Goal: Information Seeking & Learning: Learn about a topic

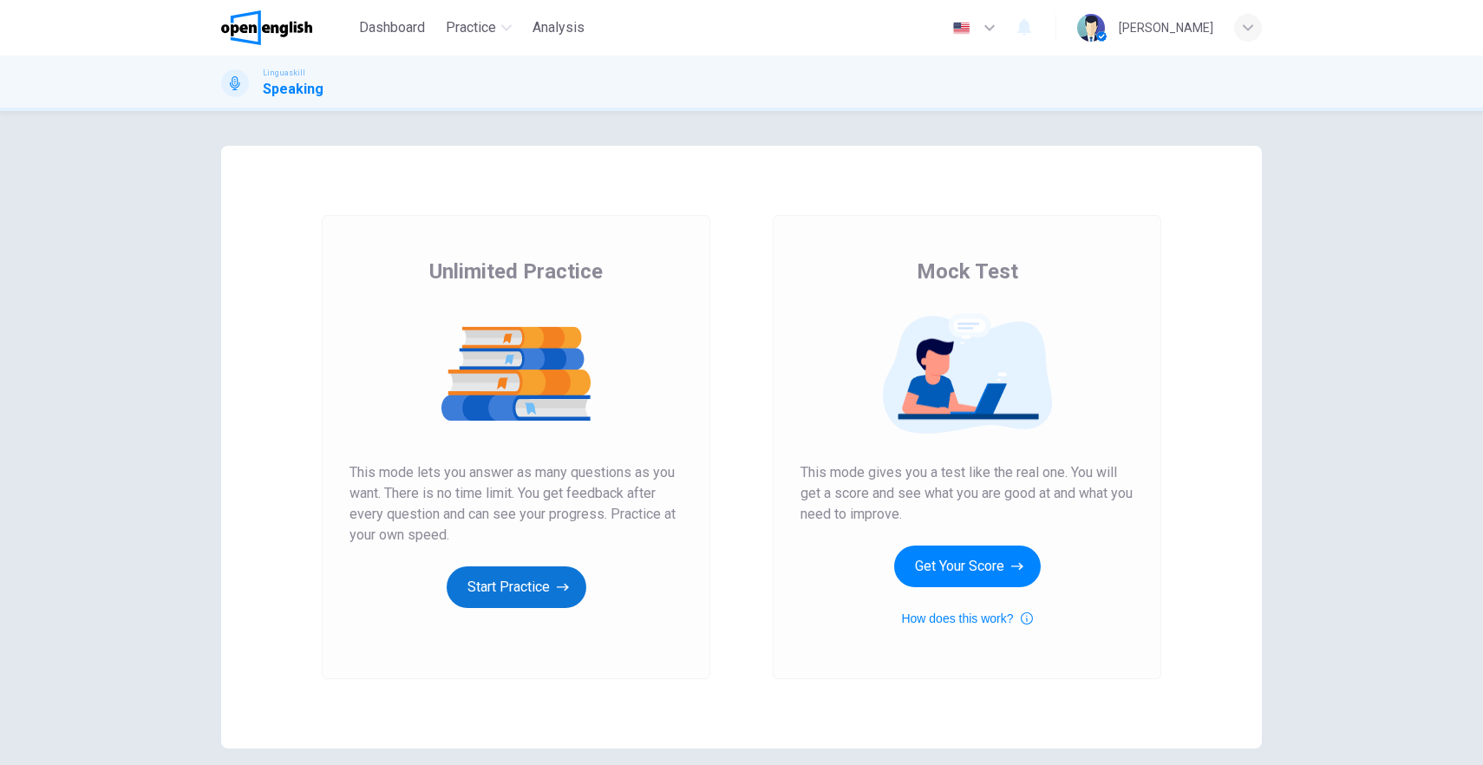
click at [516, 589] on button "Start Practice" at bounding box center [517, 587] width 140 height 42
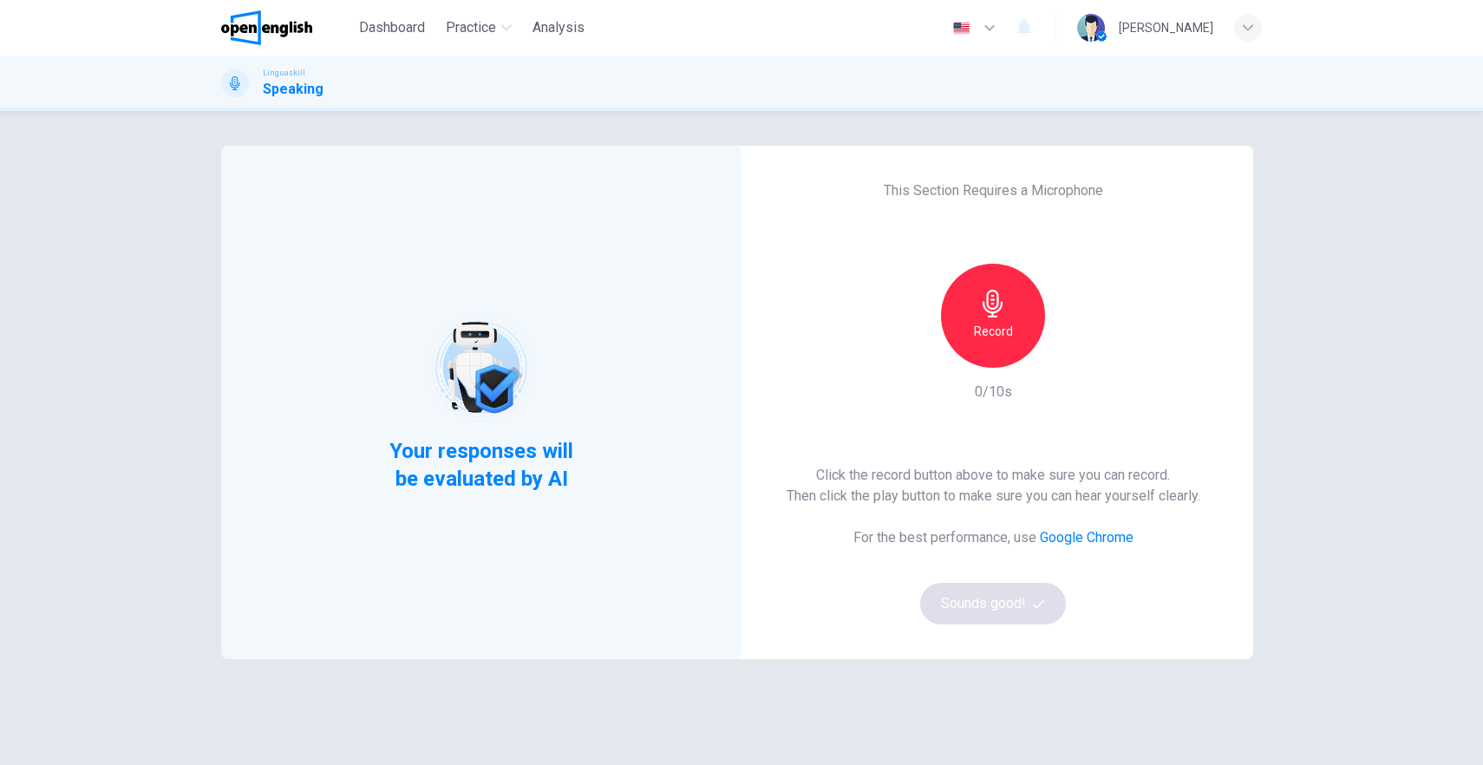
click at [963, 623] on div "Click the record button above to make sure you can record. Then click the play …" at bounding box center [994, 545] width 414 height 160
click at [997, 593] on div "Click the record button above to make sure you can record. Then click the play …" at bounding box center [994, 545] width 414 height 160
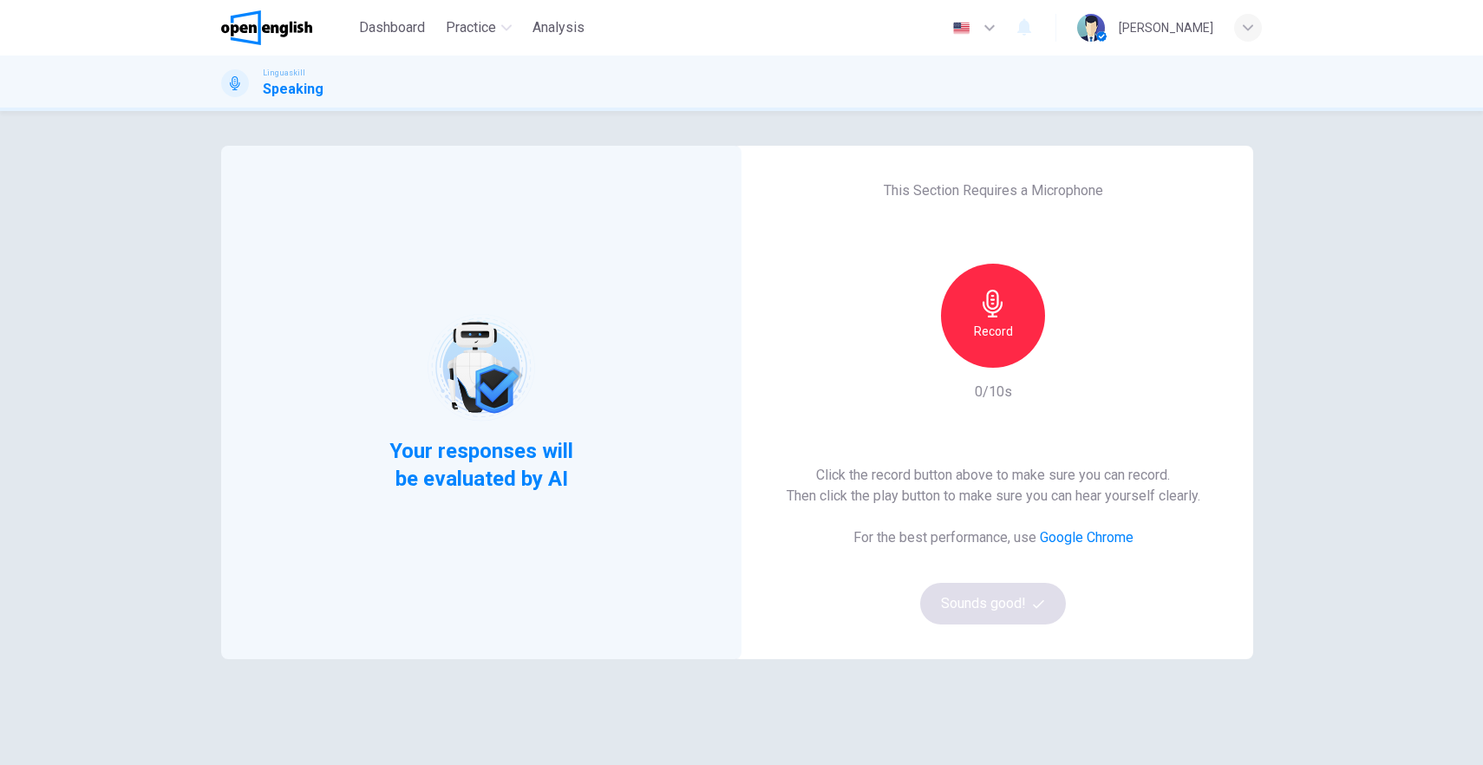
click at [997, 593] on div "Click the record button above to make sure you can record. Then click the play …" at bounding box center [994, 545] width 414 height 160
click at [988, 306] on icon "button" at bounding box center [993, 304] width 28 height 28
click at [1005, 313] on div "Stop" at bounding box center [993, 316] width 104 height 104
click at [1071, 353] on icon "button" at bounding box center [1075, 354] width 8 height 10
click at [1071, 353] on icon "button" at bounding box center [1073, 354] width 12 height 13
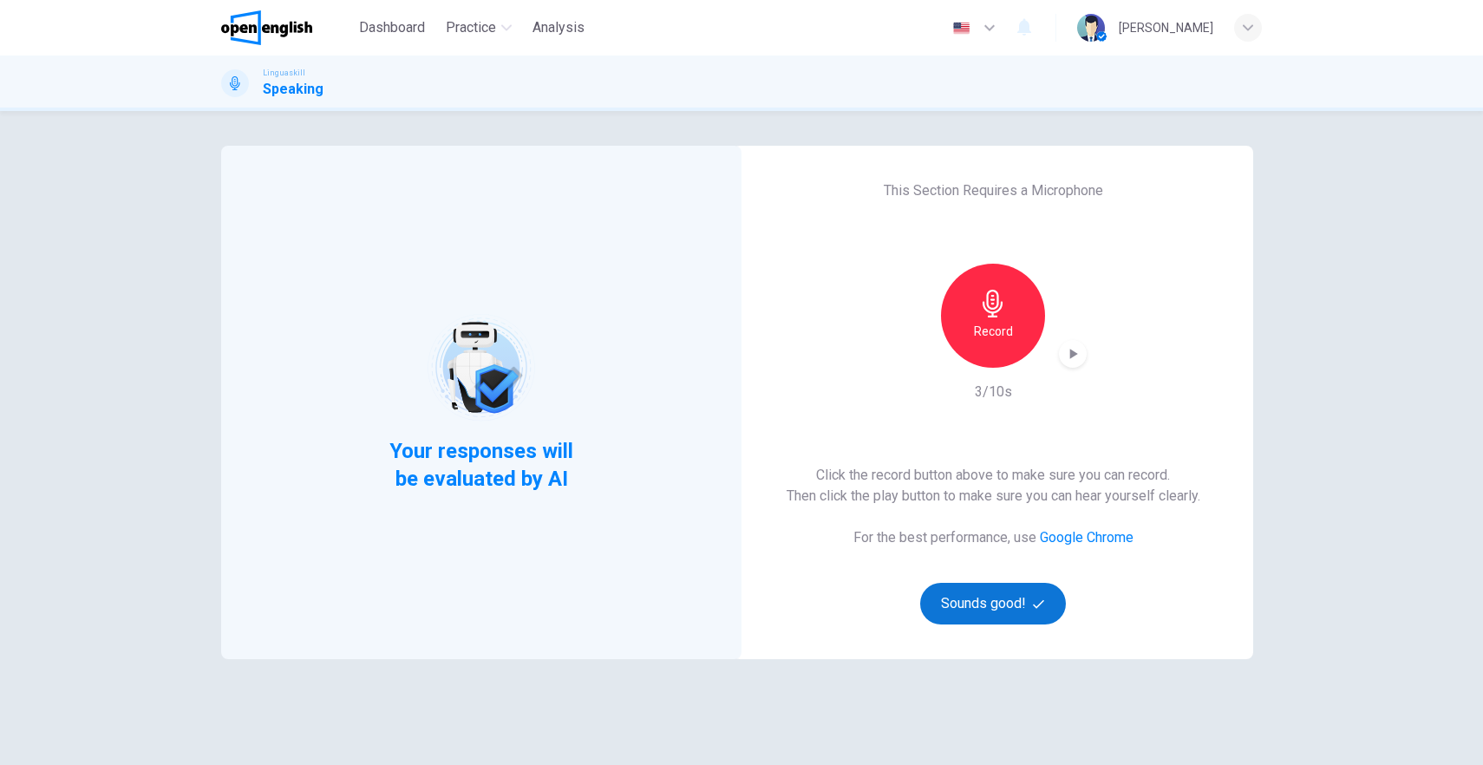
click at [988, 606] on button "Sounds good!" at bounding box center [993, 604] width 146 height 42
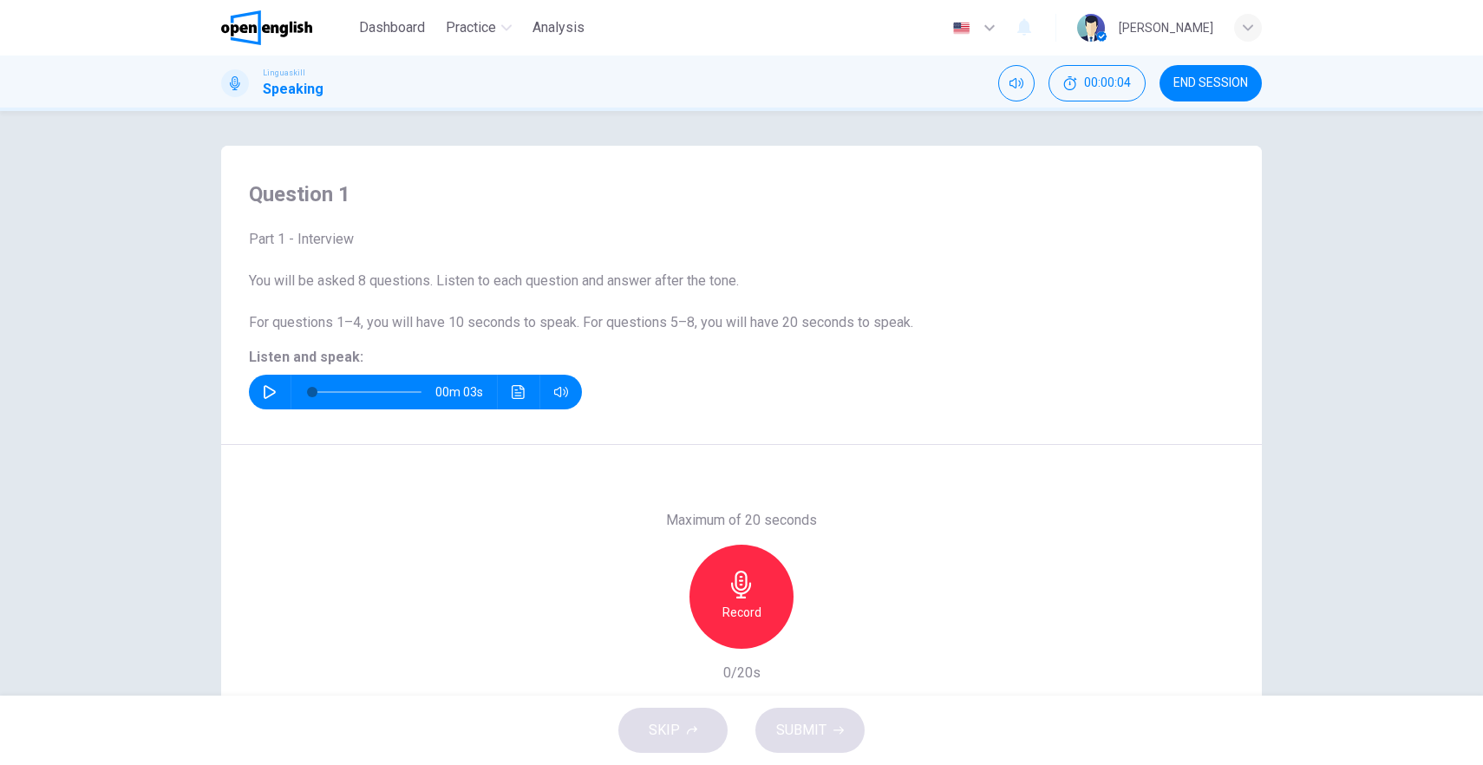
scroll to position [88, 0]
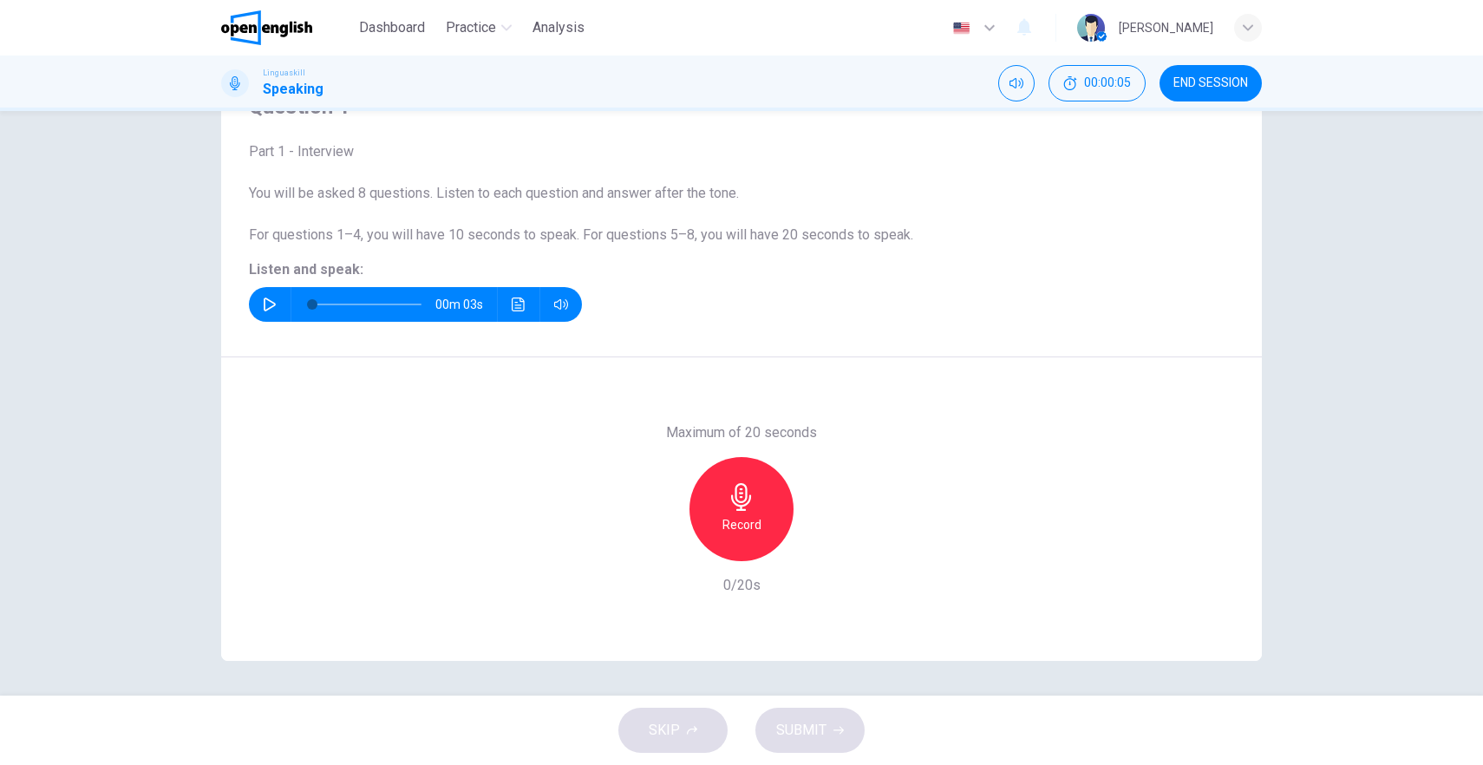
drag, startPoint x: 260, startPoint y: 302, endPoint x: 266, endPoint y: 324, distance: 23.4
click at [263, 302] on icon "button" at bounding box center [270, 305] width 14 height 14
click at [263, 306] on icon "button" at bounding box center [270, 305] width 14 height 14
click at [264, 311] on icon "button" at bounding box center [270, 305] width 14 height 14
click at [740, 513] on div "Record" at bounding box center [742, 509] width 104 height 104
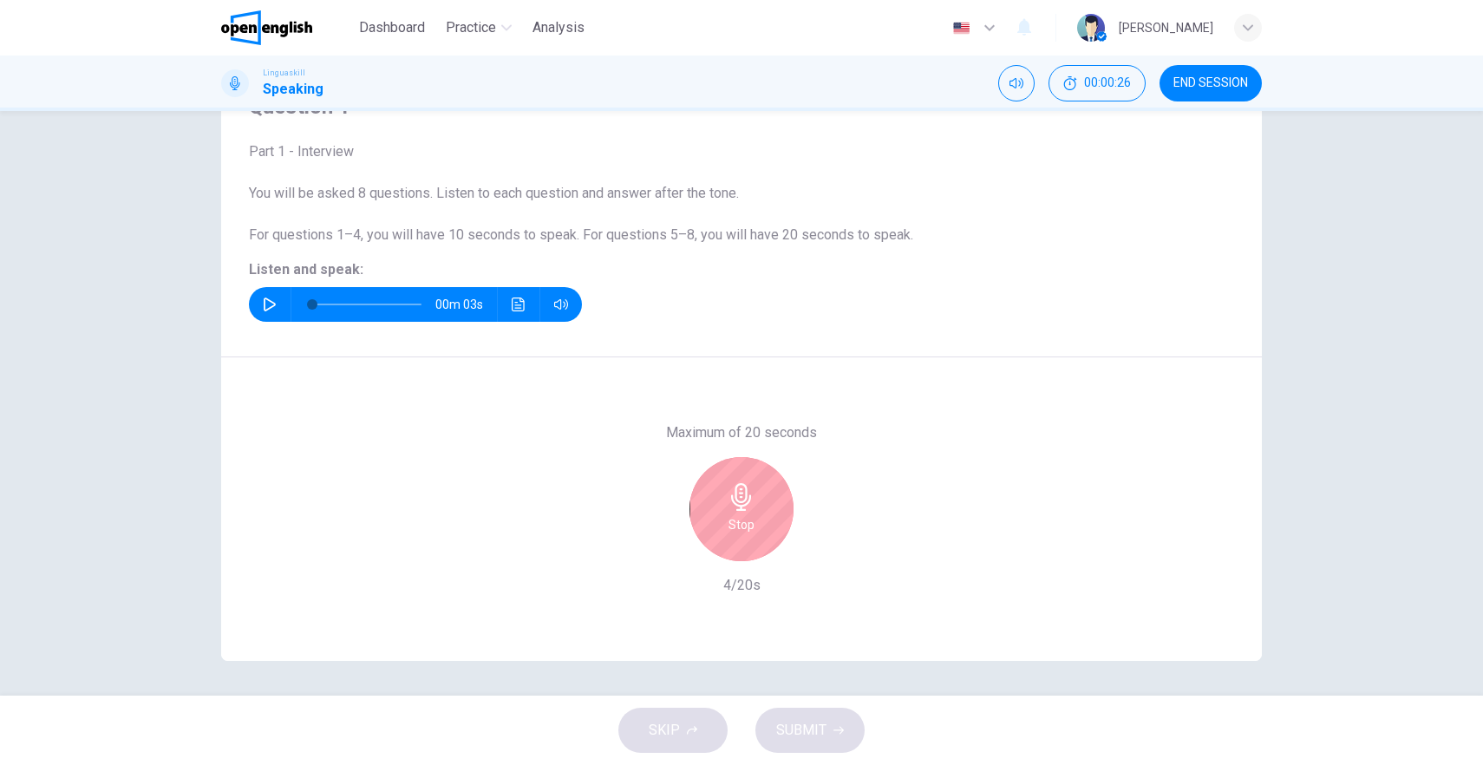
click at [752, 505] on div "Stop" at bounding box center [742, 509] width 104 height 104
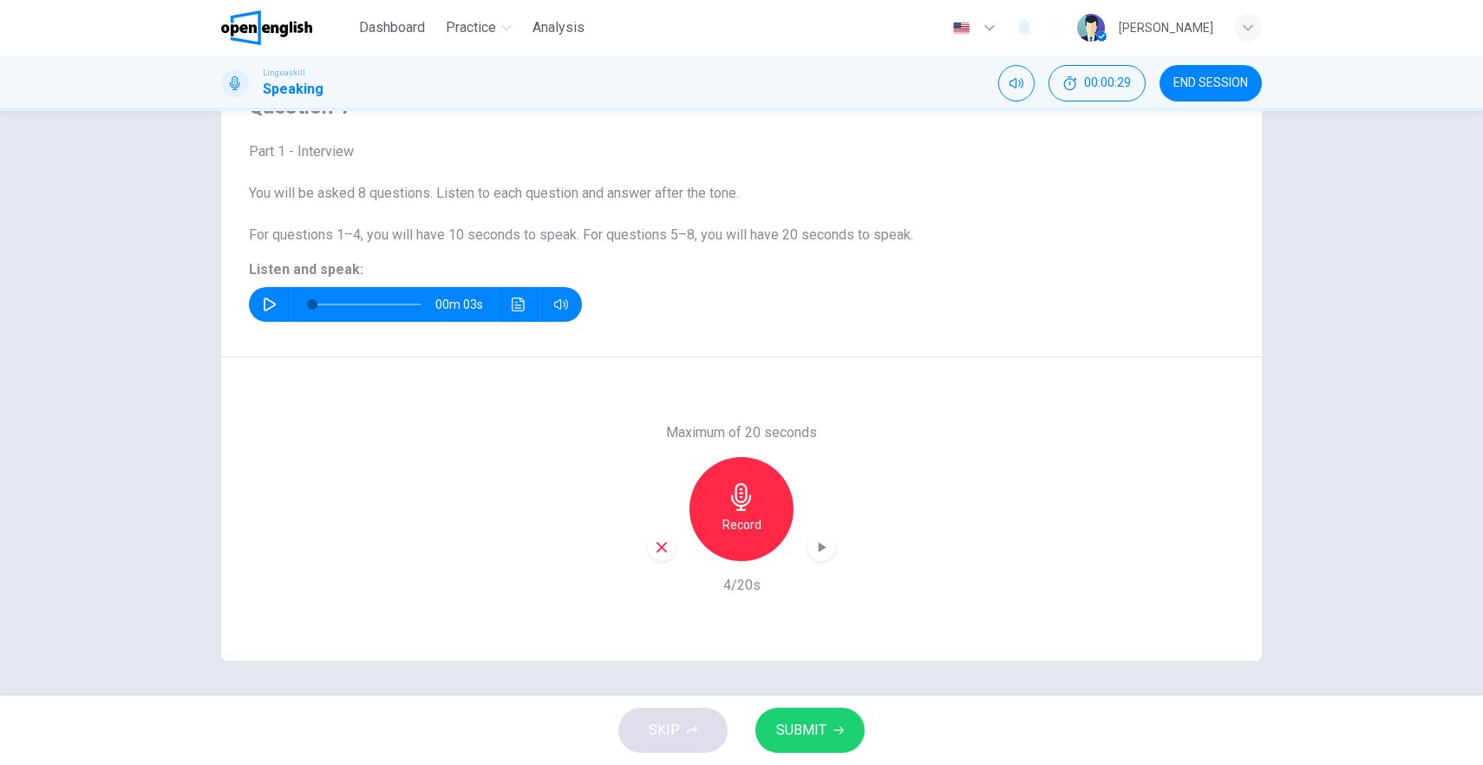
click at [809, 736] on span "SUBMIT" at bounding box center [801, 730] width 50 height 24
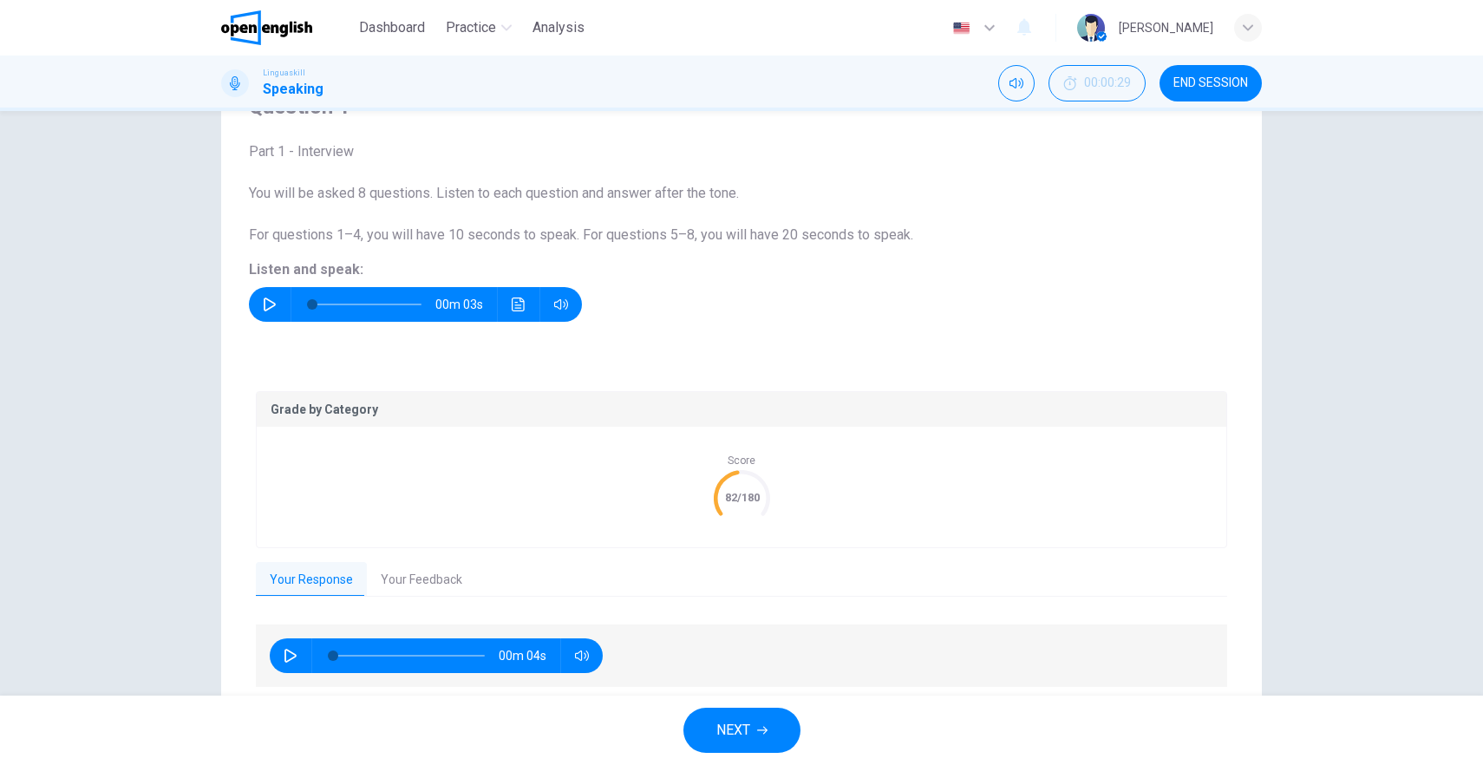
click at [408, 586] on button "Your Feedback" at bounding box center [421, 580] width 109 height 36
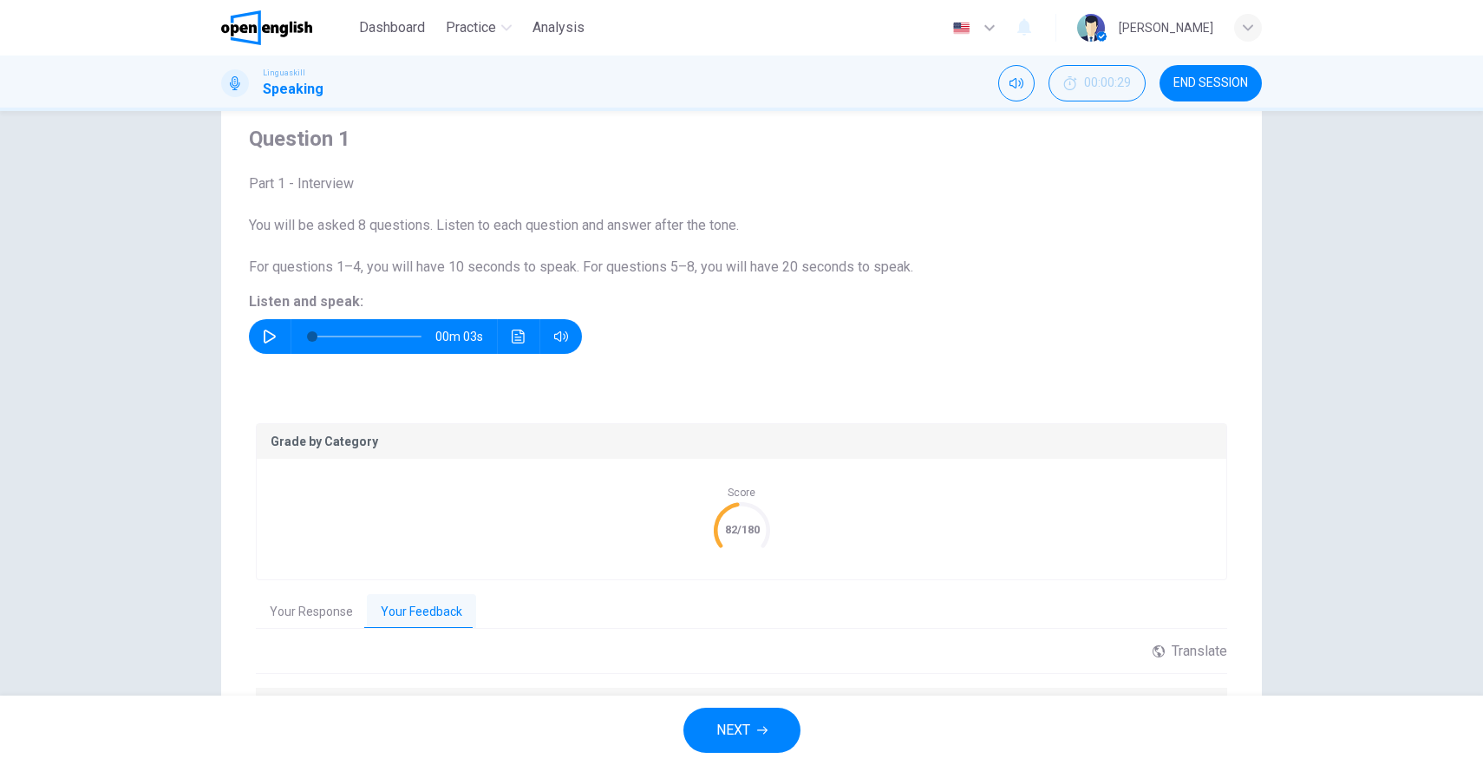
scroll to position [193, 0]
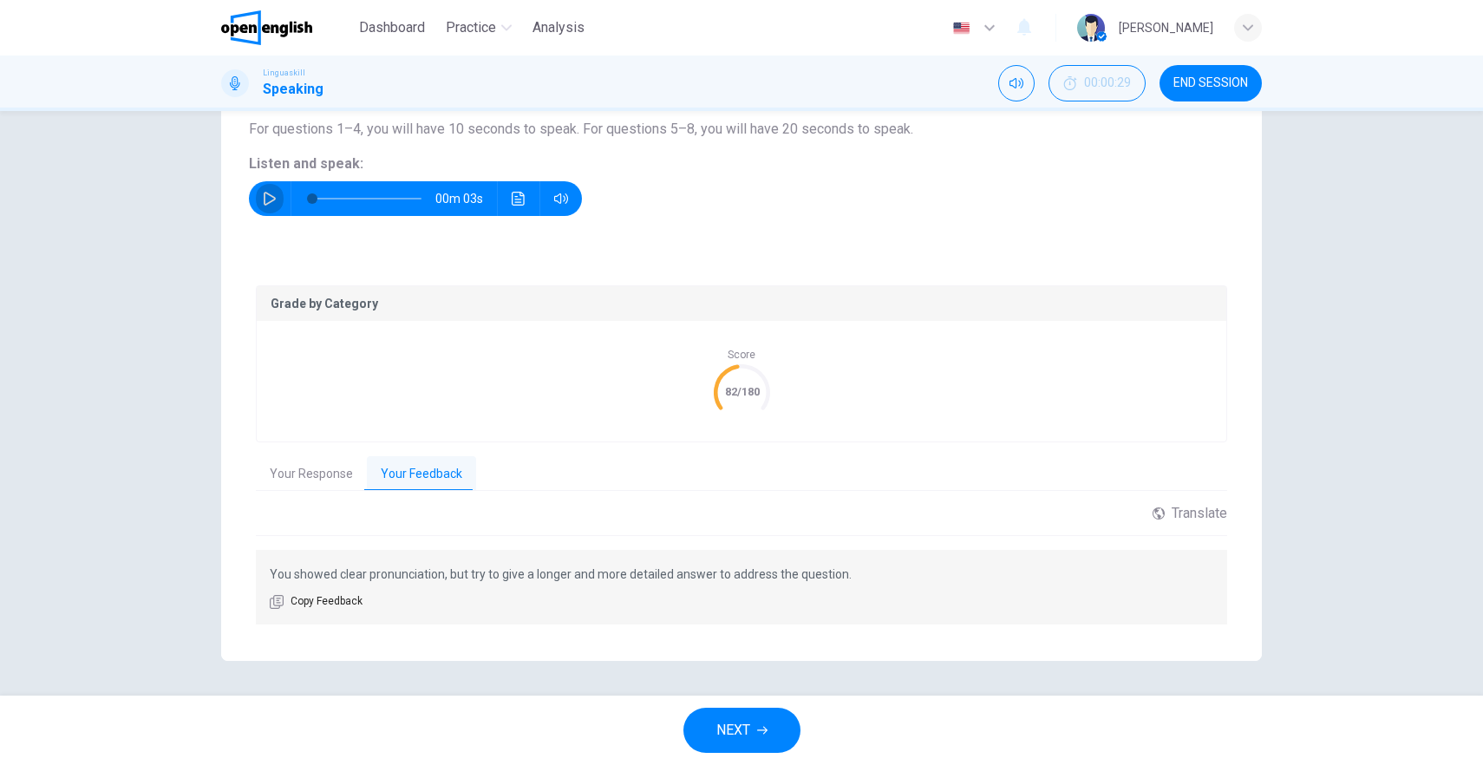
click at [263, 203] on icon "button" at bounding box center [270, 199] width 14 height 14
click at [514, 205] on button "Click to see the audio transcription" at bounding box center [519, 198] width 28 height 35
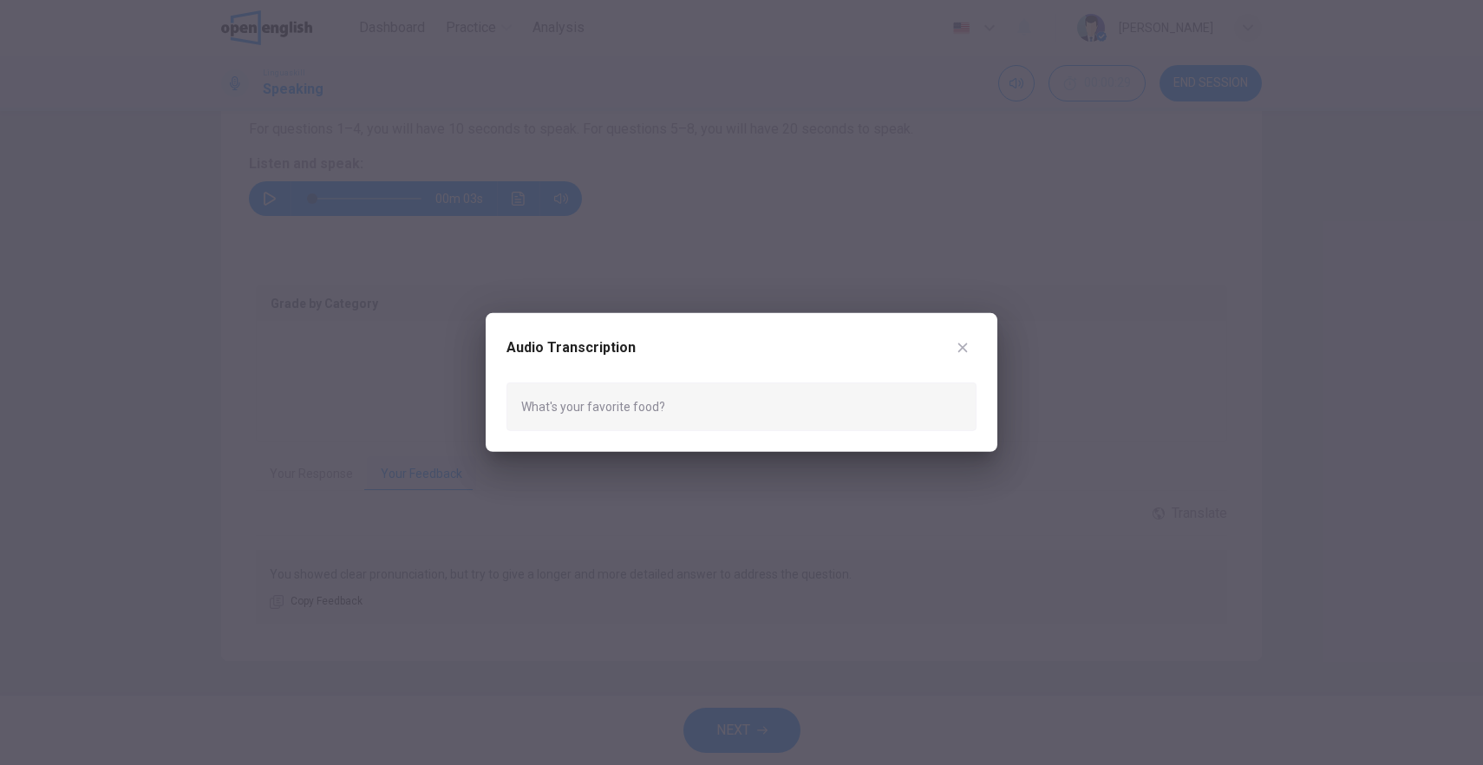
click at [958, 346] on icon "button" at bounding box center [963, 348] width 14 height 14
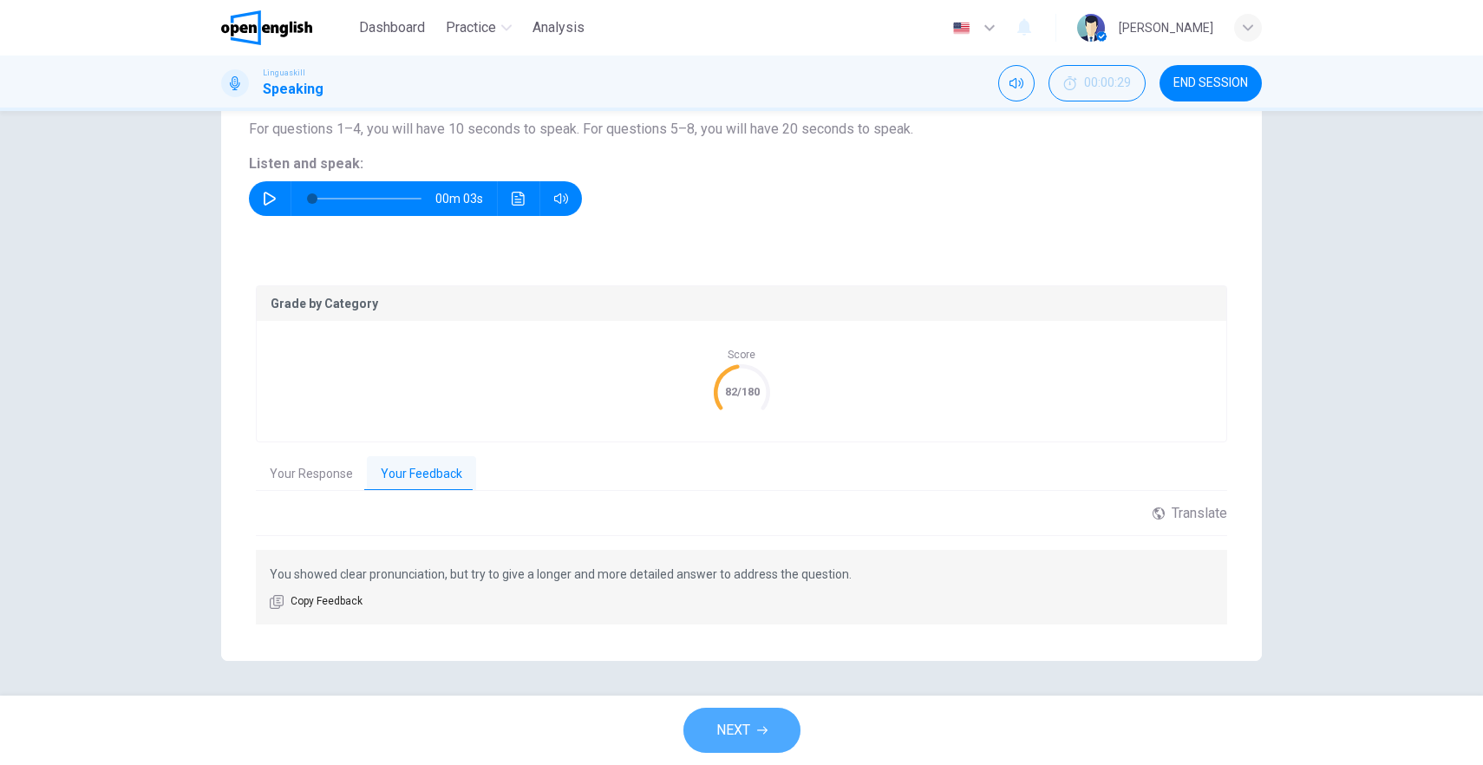
click at [760, 731] on icon "button" at bounding box center [762, 730] width 10 height 10
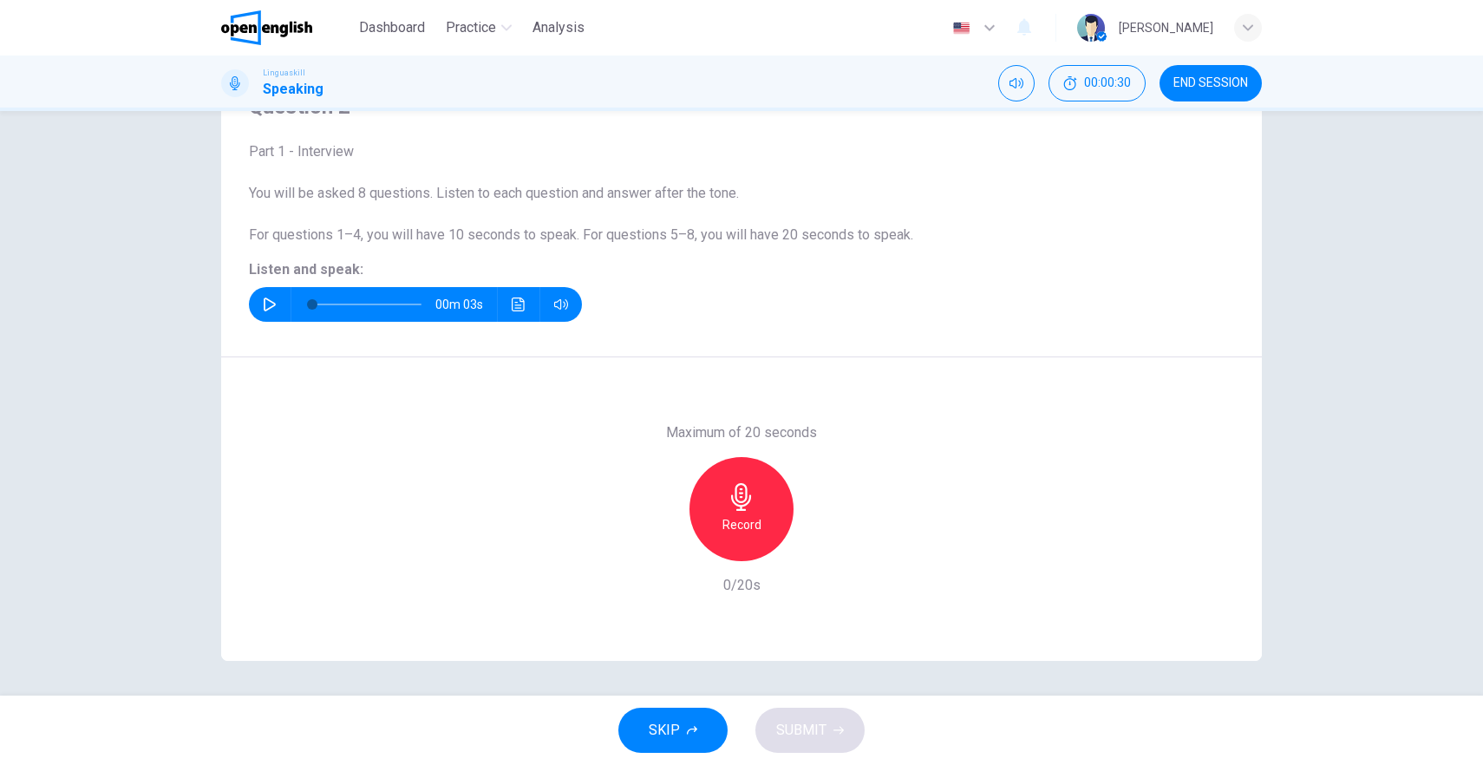
click at [263, 304] on icon "button" at bounding box center [270, 305] width 14 height 14
click at [737, 497] on icon "button" at bounding box center [741, 497] width 20 height 28
click at [741, 516] on h6 "Stop" at bounding box center [742, 524] width 26 height 21
click at [815, 726] on span "SUBMIT" at bounding box center [801, 730] width 50 height 24
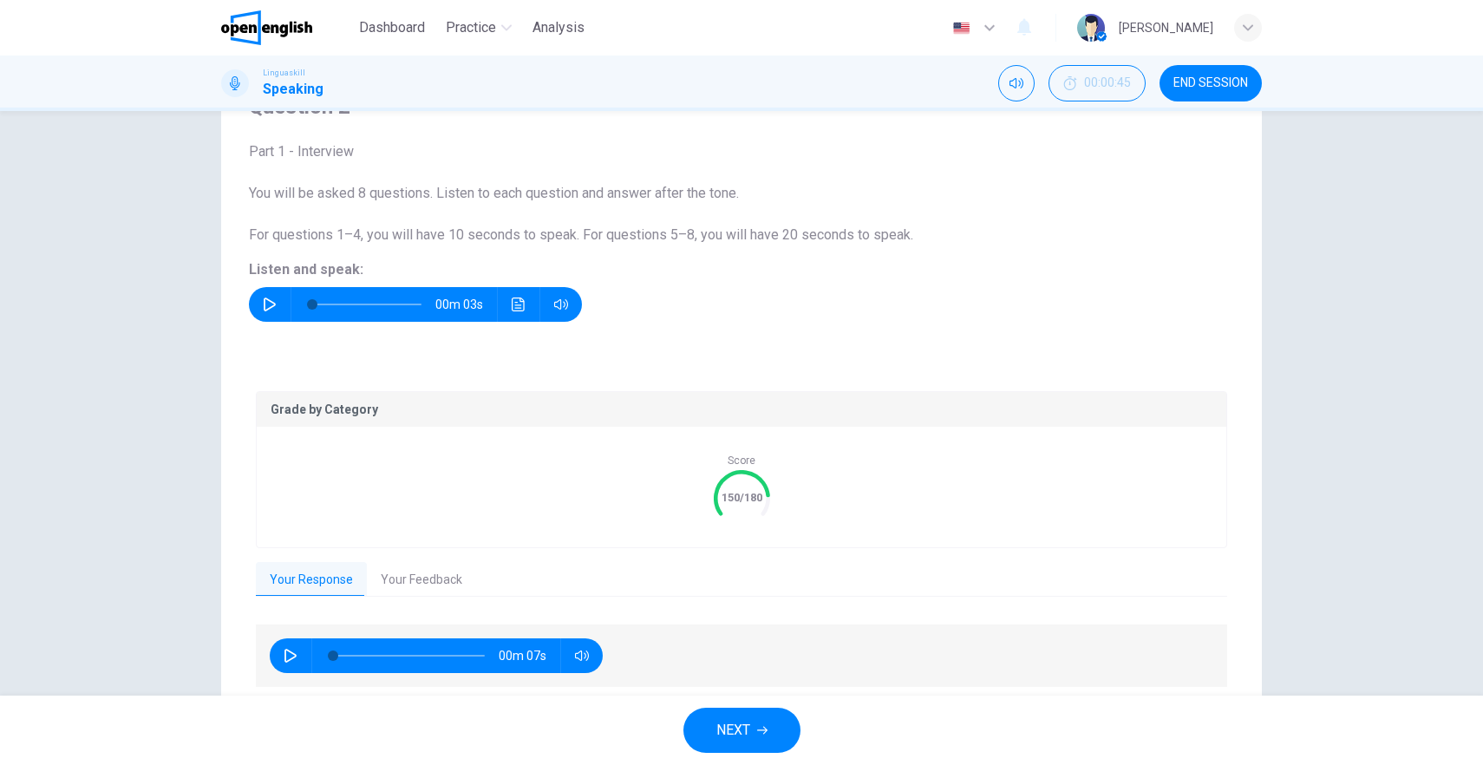
click at [416, 573] on button "Your Feedback" at bounding box center [421, 580] width 109 height 36
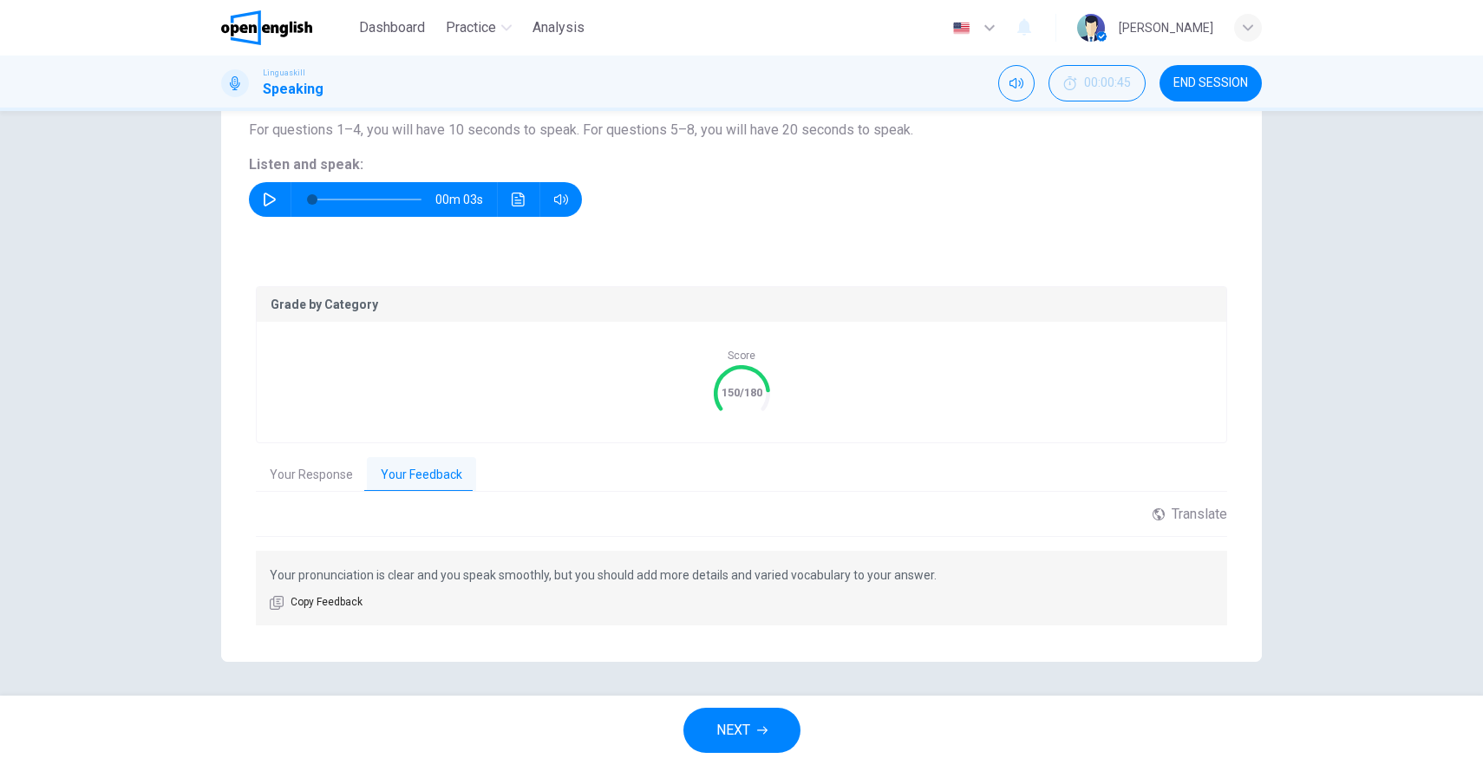
scroll to position [193, 0]
click at [745, 730] on span "NEXT" at bounding box center [734, 730] width 34 height 24
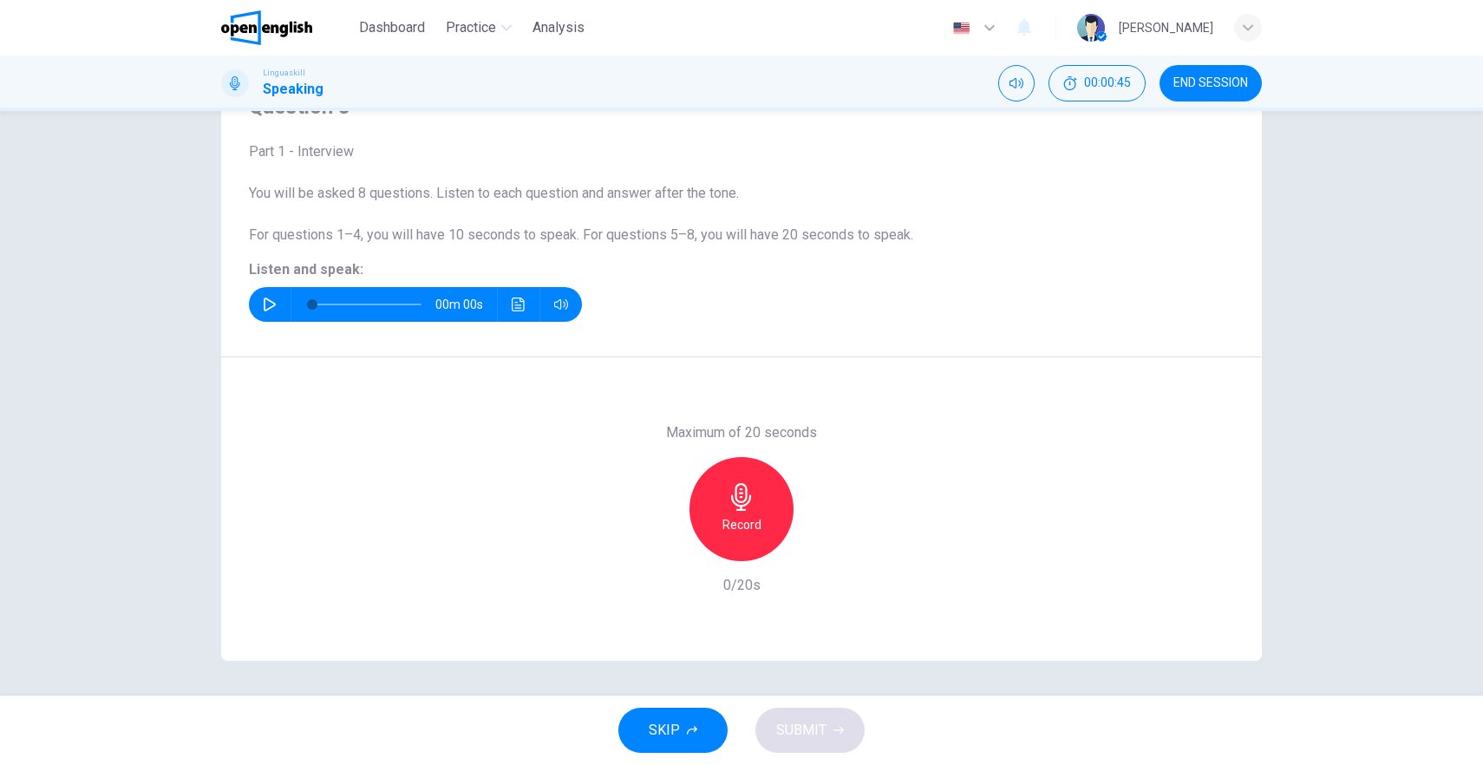
scroll to position [88, 0]
click at [256, 299] on button "button" at bounding box center [270, 304] width 28 height 35
click at [741, 495] on icon "button" at bounding box center [741, 497] width 20 height 28
click at [743, 505] on icon "button" at bounding box center [742, 497] width 28 height 28
click at [810, 740] on span "SUBMIT" at bounding box center [801, 730] width 50 height 24
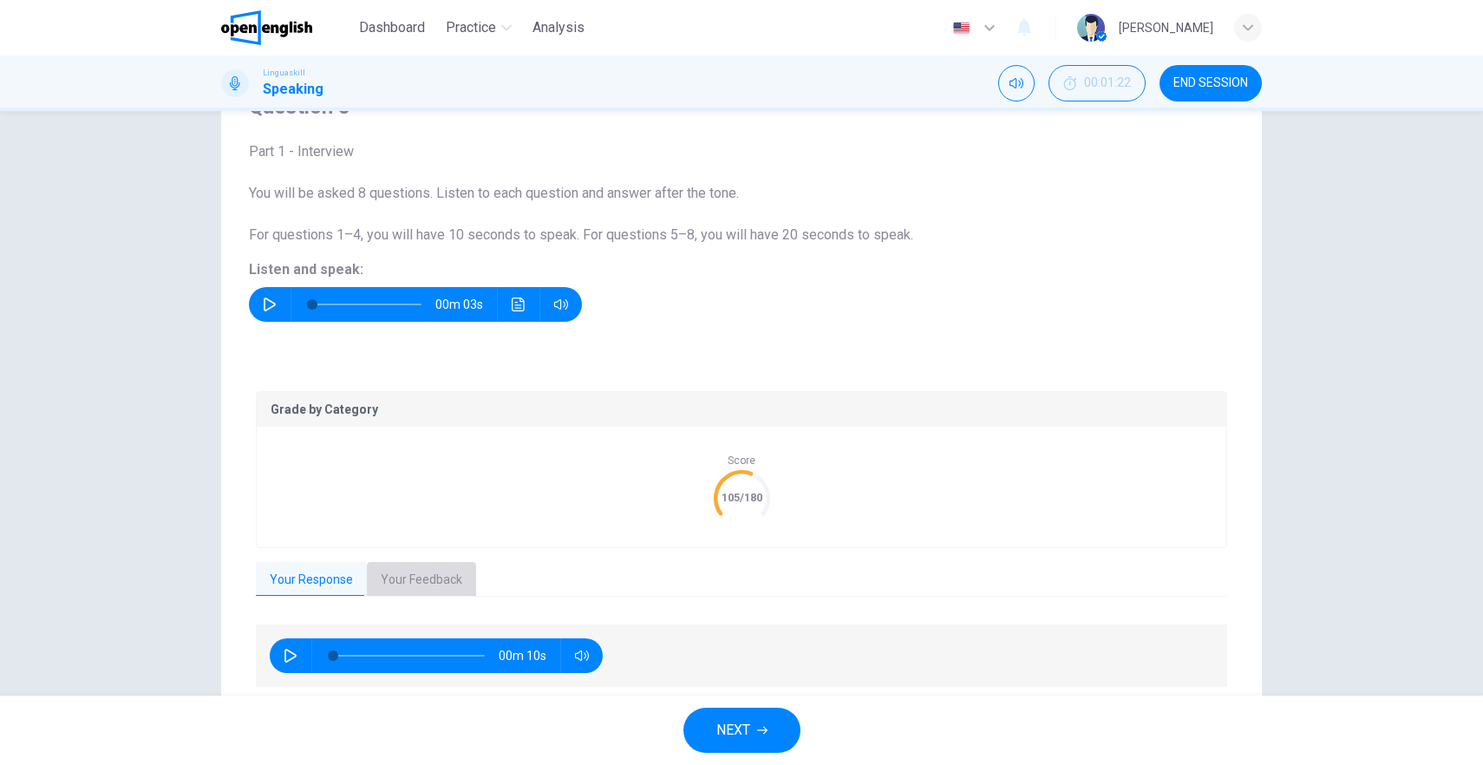
click at [404, 578] on button "Your Feedback" at bounding box center [421, 580] width 109 height 36
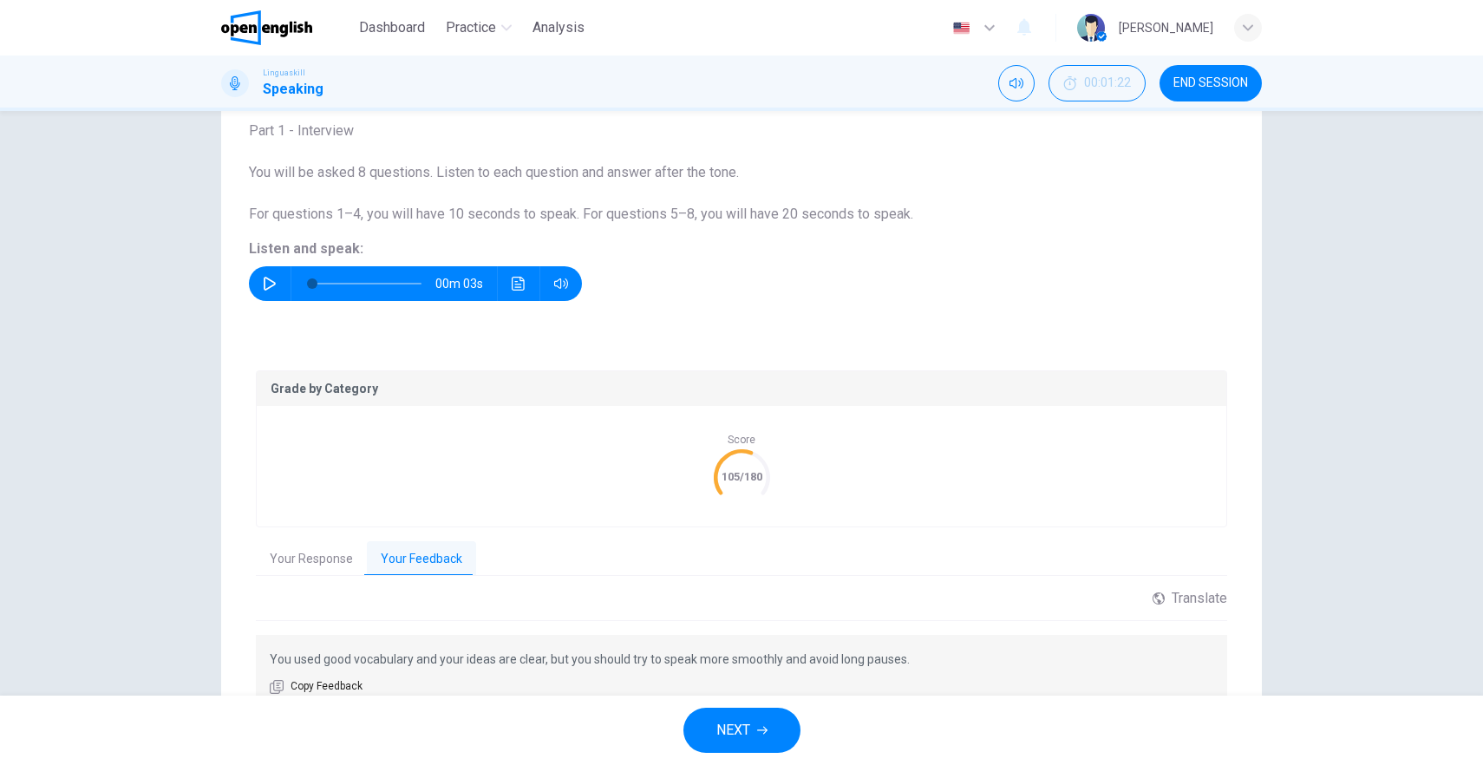
scroll to position [193, 0]
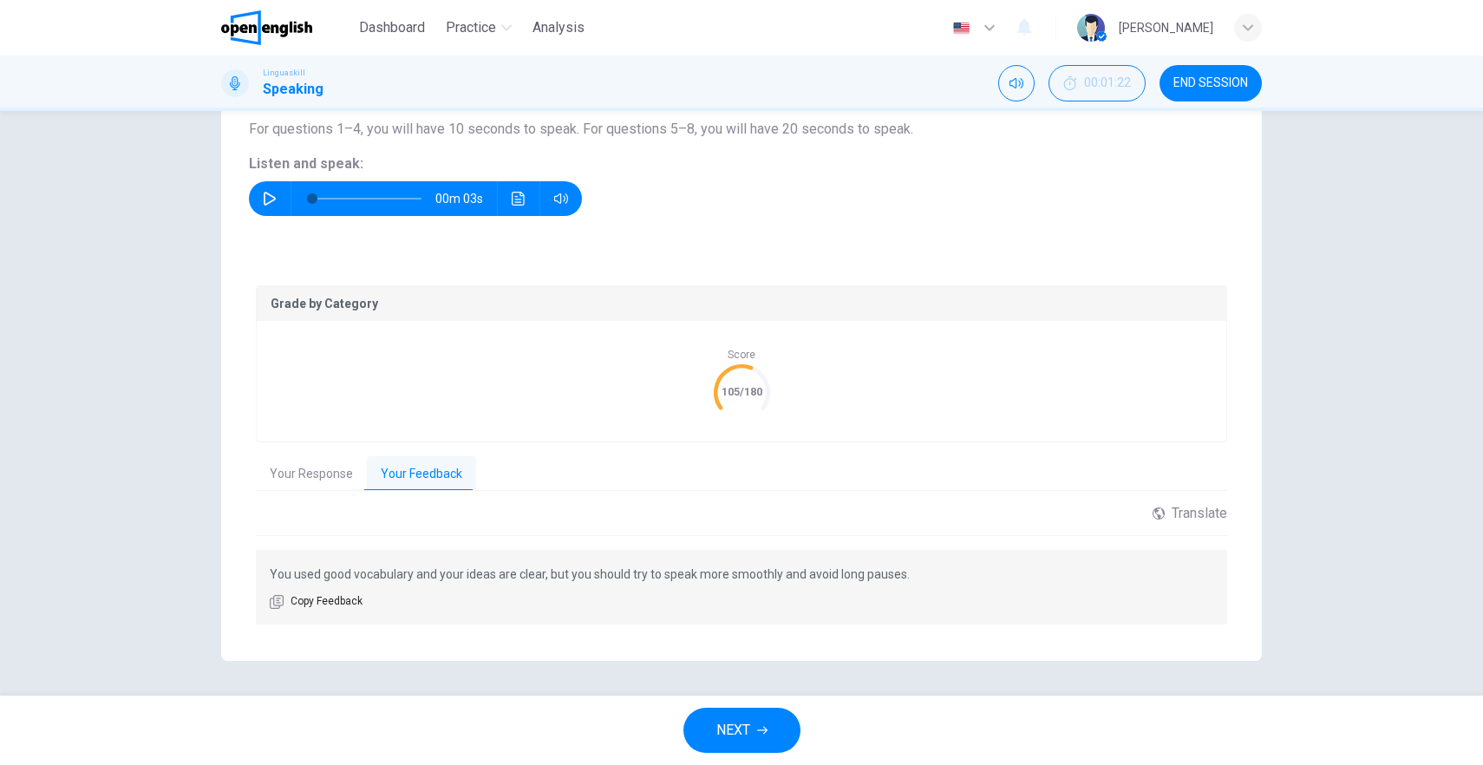
click at [763, 726] on icon "button" at bounding box center [762, 730] width 10 height 10
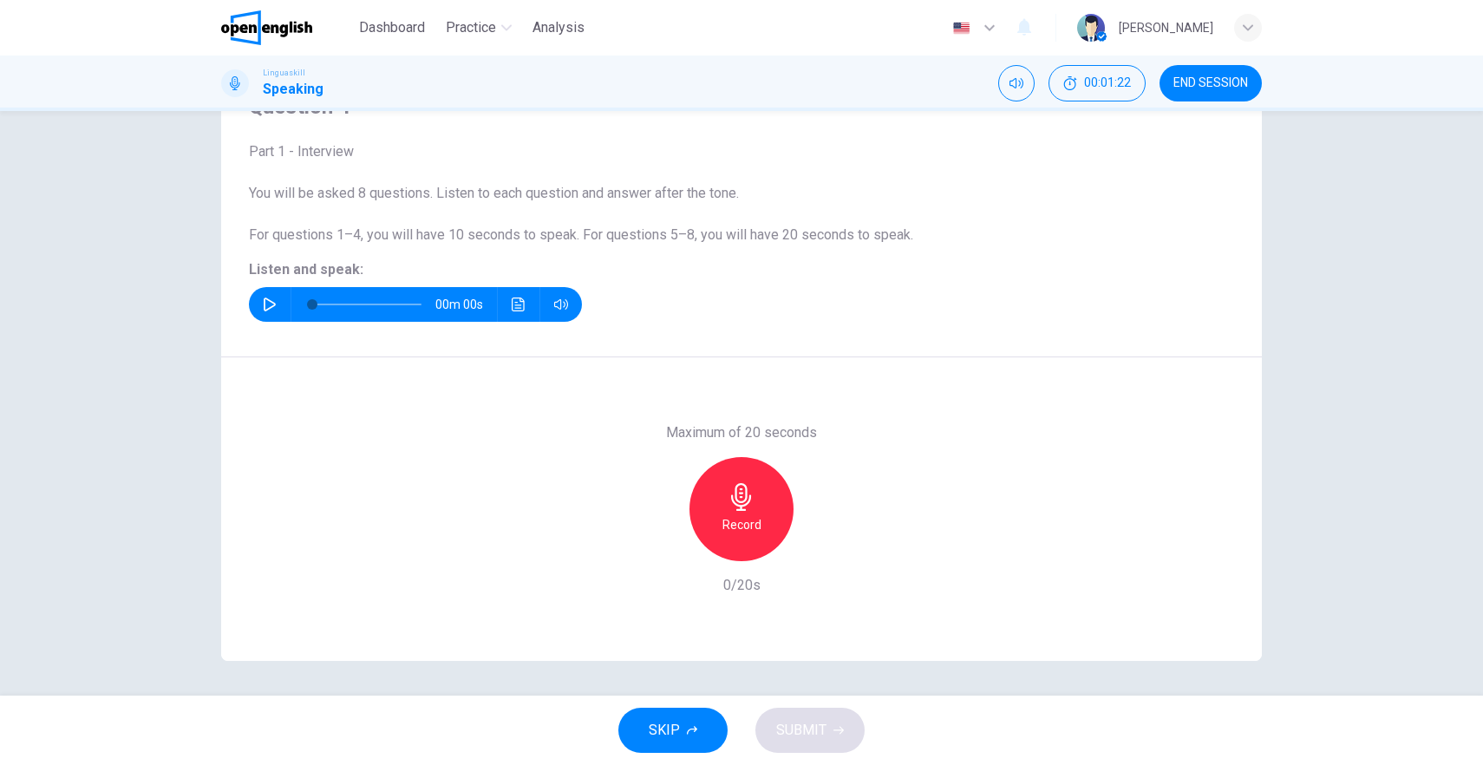
scroll to position [88, 0]
click at [263, 301] on icon "button" at bounding box center [270, 305] width 14 height 14
type input "*"
click at [755, 508] on div "Record" at bounding box center [742, 509] width 104 height 104
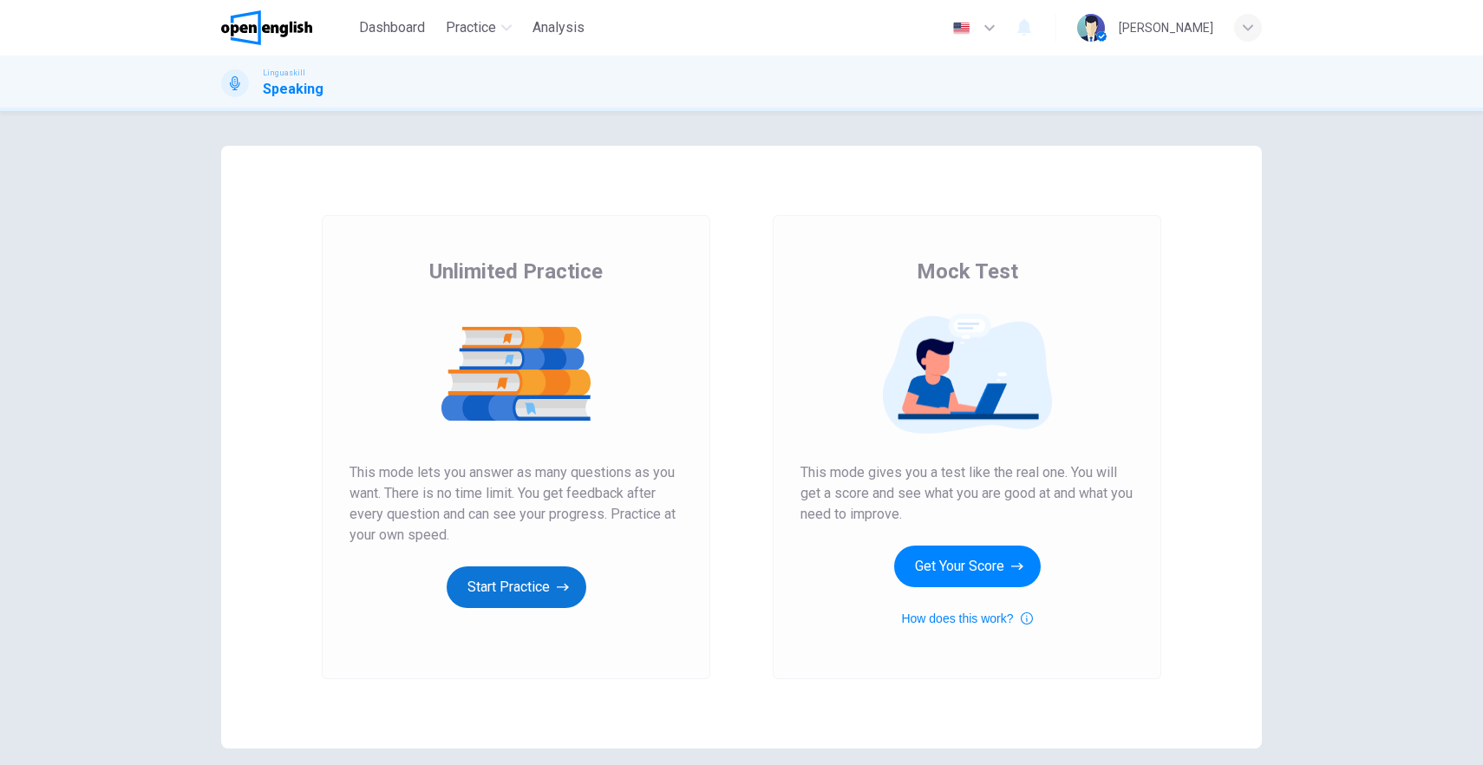
click at [557, 586] on icon "button" at bounding box center [563, 588] width 12 height 8
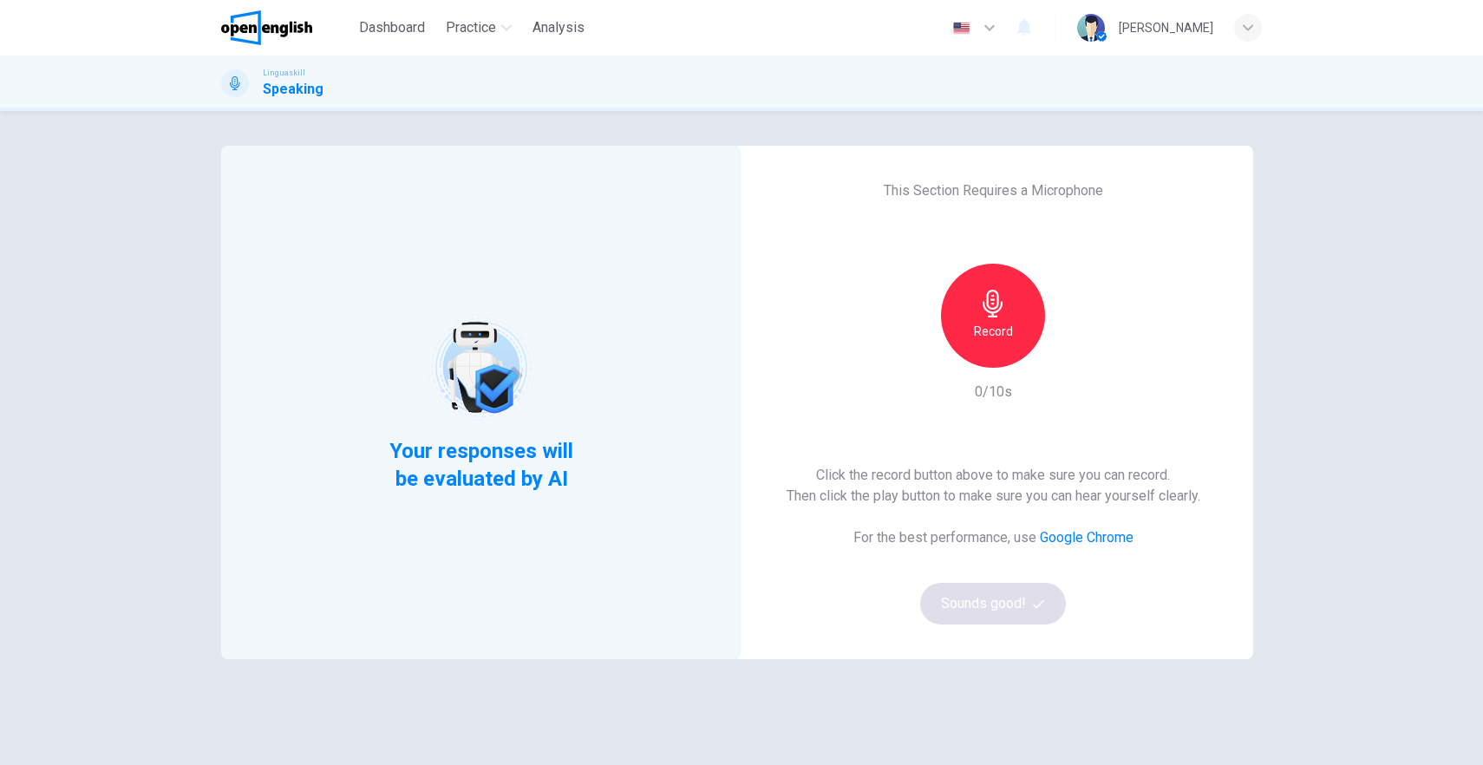
click at [977, 318] on div "Record" at bounding box center [993, 316] width 104 height 104
click at [987, 283] on div "Stop" at bounding box center [993, 316] width 104 height 104
click at [975, 593] on button "Sounds good!" at bounding box center [993, 604] width 146 height 42
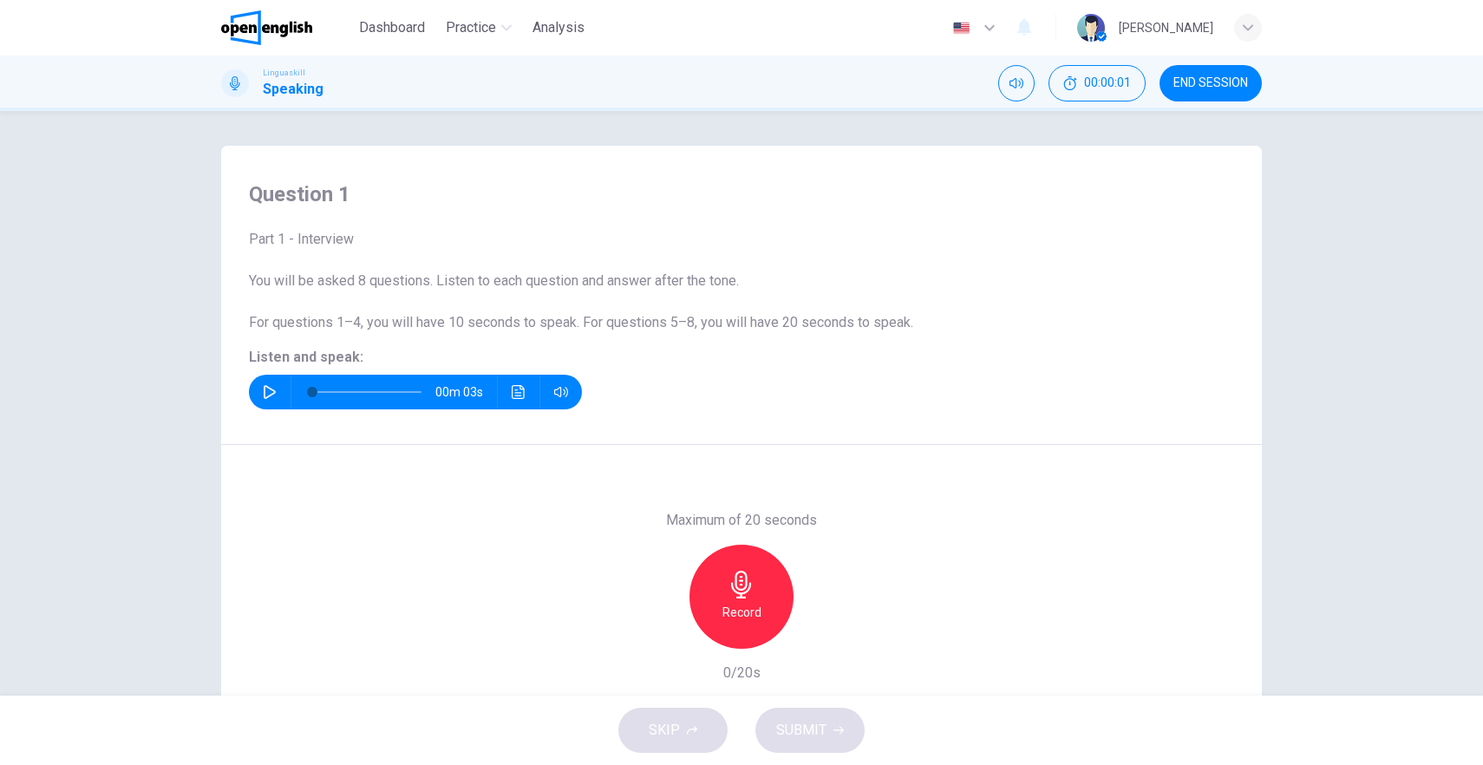
click at [263, 389] on icon "button" at bounding box center [270, 392] width 14 height 14
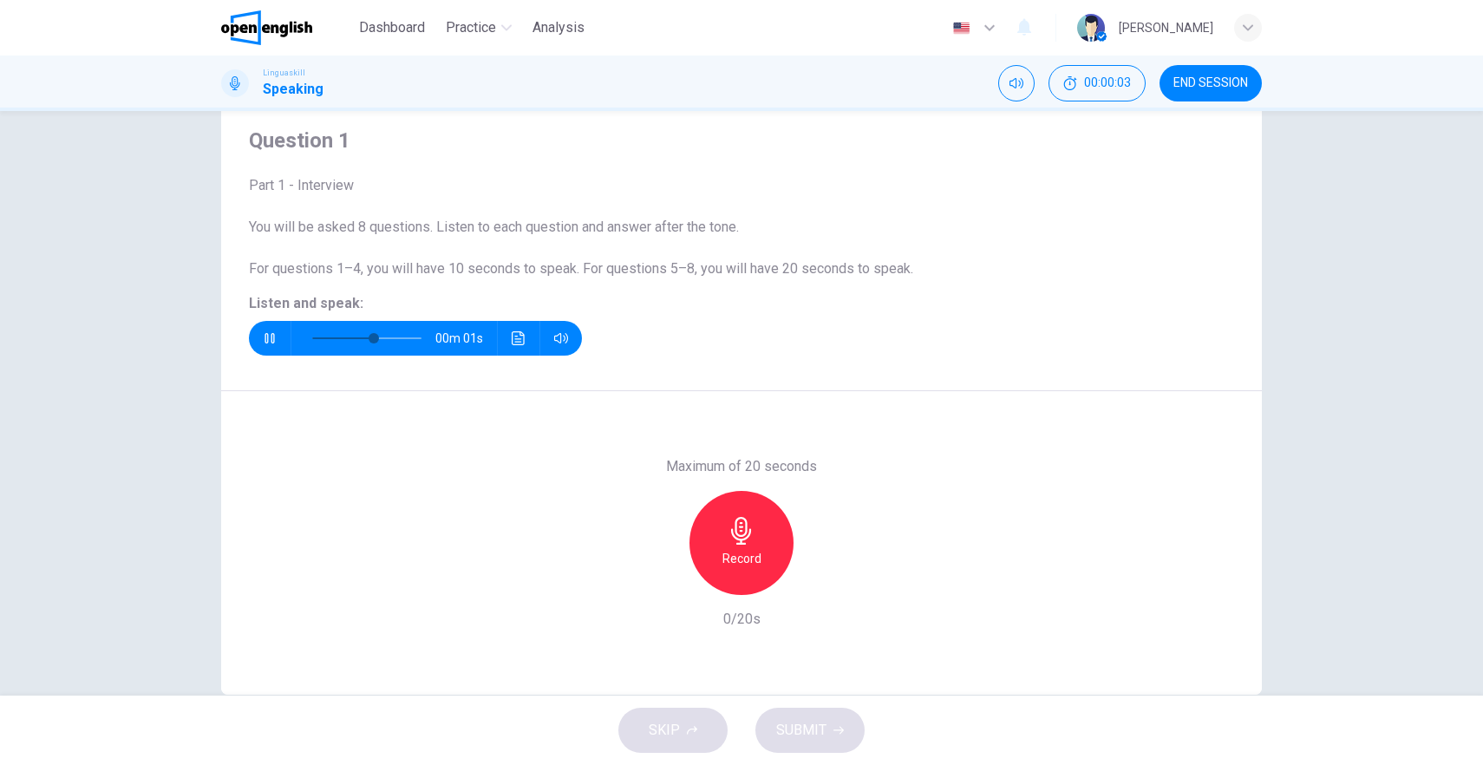
scroll to position [88, 0]
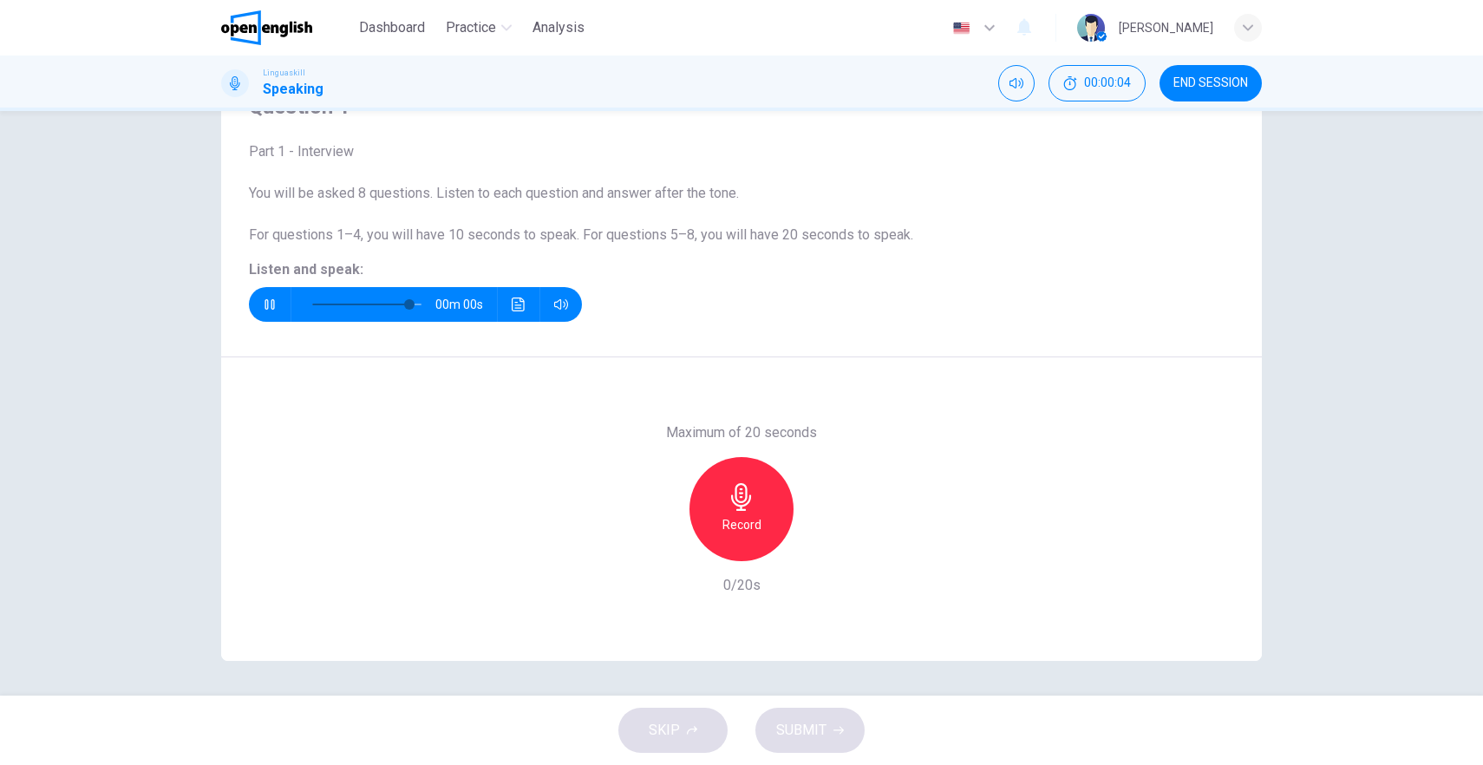
type input "*"
click at [748, 502] on icon "button" at bounding box center [742, 497] width 28 height 28
click at [745, 514] on h6 "Stop" at bounding box center [742, 524] width 26 height 21
click at [654, 541] on icon "button" at bounding box center [662, 548] width 16 height 16
click at [734, 497] on icon "button" at bounding box center [742, 497] width 28 height 28
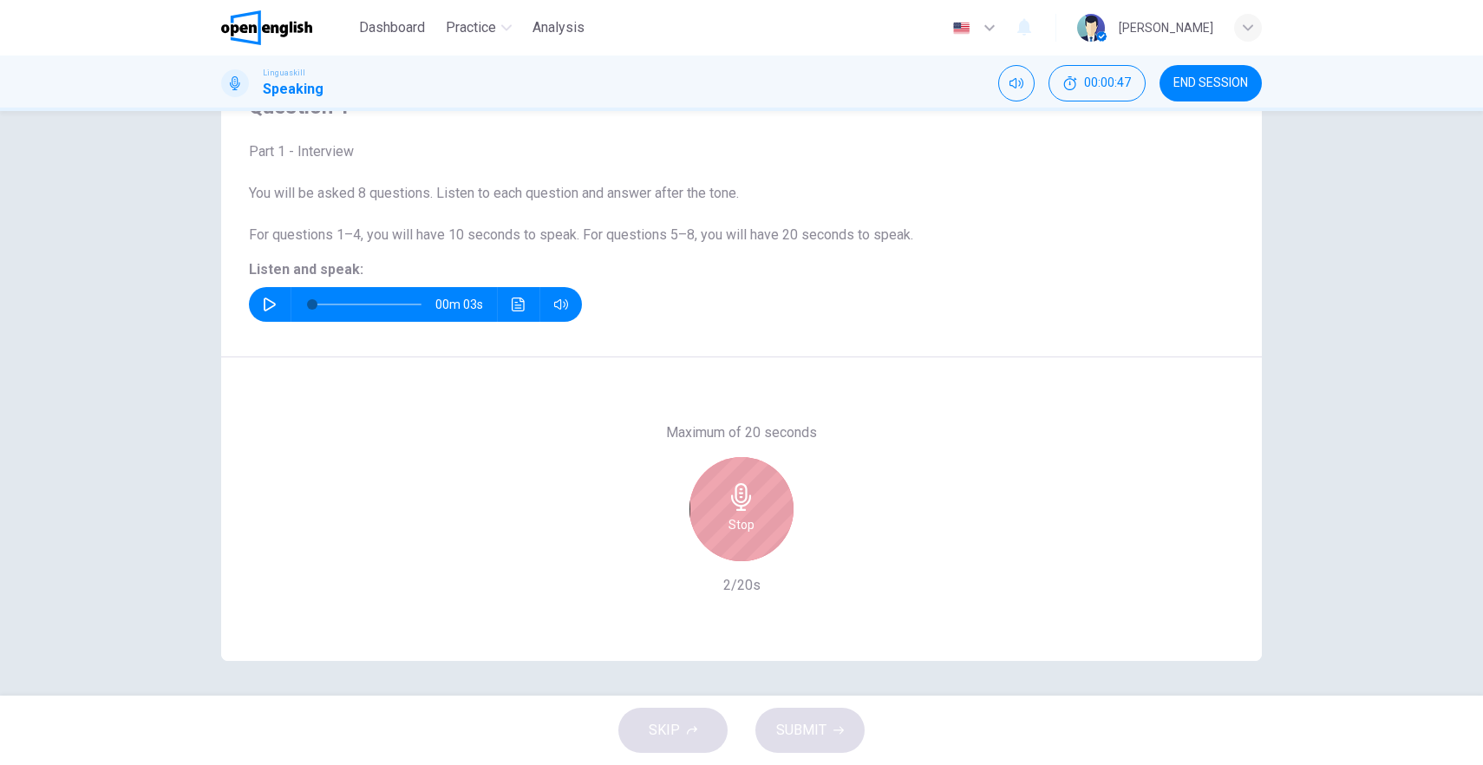
click at [722, 524] on div "Stop" at bounding box center [742, 509] width 104 height 104
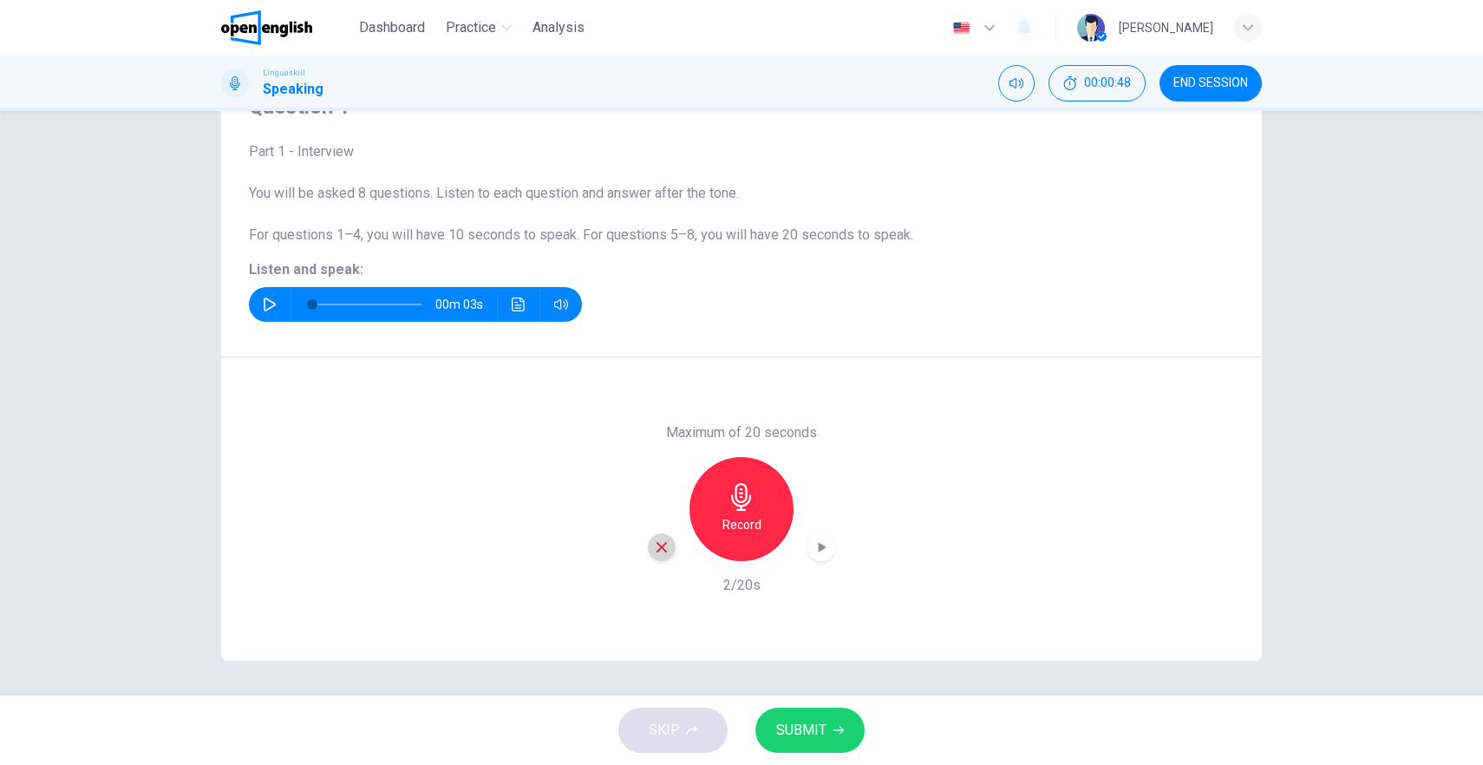
click at [663, 554] on icon "button" at bounding box center [662, 548] width 16 height 16
click at [741, 494] on icon "button" at bounding box center [741, 497] width 20 height 28
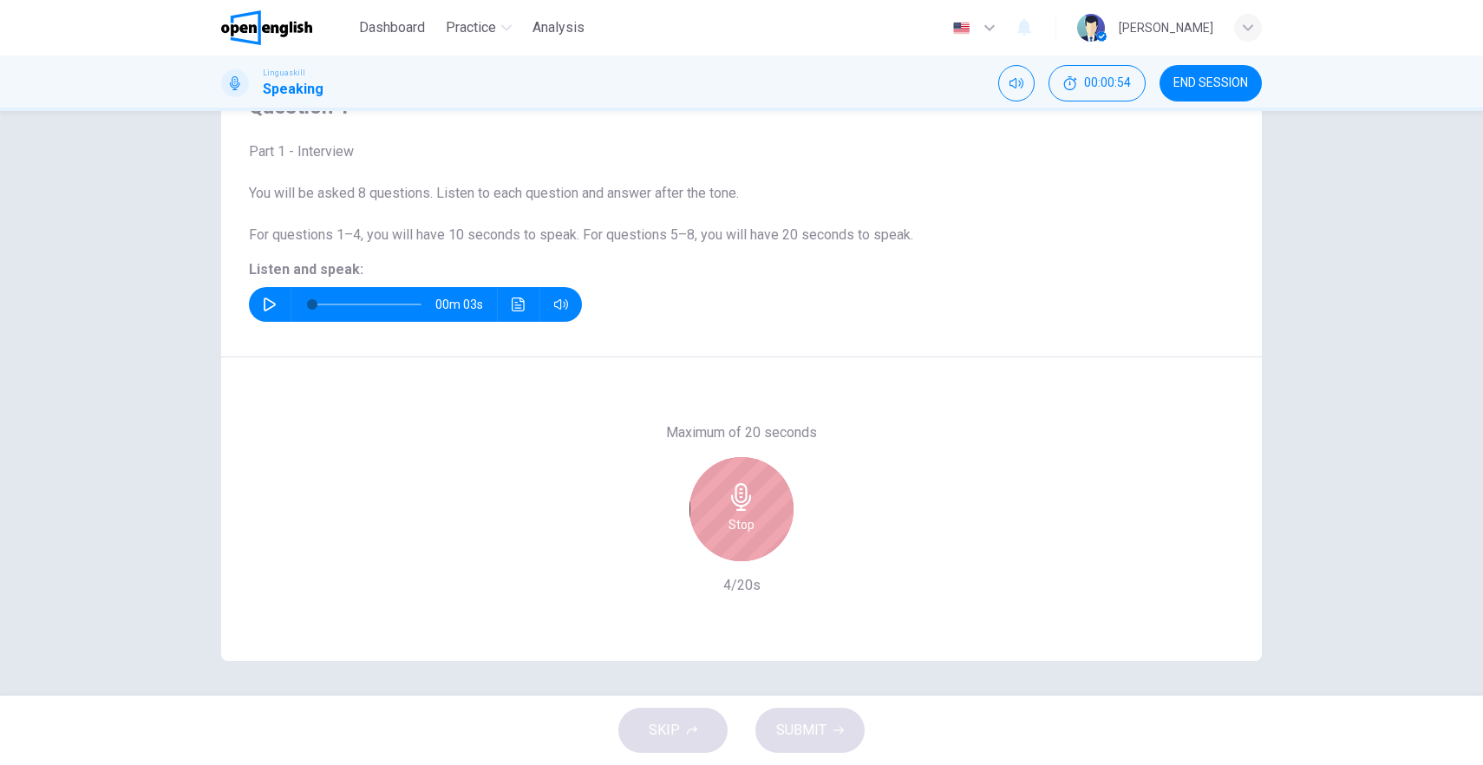
click at [735, 494] on icon "button" at bounding box center [741, 497] width 20 height 28
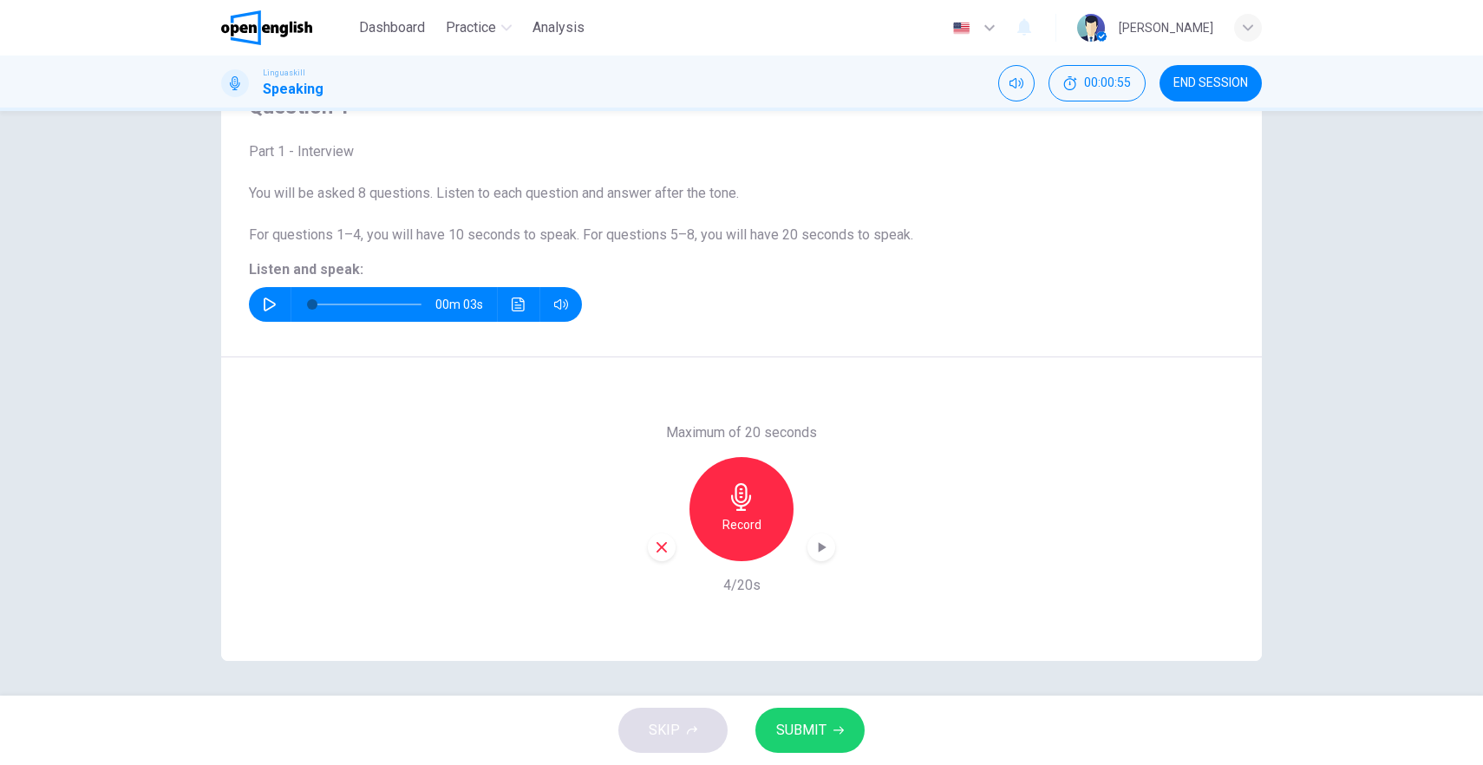
click at [804, 721] on span "SUBMIT" at bounding box center [801, 730] width 50 height 24
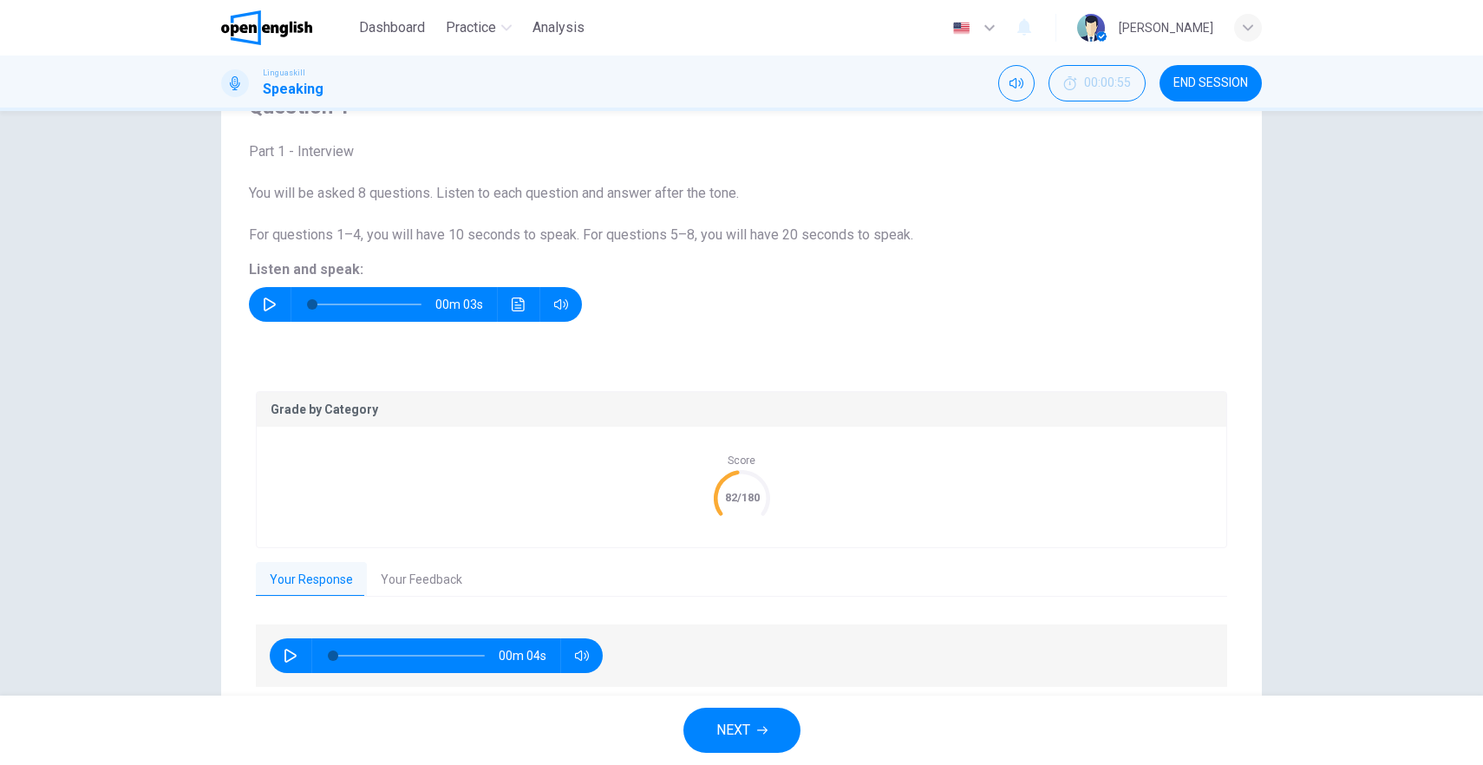
click at [437, 573] on button "Your Feedback" at bounding box center [421, 580] width 109 height 36
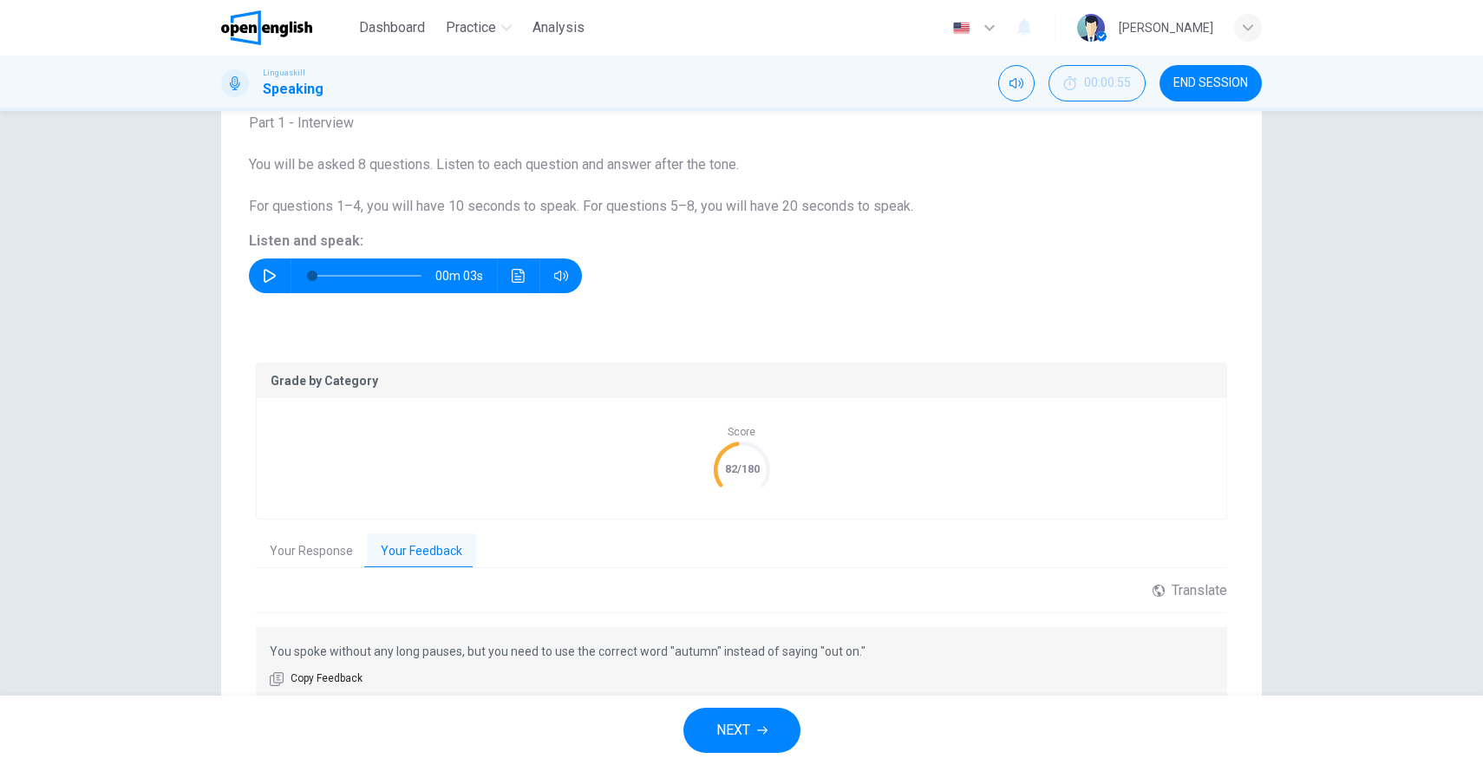
scroll to position [193, 0]
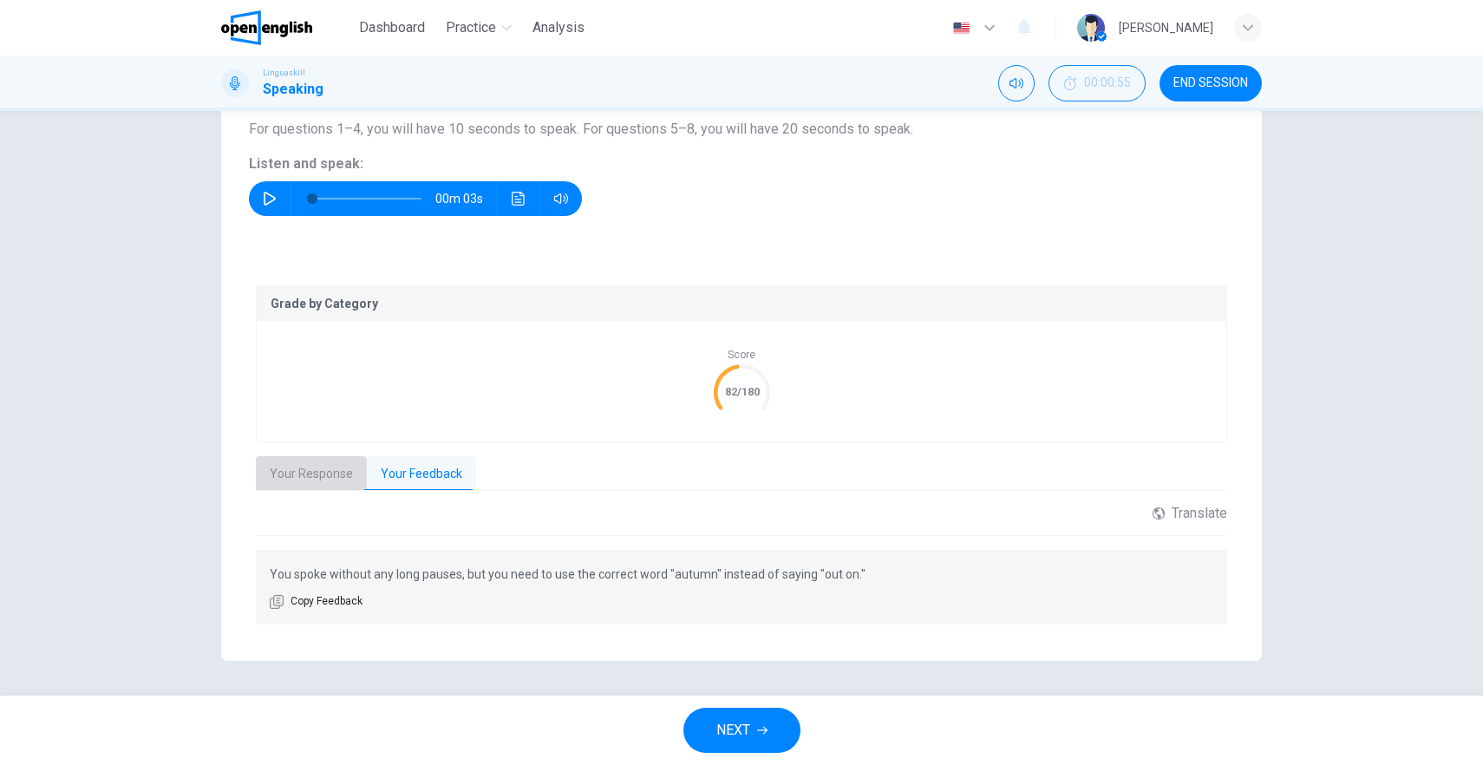
click at [302, 479] on button "Your Response" at bounding box center [311, 474] width 111 height 36
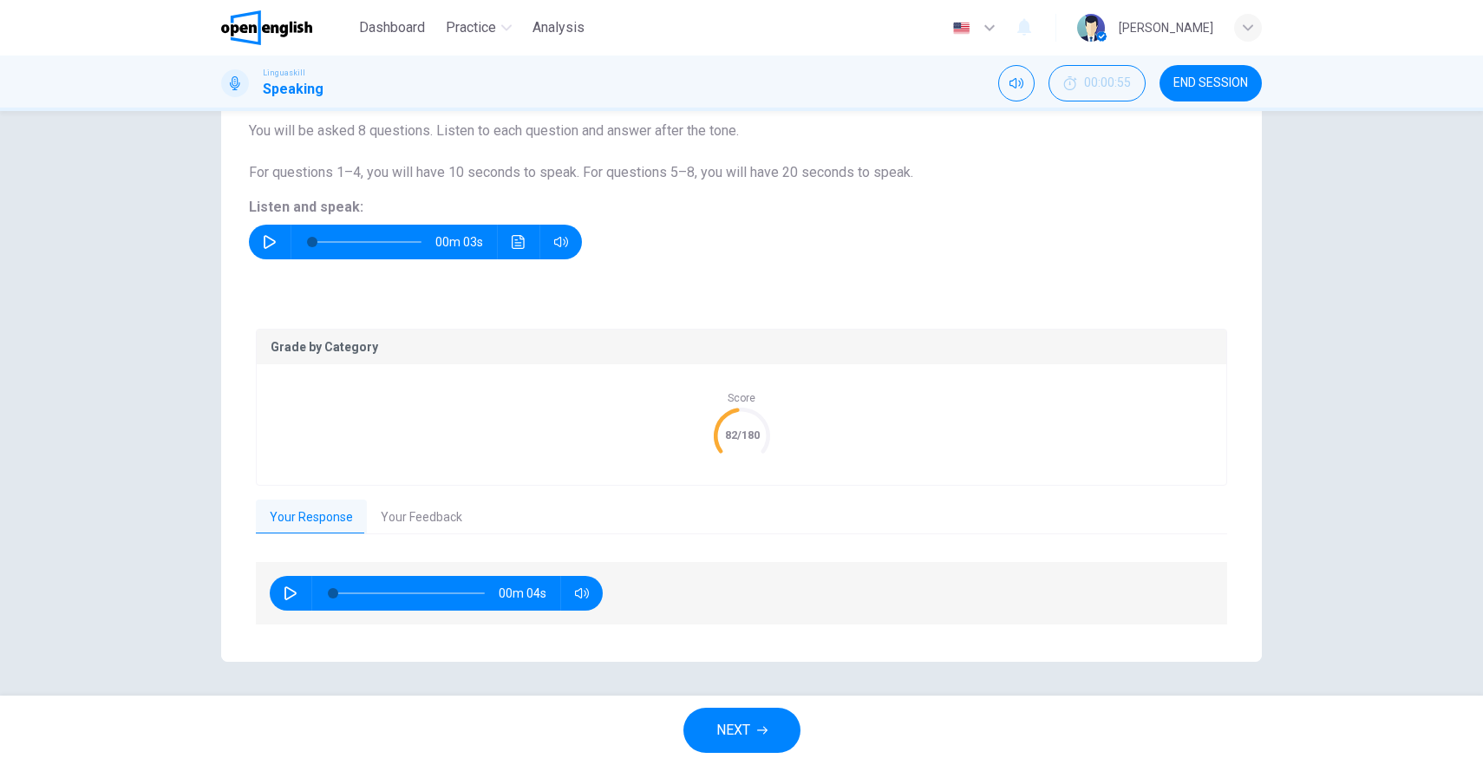
scroll to position [0, 0]
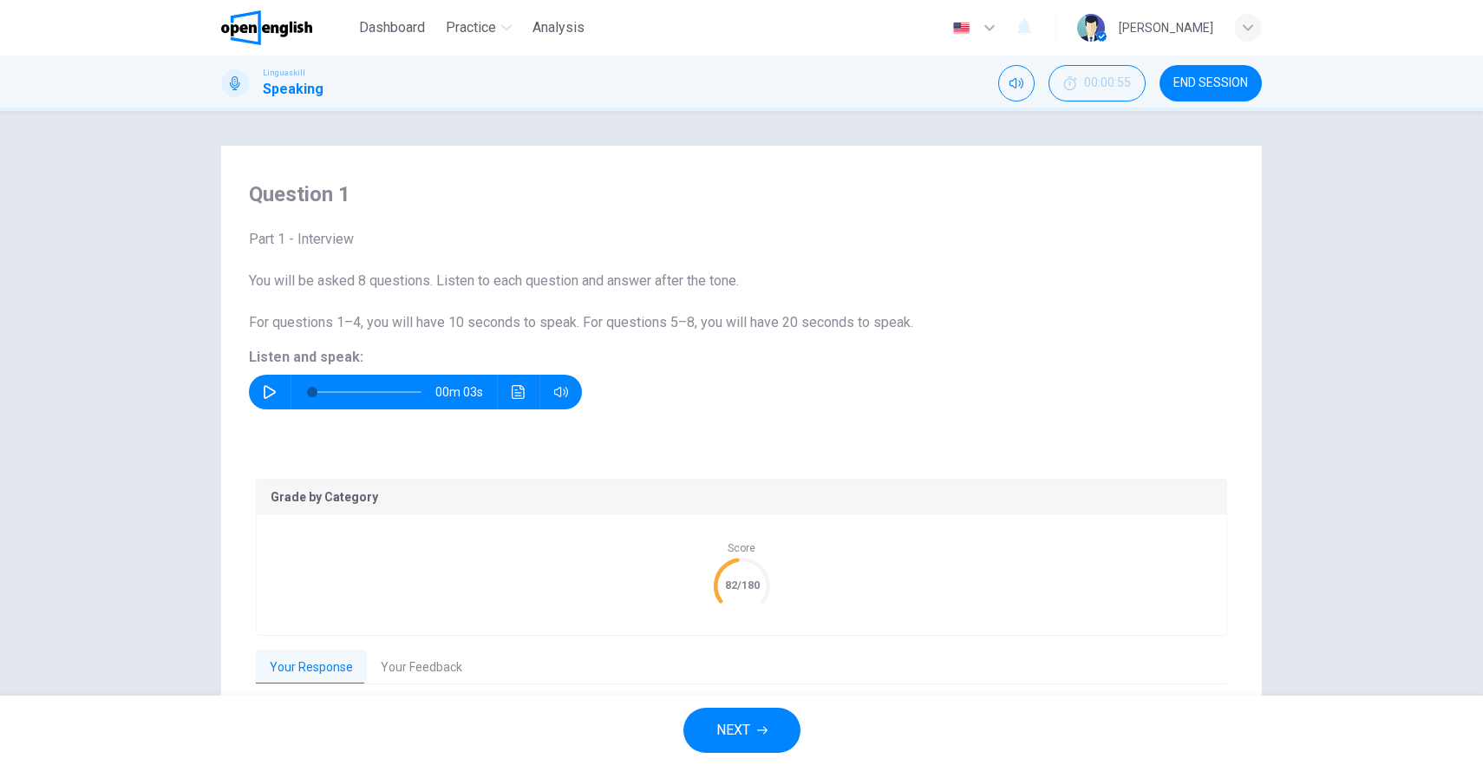
click at [405, 659] on button "Your Feedback" at bounding box center [421, 668] width 109 height 36
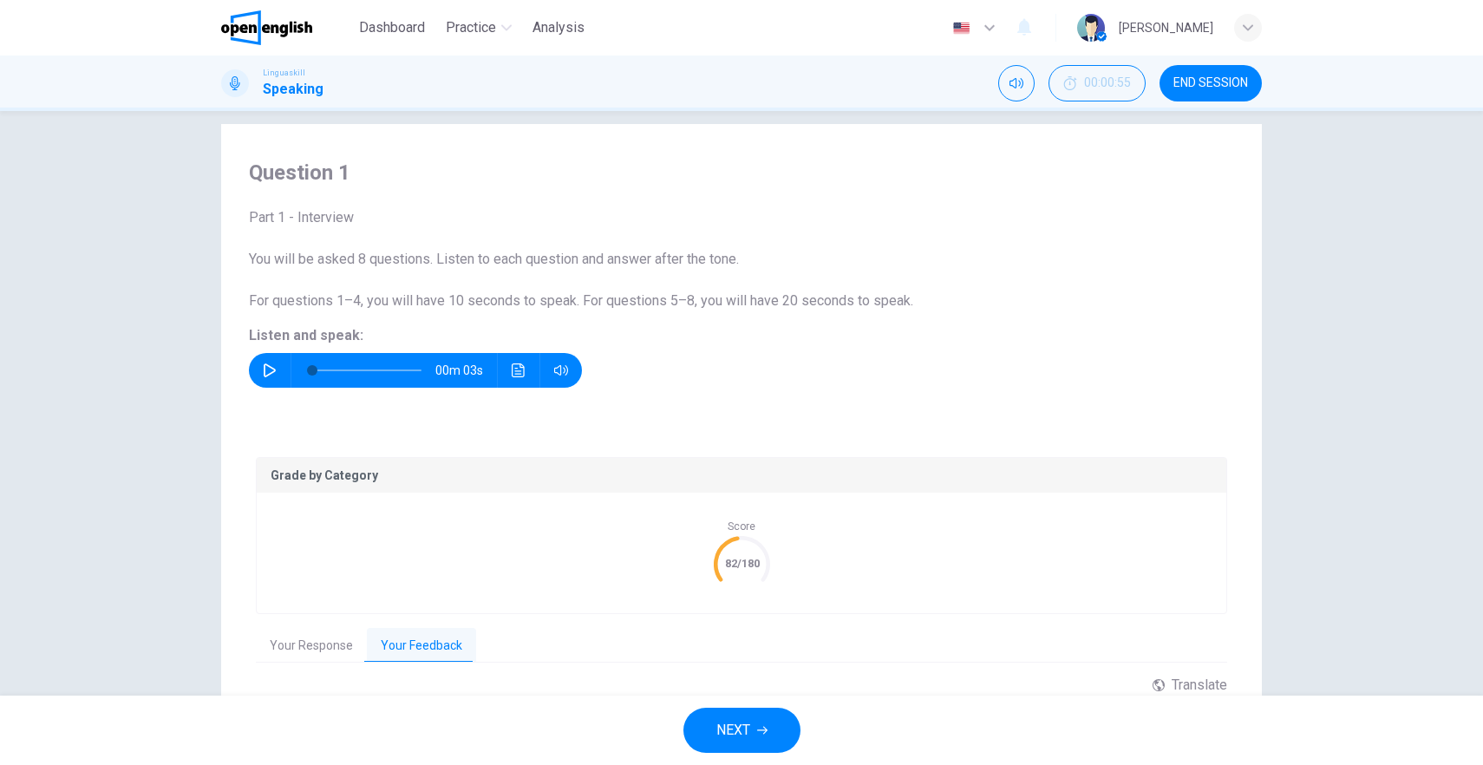
scroll to position [41, 0]
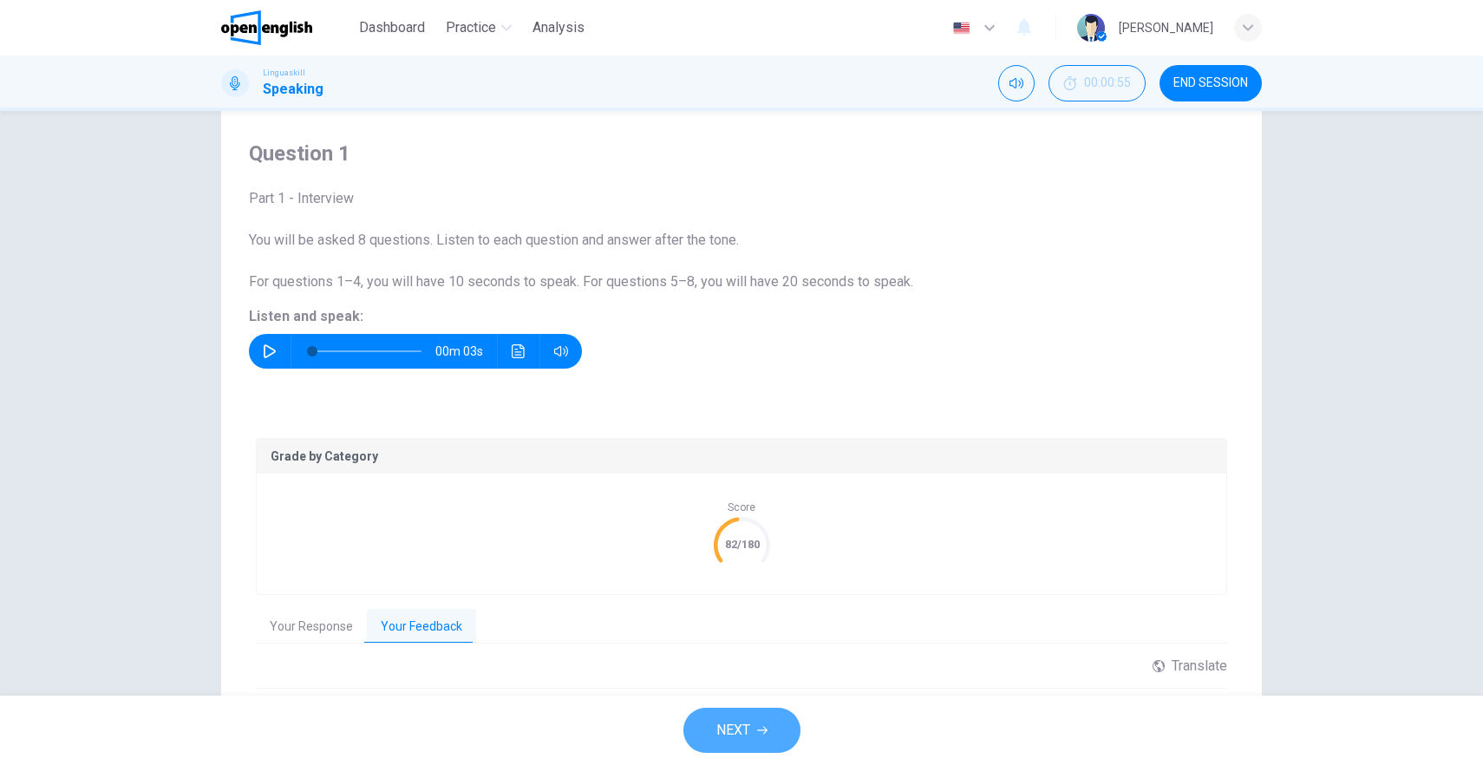
click at [752, 722] on button "NEXT" at bounding box center [742, 730] width 117 height 45
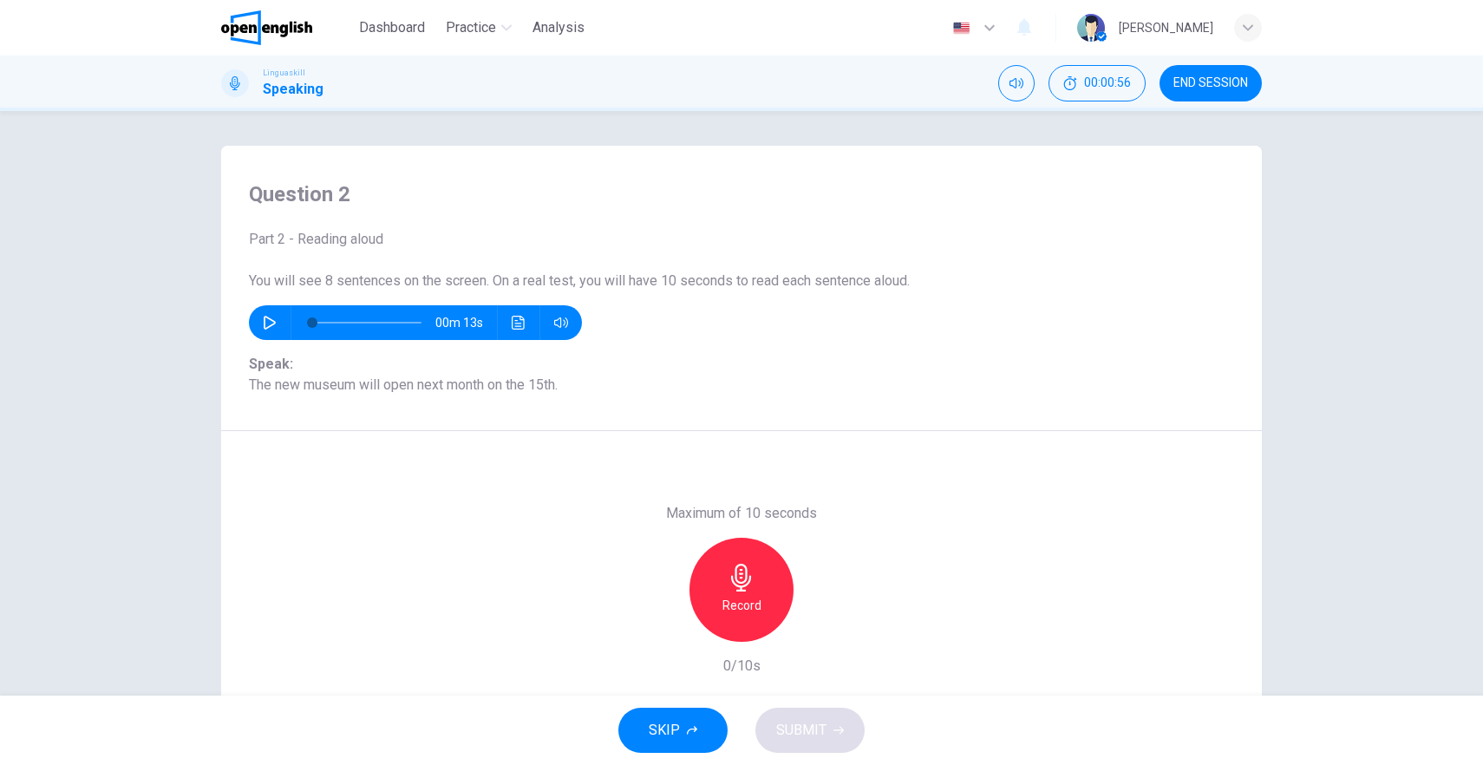
click at [263, 318] on icon "button" at bounding box center [270, 323] width 14 height 14
click at [267, 320] on icon "button" at bounding box center [270, 323] width 12 height 14
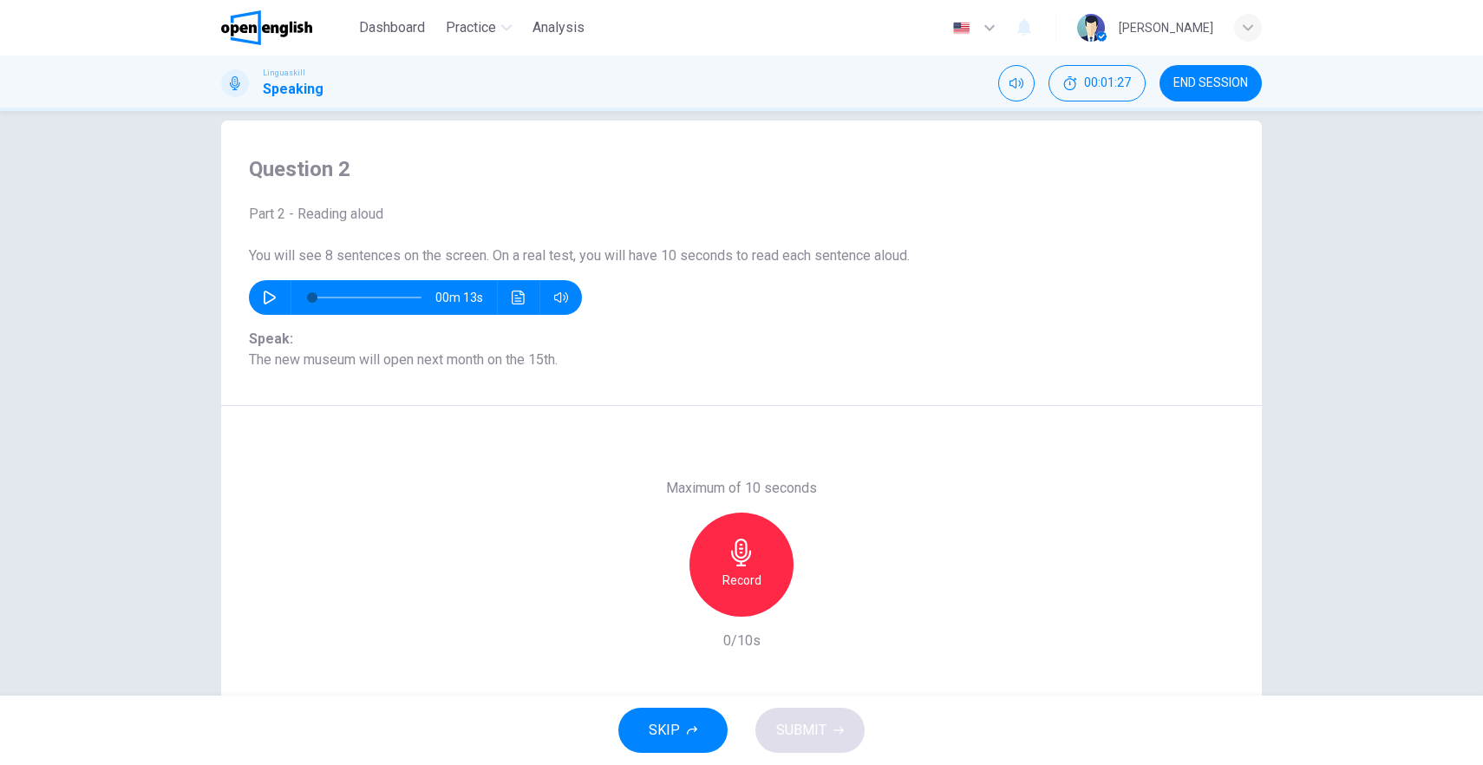
scroll to position [60, 0]
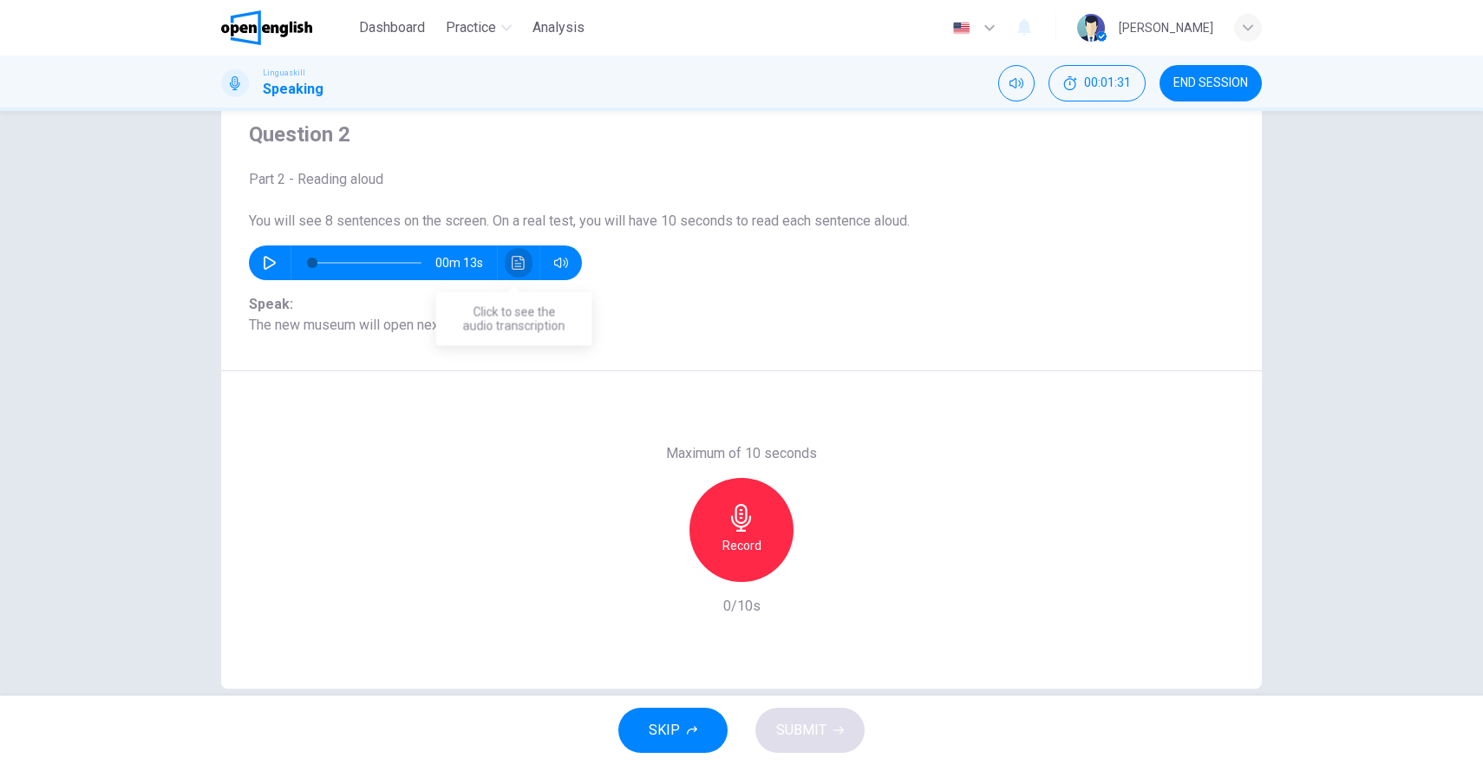
click at [505, 264] on button "Click to see the audio transcription" at bounding box center [519, 263] width 28 height 35
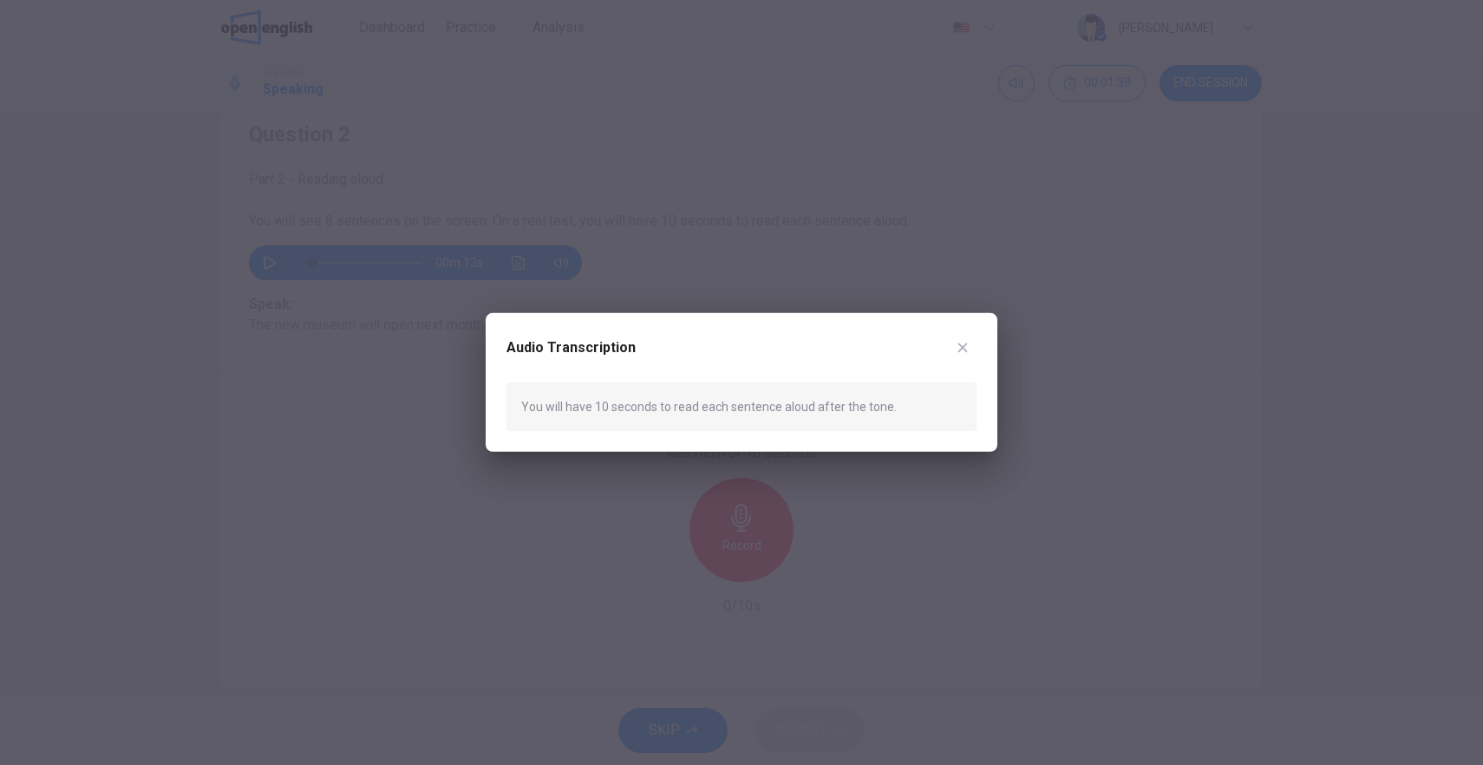
click at [799, 407] on div "You will have 10 seconds to read each sentence aloud after the tone." at bounding box center [742, 407] width 470 height 49
click at [796, 408] on div "You will have 10 seconds to read each sentence aloud after the tone." at bounding box center [742, 407] width 470 height 49
click at [961, 349] on icon "button" at bounding box center [964, 348] width 10 height 10
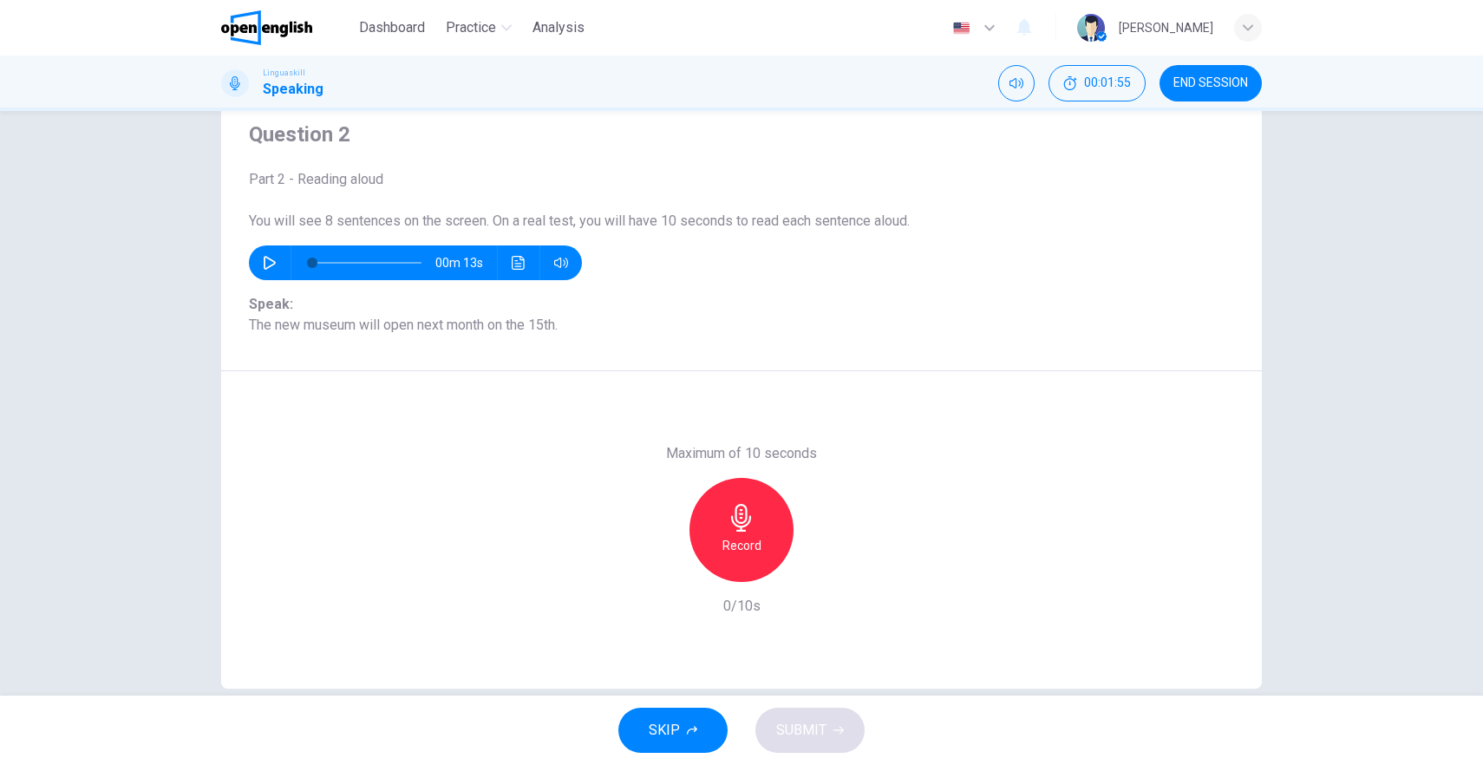
click at [267, 260] on icon "button" at bounding box center [270, 263] width 12 height 14
type input "*"
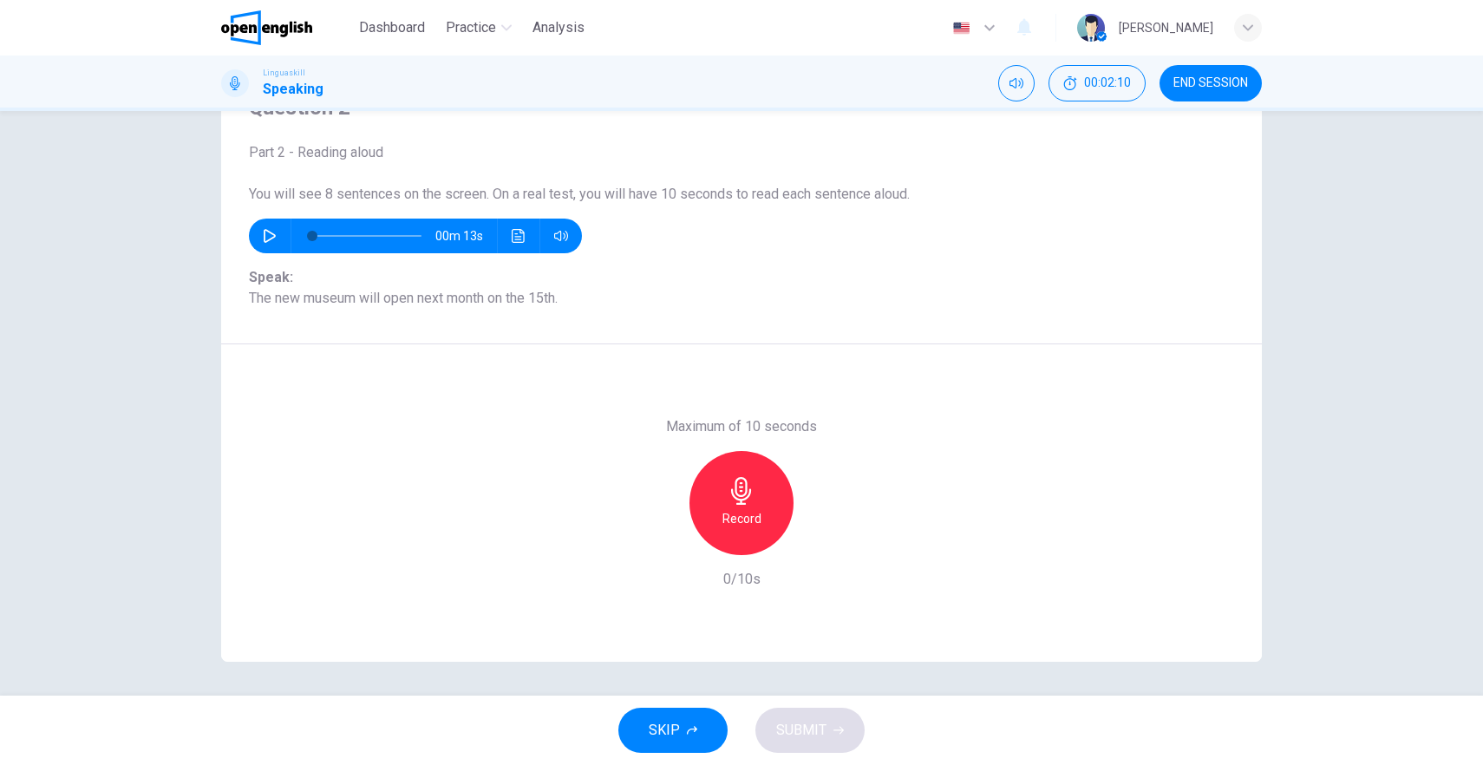
scroll to position [88, 0]
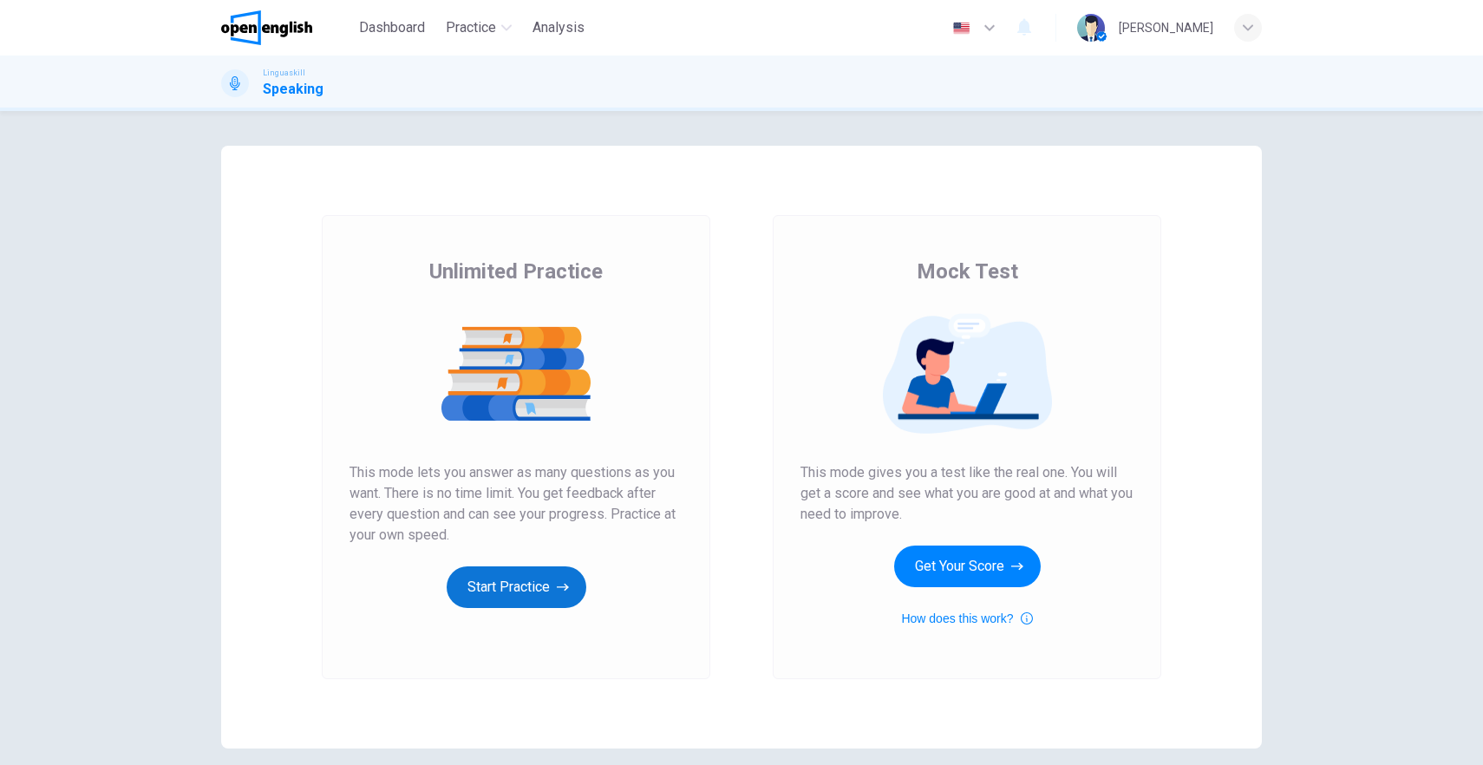
click at [550, 585] on button "Start Practice" at bounding box center [517, 587] width 140 height 42
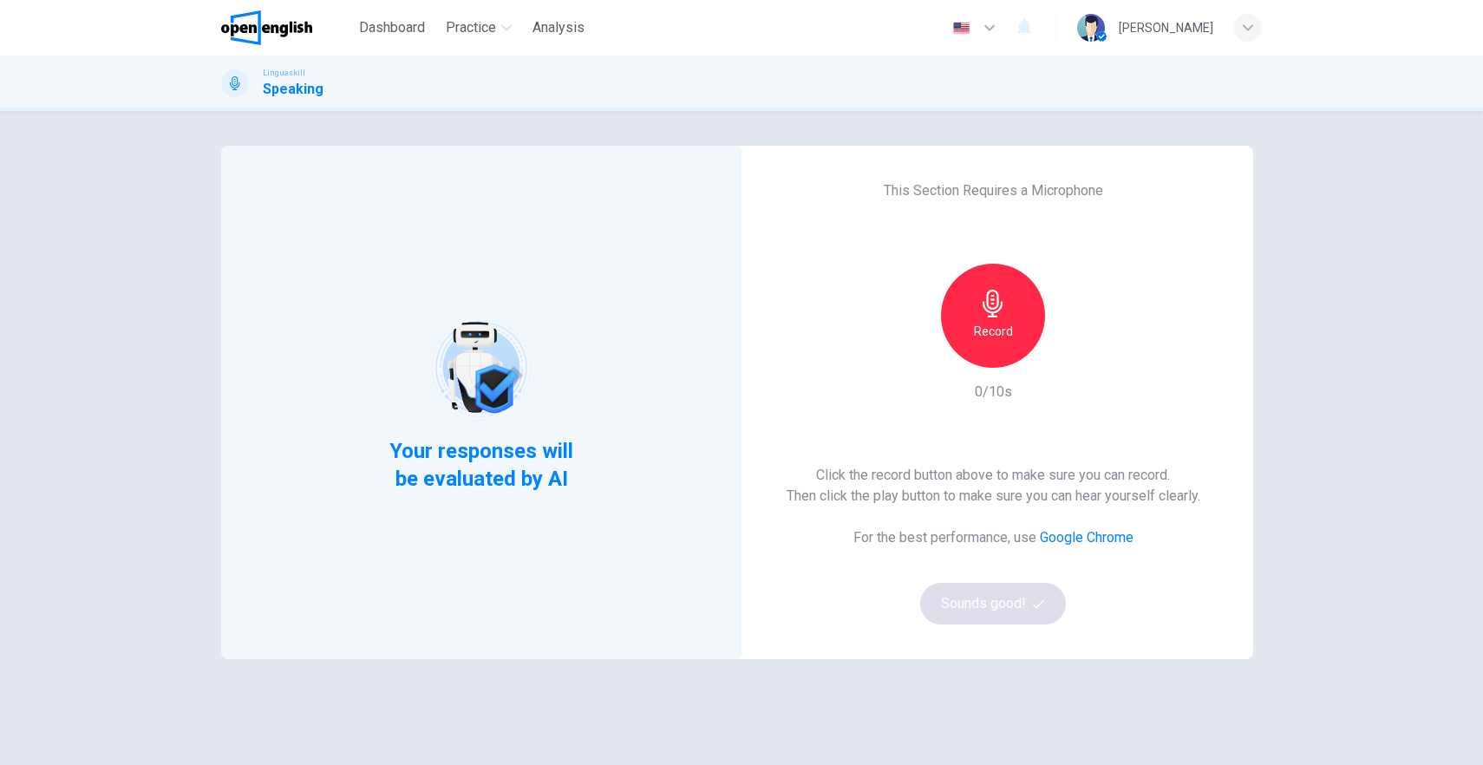
click at [1188, 322] on div "This Section Requires a Microphone Record 0/10s Click the record button above t…" at bounding box center [993, 403] width 521 height 514
click at [968, 302] on div "Record" at bounding box center [993, 316] width 104 height 104
click at [979, 308] on icon "button" at bounding box center [993, 304] width 28 height 28
click at [976, 608] on button "Sounds good!" at bounding box center [993, 604] width 146 height 42
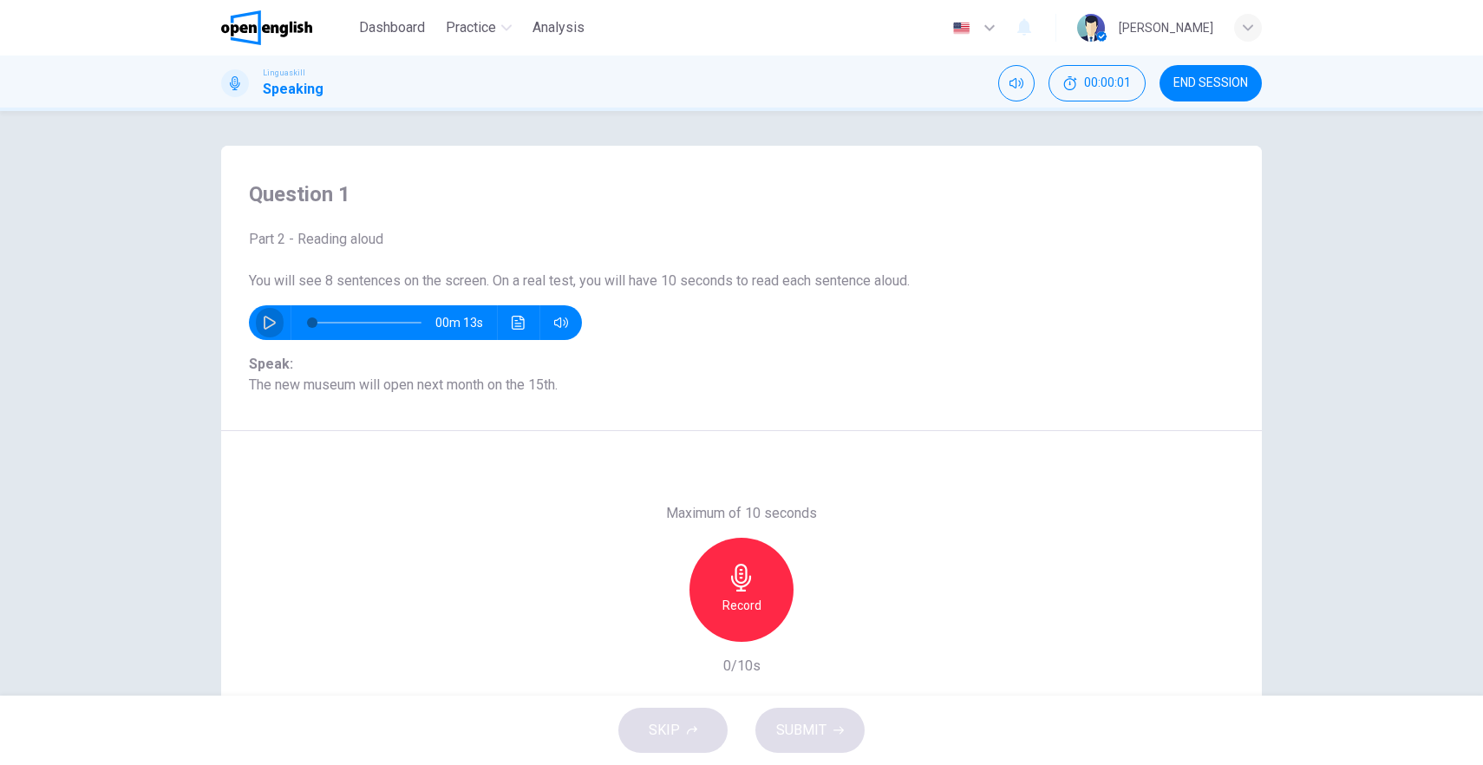
click at [263, 326] on icon "button" at bounding box center [270, 323] width 14 height 14
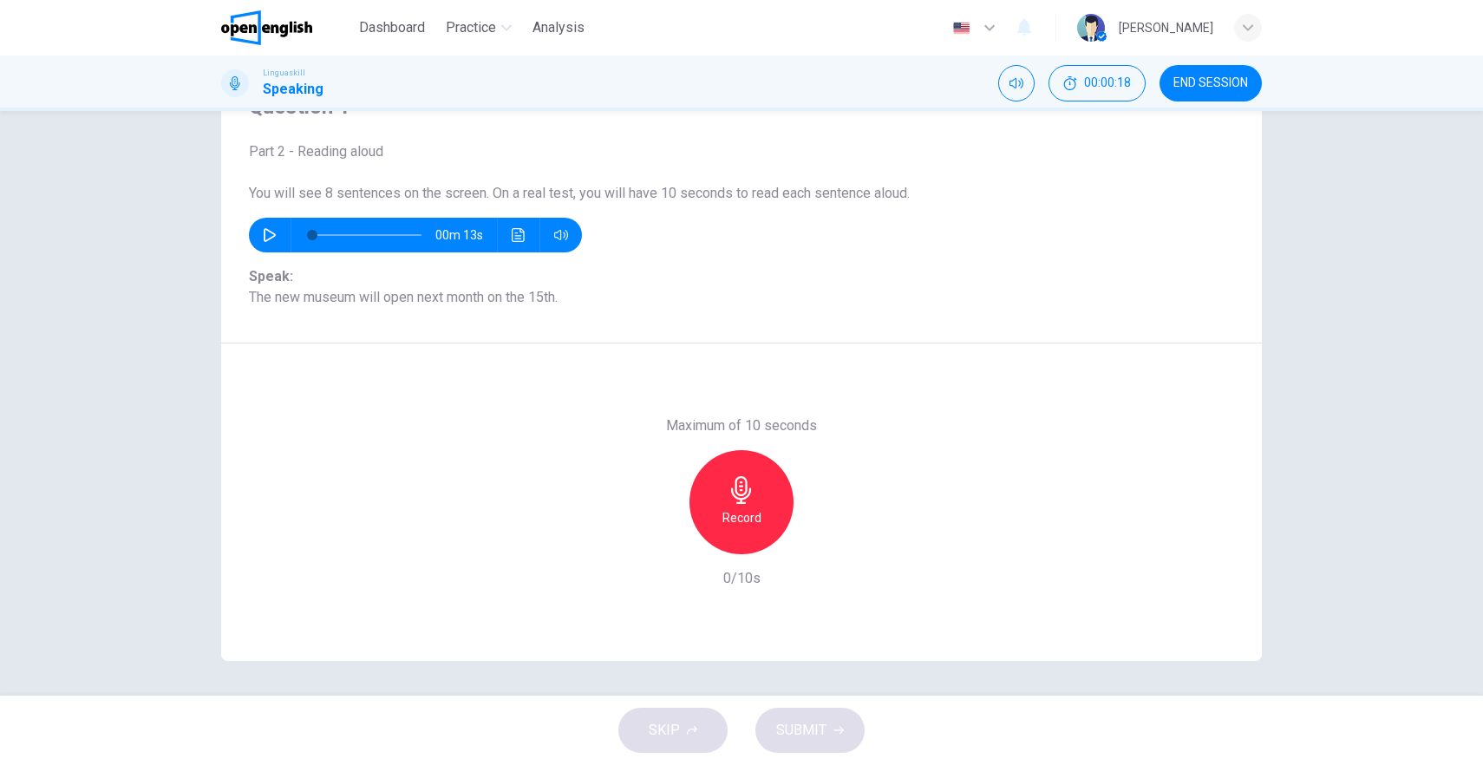
click at [734, 493] on icon "button" at bounding box center [742, 490] width 28 height 28
click at [712, 521] on div "Stop" at bounding box center [742, 502] width 104 height 104
click at [824, 736] on span "SUBMIT" at bounding box center [801, 730] width 50 height 24
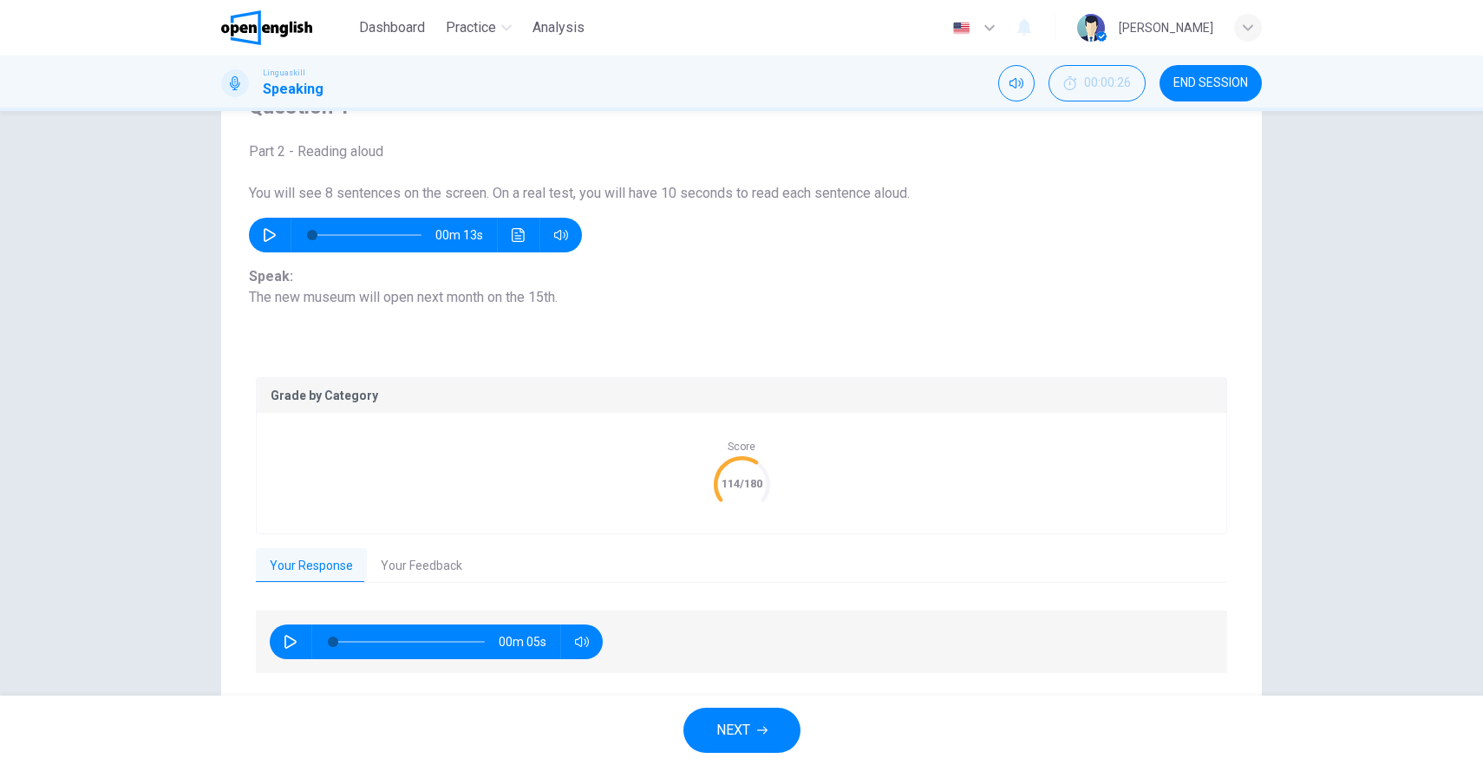
click at [417, 562] on button "Your Feedback" at bounding box center [421, 566] width 109 height 36
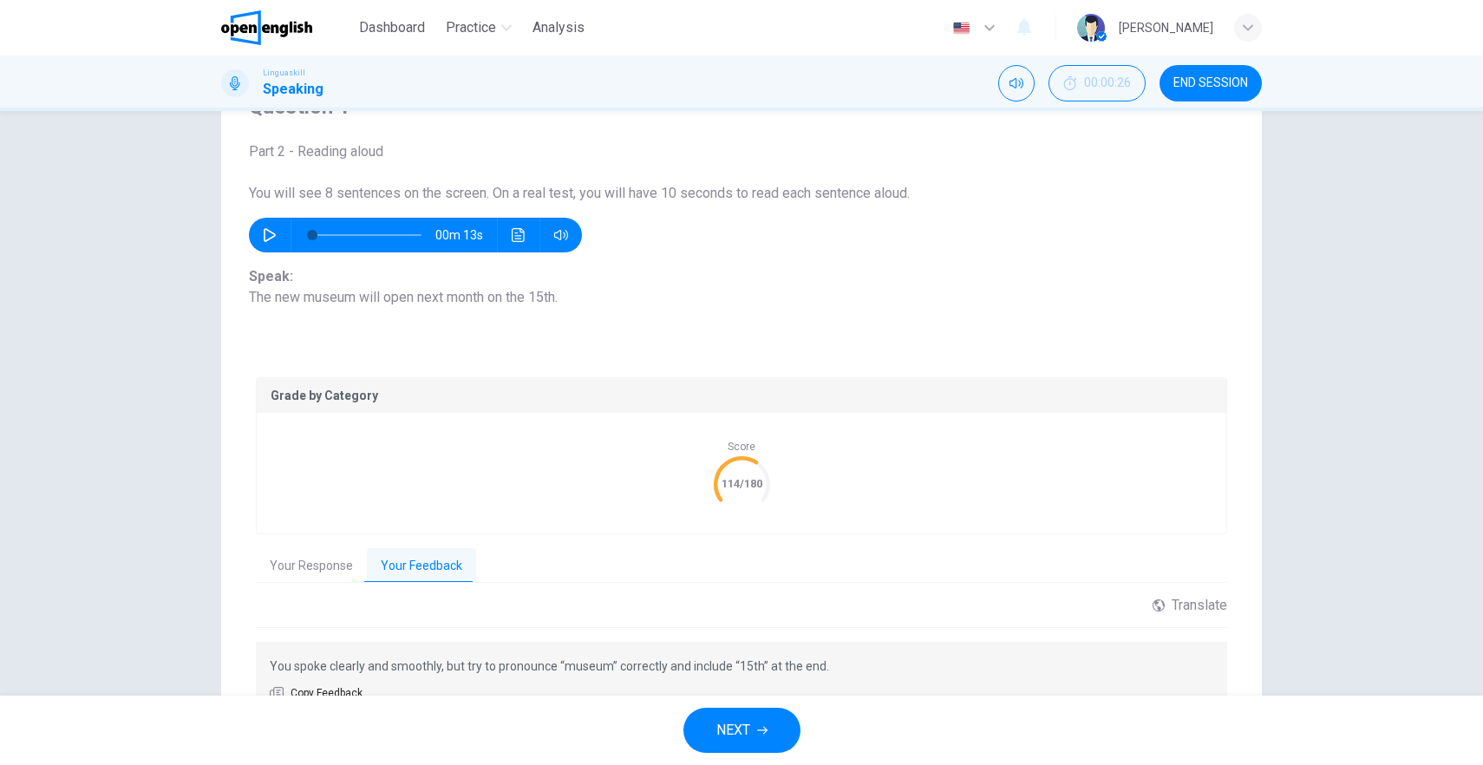
scroll to position [180, 0]
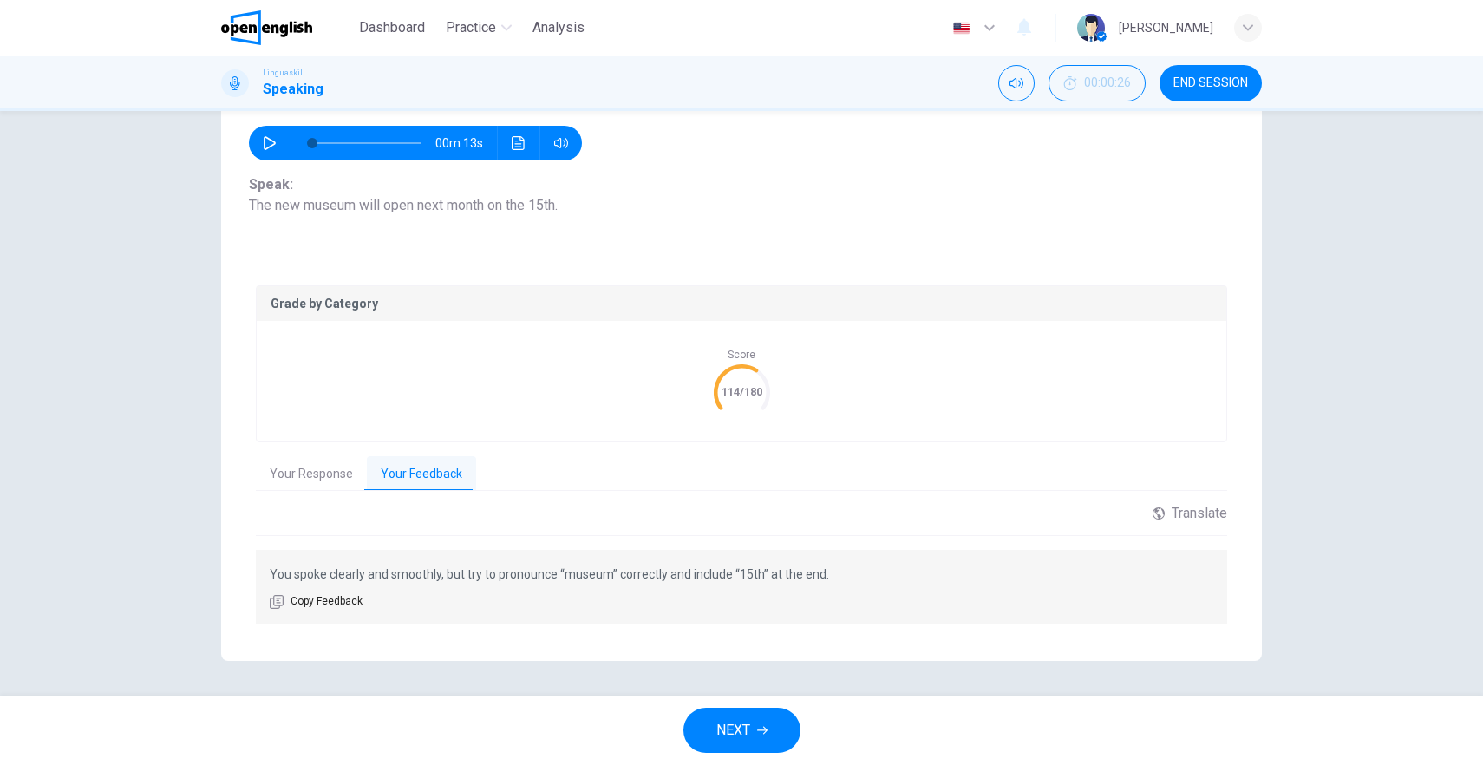
click at [777, 740] on button "NEXT" at bounding box center [742, 730] width 117 height 45
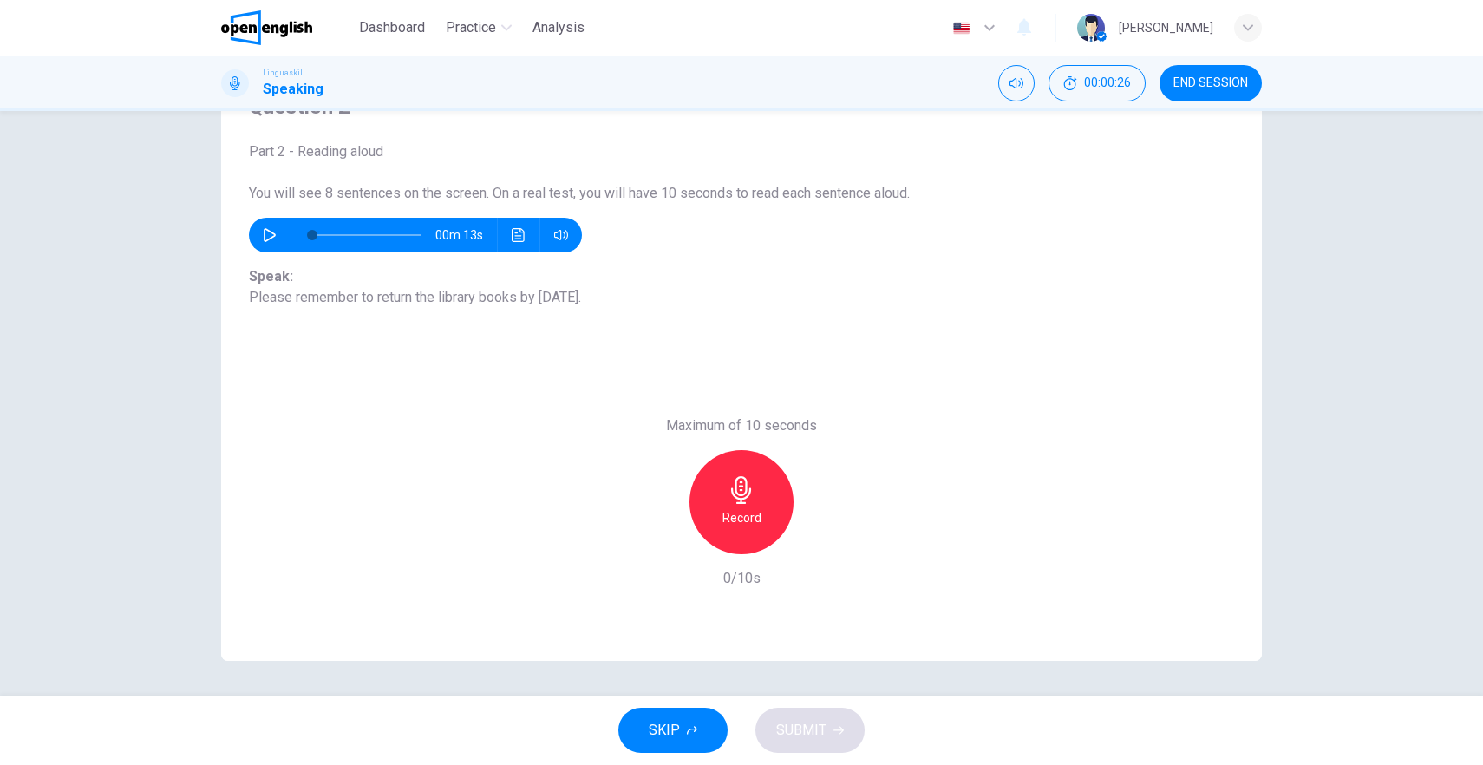
scroll to position [88, 0]
click at [272, 236] on icon "button" at bounding box center [270, 235] width 14 height 14
click at [710, 489] on div "Record" at bounding box center [742, 502] width 104 height 104
click at [752, 503] on div "Stop" at bounding box center [742, 502] width 104 height 104
click at [648, 552] on div "Record" at bounding box center [741, 502] width 187 height 104
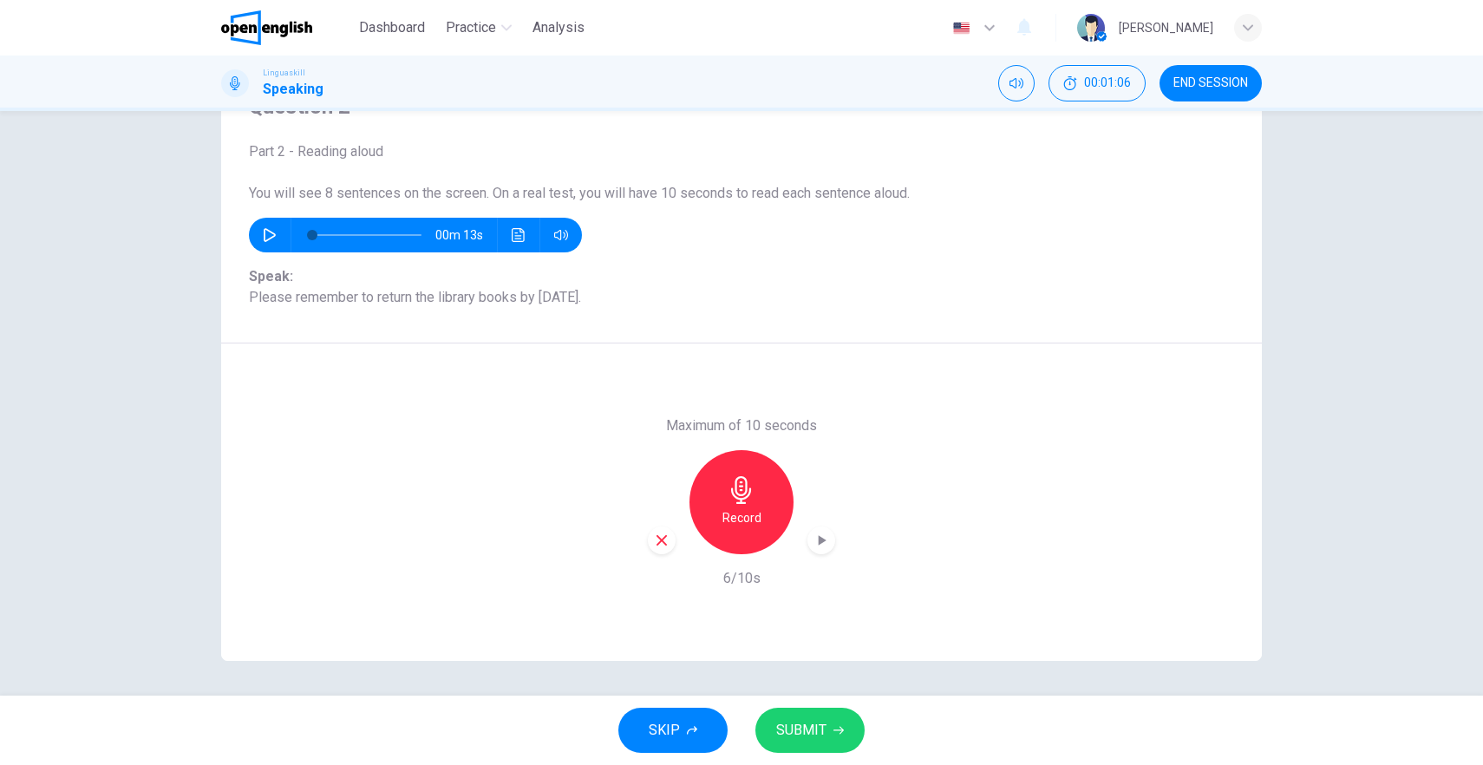
click at [666, 546] on div "button" at bounding box center [662, 541] width 28 height 28
click at [728, 481] on icon "button" at bounding box center [742, 490] width 28 height 28
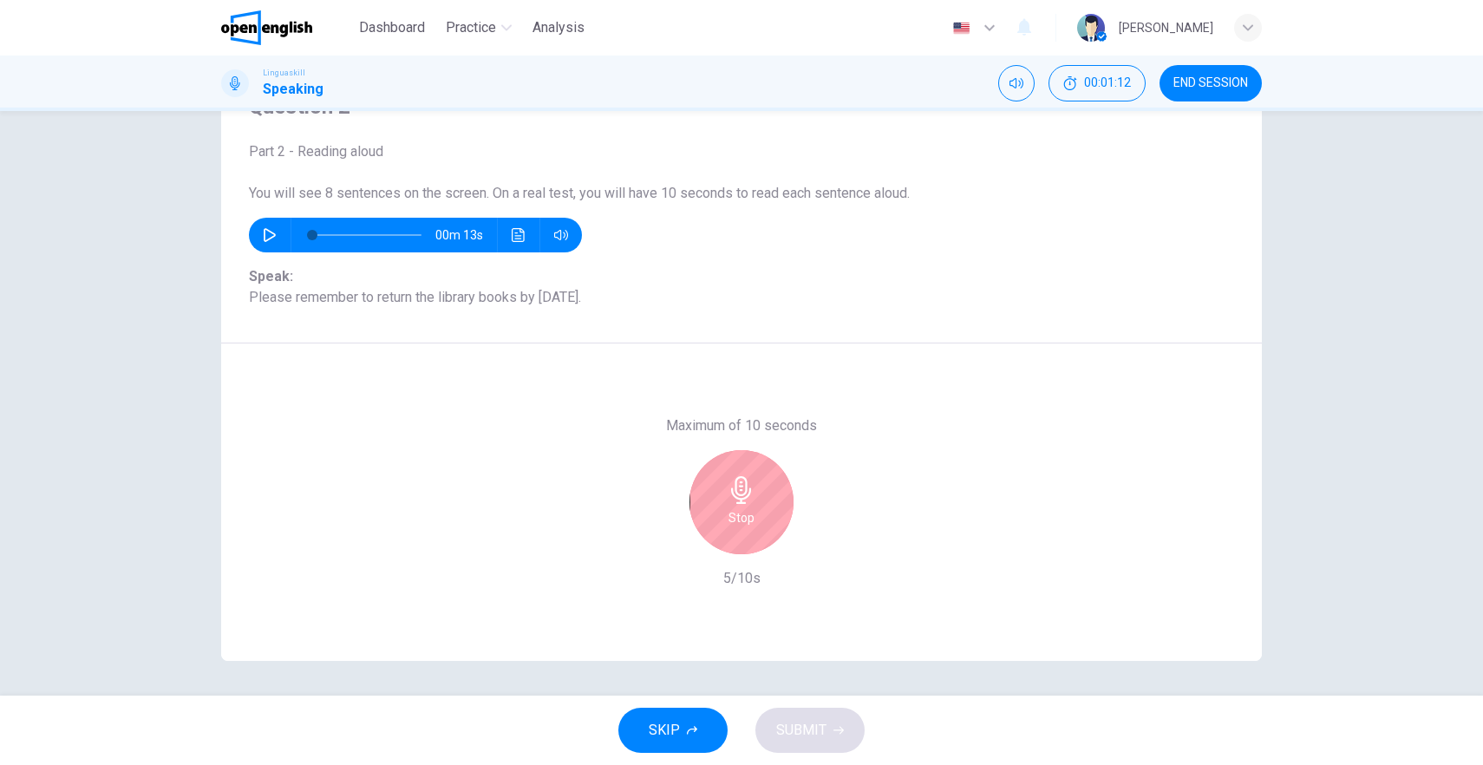
click at [756, 514] on div "Stop" at bounding box center [742, 502] width 104 height 104
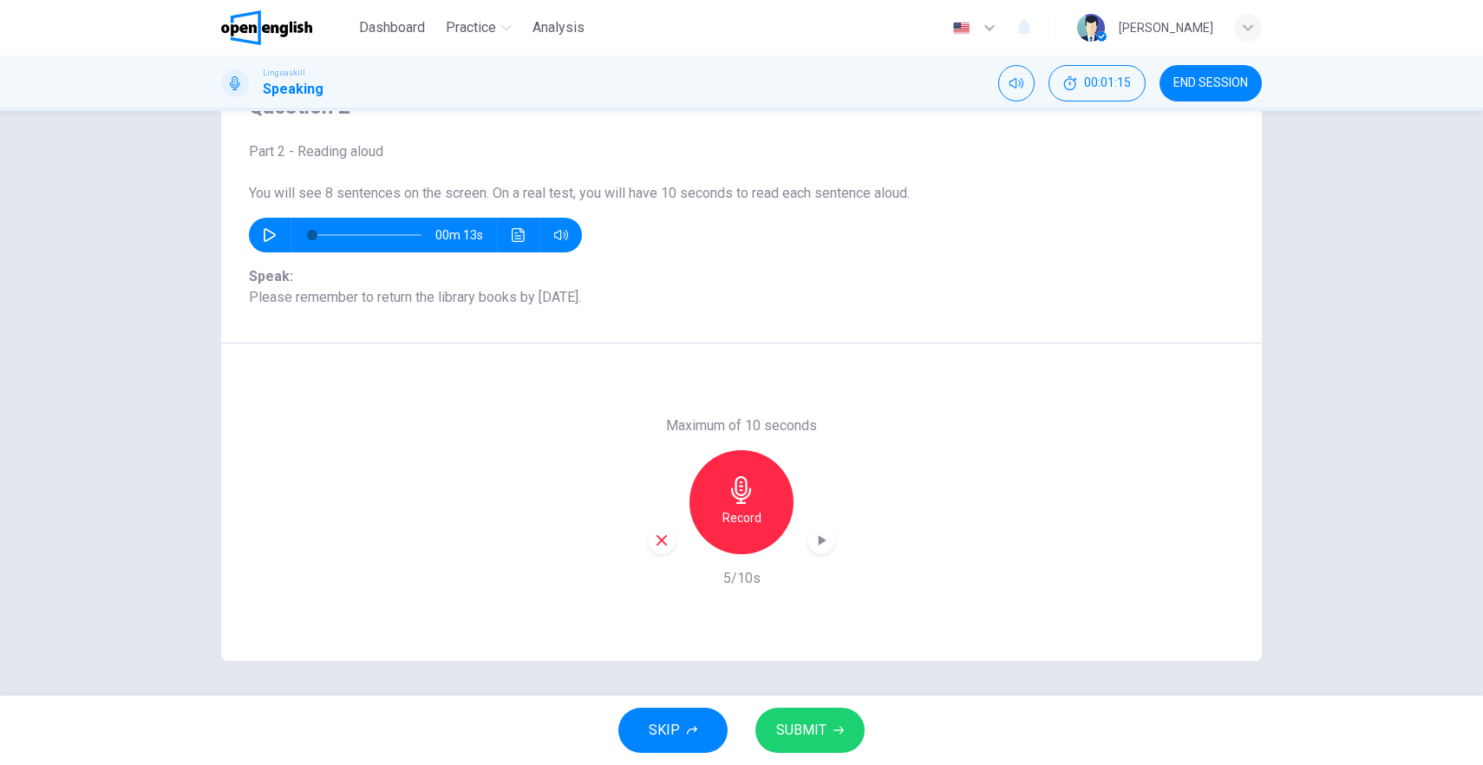
click at [823, 720] on span "SUBMIT" at bounding box center [801, 730] width 50 height 24
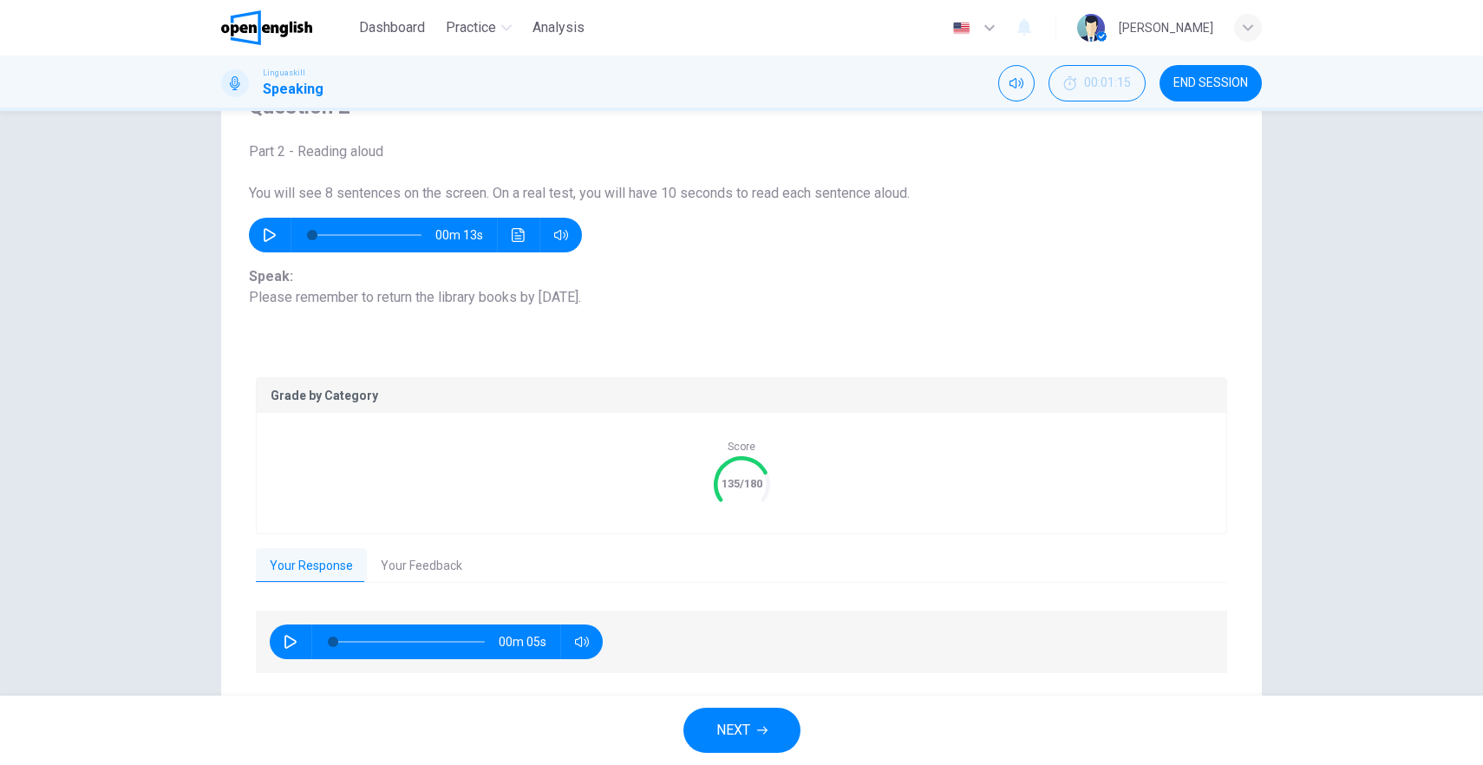
click at [419, 580] on button "Your Feedback" at bounding box center [421, 566] width 109 height 36
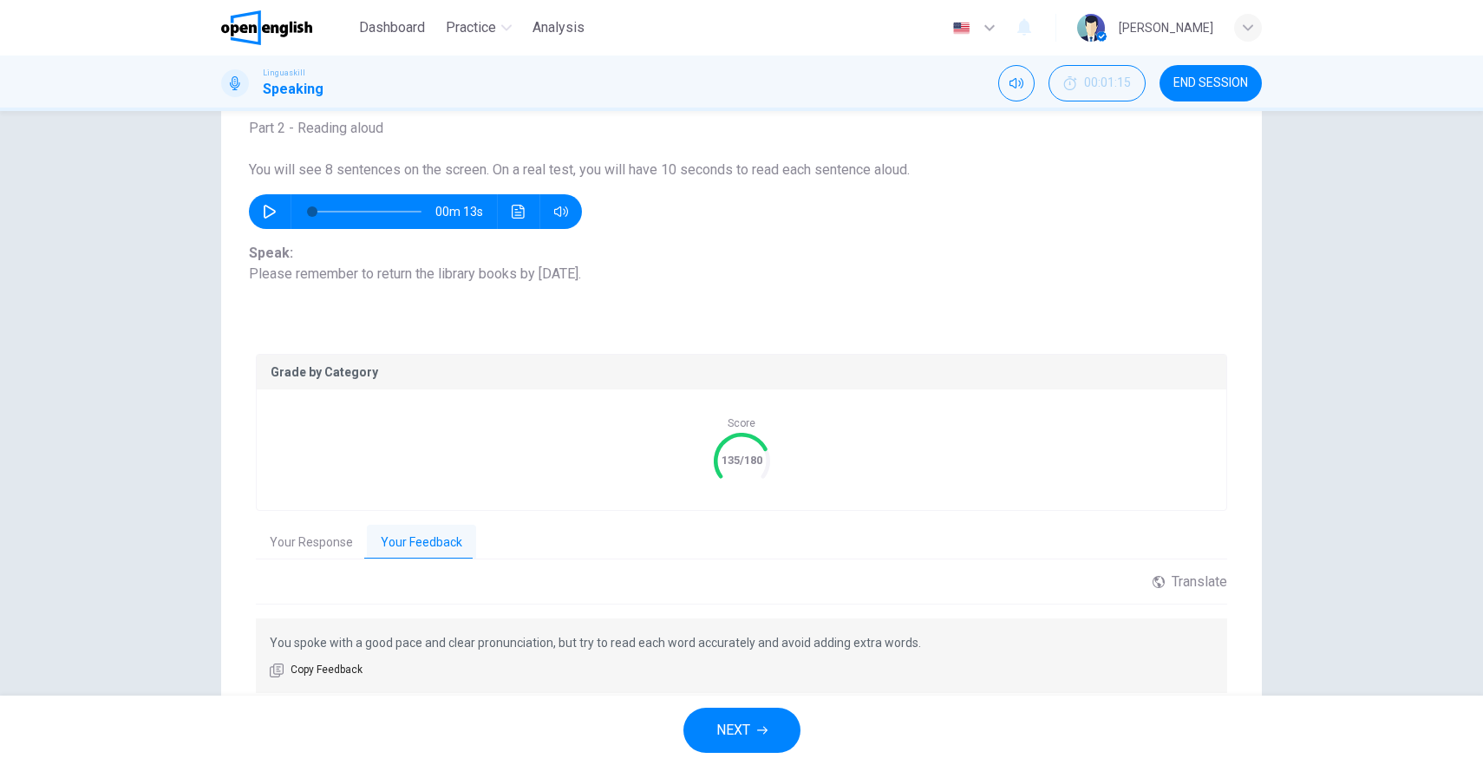
scroll to position [113, 0]
click at [743, 733] on span "NEXT" at bounding box center [734, 730] width 34 height 24
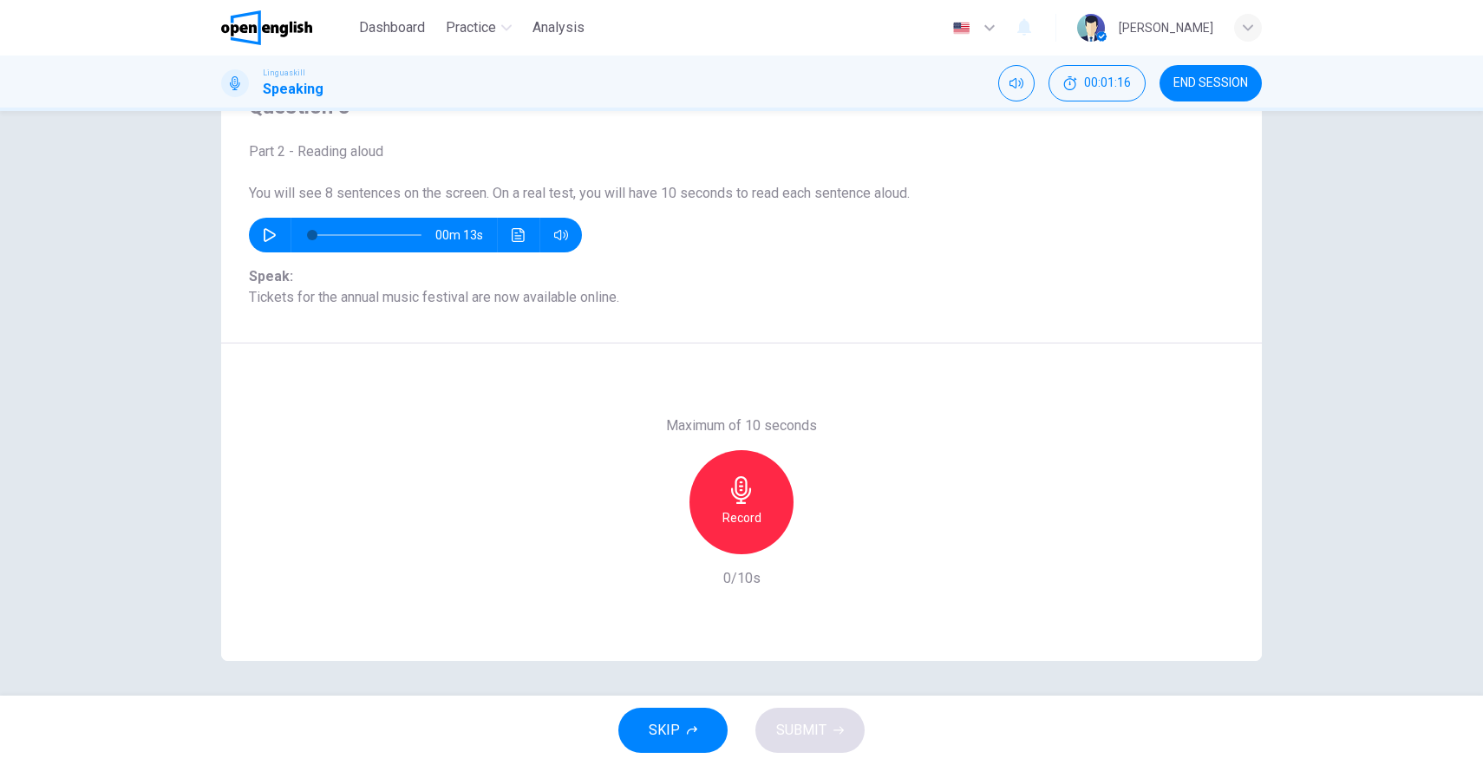
click at [263, 236] on icon "button" at bounding box center [270, 235] width 14 height 14
click at [723, 503] on div "Record" at bounding box center [742, 502] width 104 height 104
click at [733, 506] on div "Stop" at bounding box center [742, 502] width 104 height 104
click at [834, 733] on icon "button" at bounding box center [839, 730] width 10 height 10
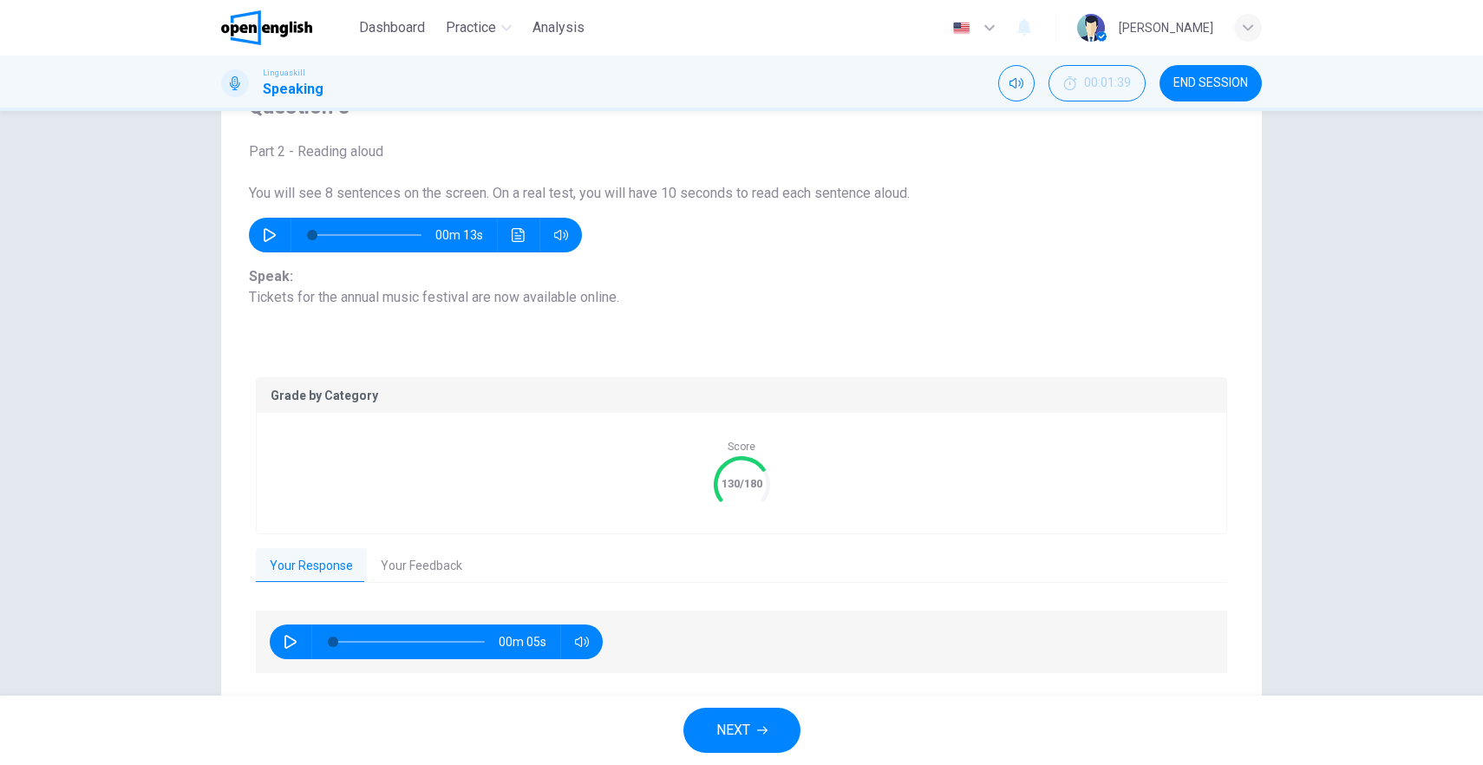
click at [420, 559] on button "Your Feedback" at bounding box center [421, 566] width 109 height 36
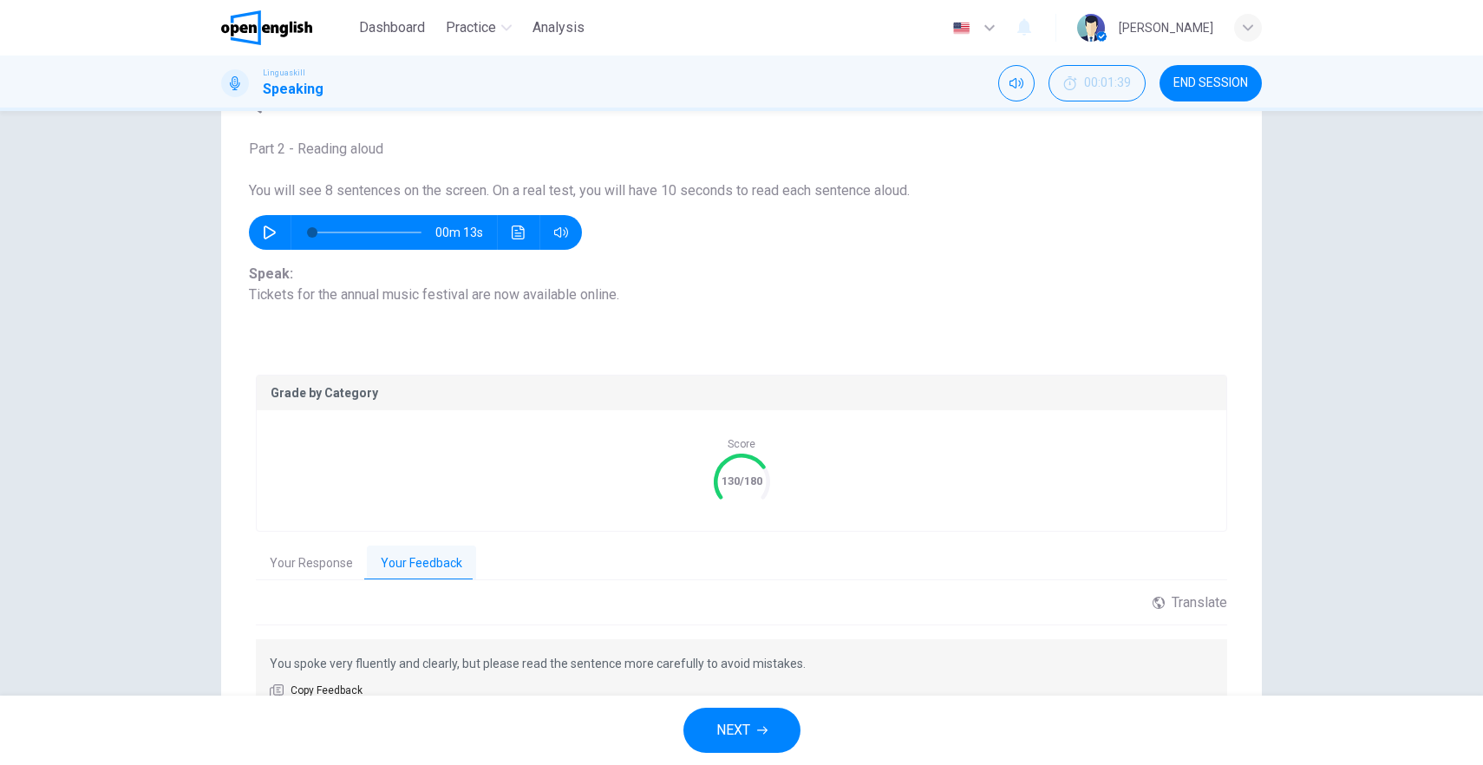
scroll to position [91, 0]
click at [741, 743] on button "NEXT" at bounding box center [742, 730] width 117 height 45
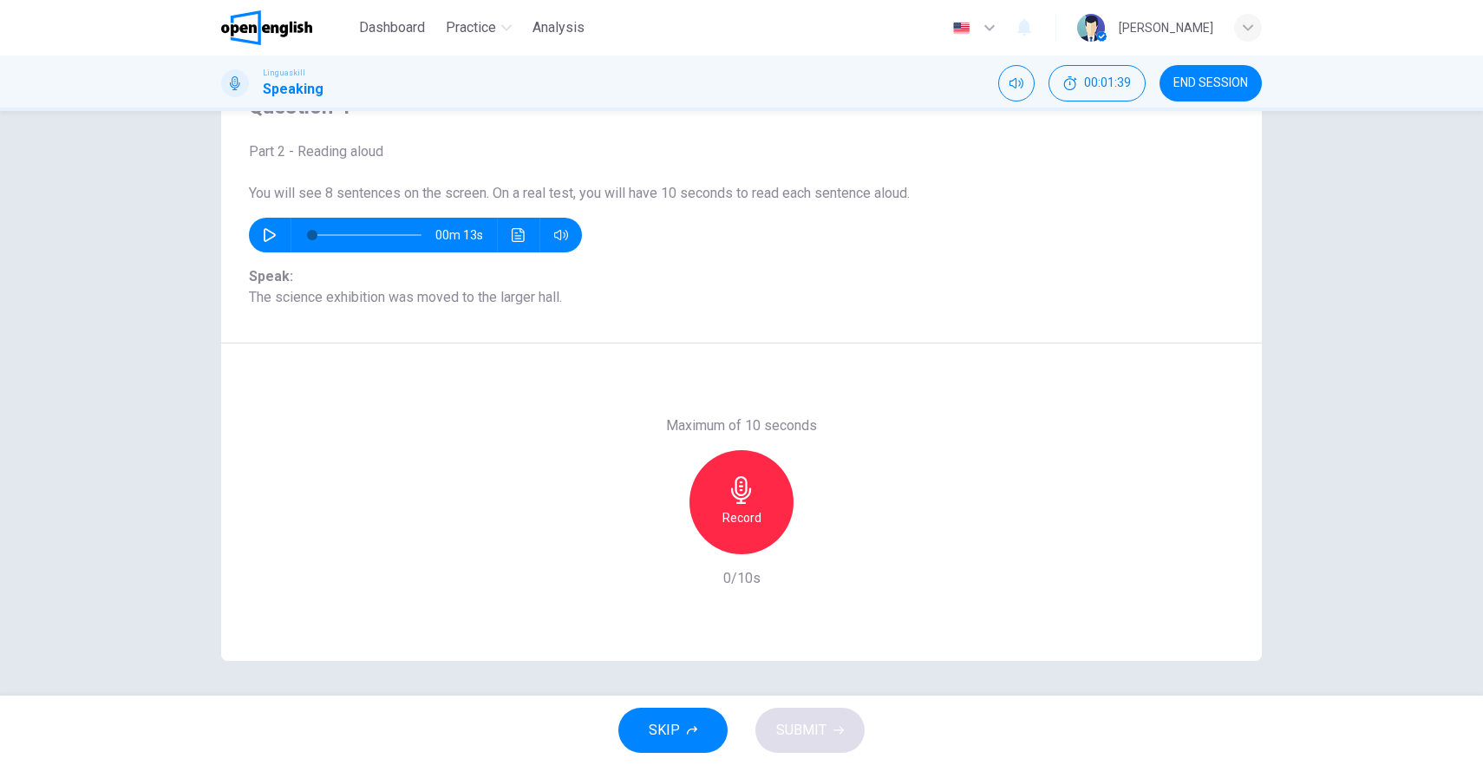
scroll to position [88, 0]
click at [264, 234] on icon "button" at bounding box center [270, 235] width 14 height 14
click at [267, 235] on icon "button" at bounding box center [270, 235] width 14 height 14
click at [743, 514] on h6 "Record" at bounding box center [742, 517] width 39 height 21
click at [707, 501] on div "Stop" at bounding box center [742, 502] width 104 height 104
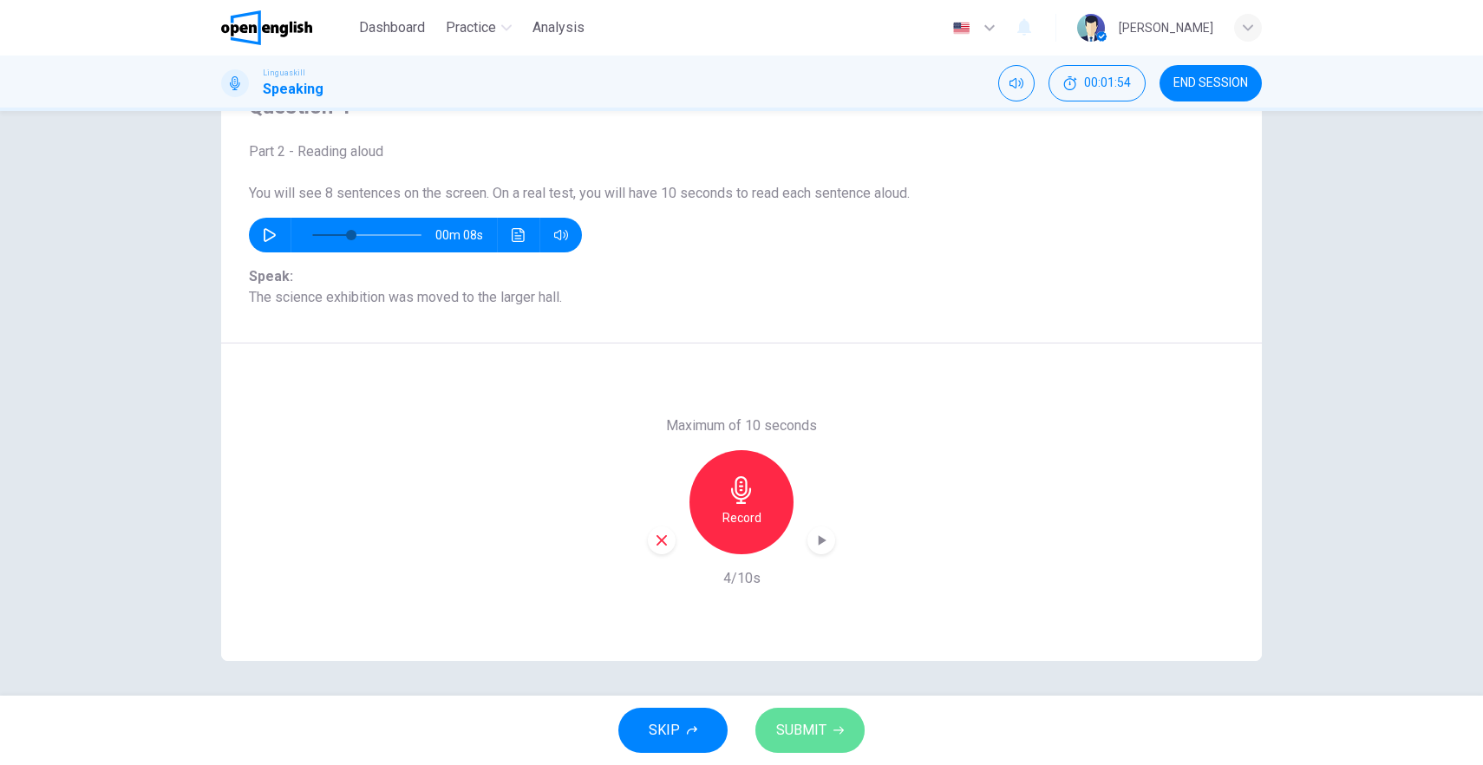
click at [795, 708] on button "SUBMIT" at bounding box center [810, 730] width 109 height 45
type input "*"
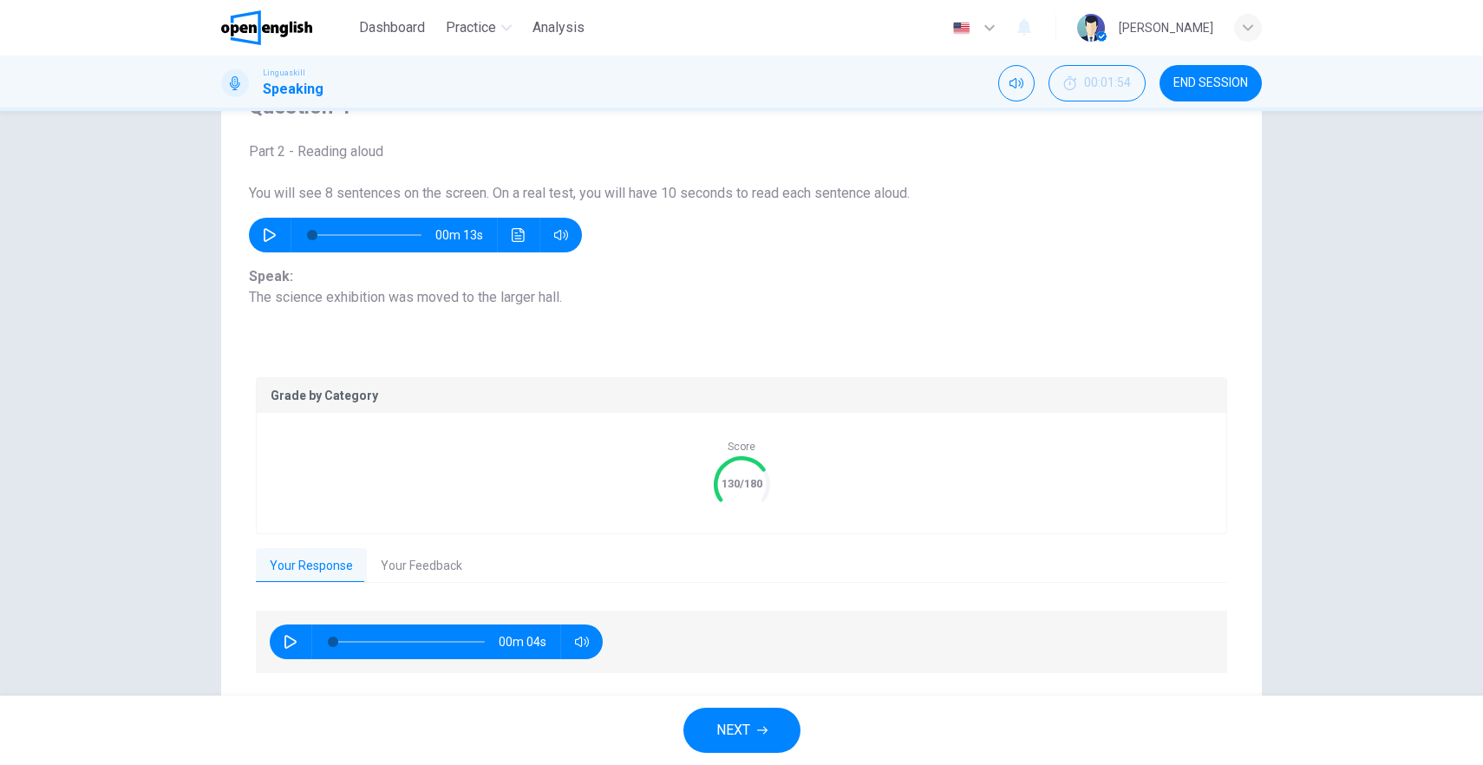
click at [770, 730] on button "NEXT" at bounding box center [742, 730] width 117 height 45
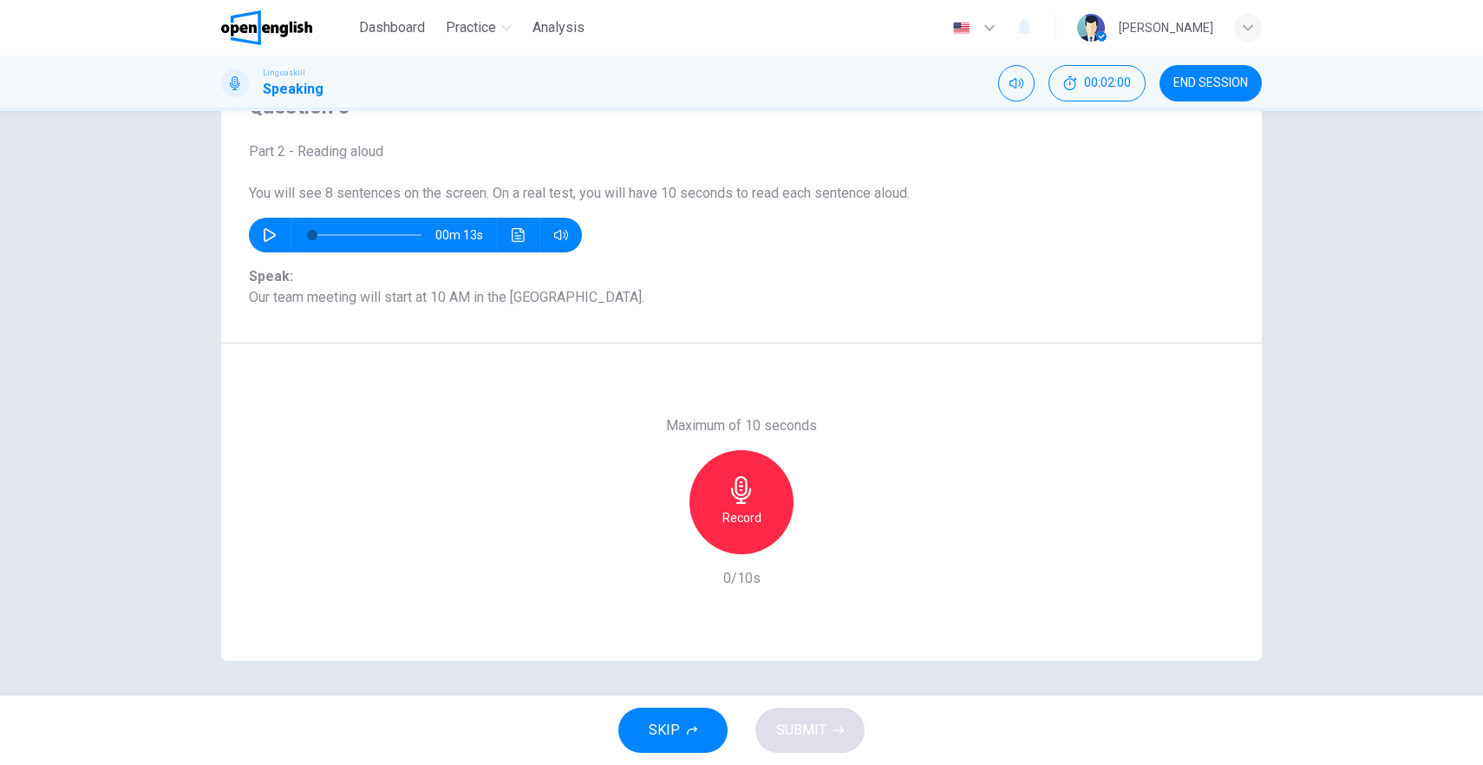
click at [743, 504] on div "Record" at bounding box center [742, 502] width 104 height 104
click at [737, 482] on icon "button" at bounding box center [741, 490] width 20 height 28
click at [659, 539] on icon "button" at bounding box center [662, 540] width 10 height 10
click at [734, 477] on icon "button" at bounding box center [741, 490] width 20 height 28
click at [720, 512] on div "Stop" at bounding box center [742, 502] width 104 height 104
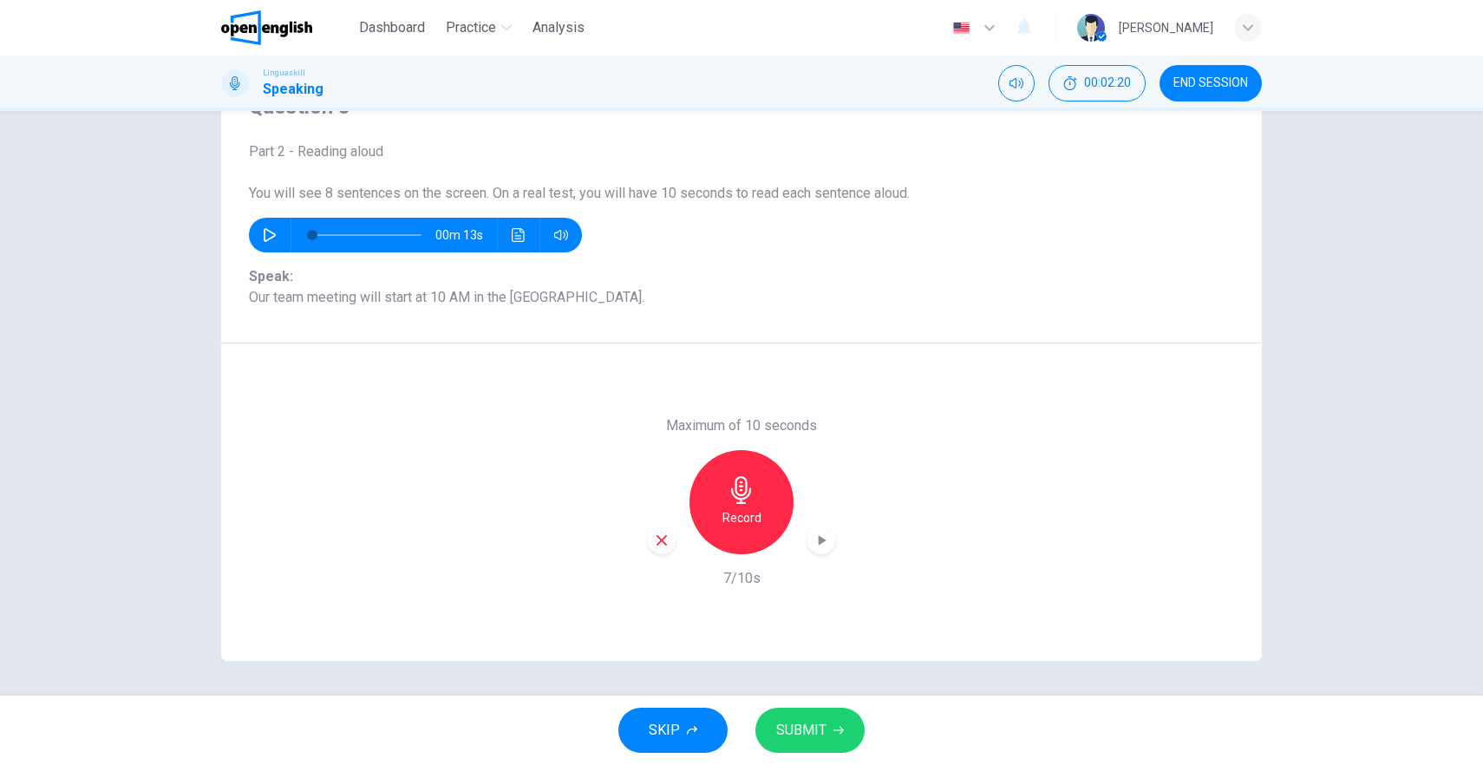
click at [817, 728] on span "SUBMIT" at bounding box center [801, 730] width 50 height 24
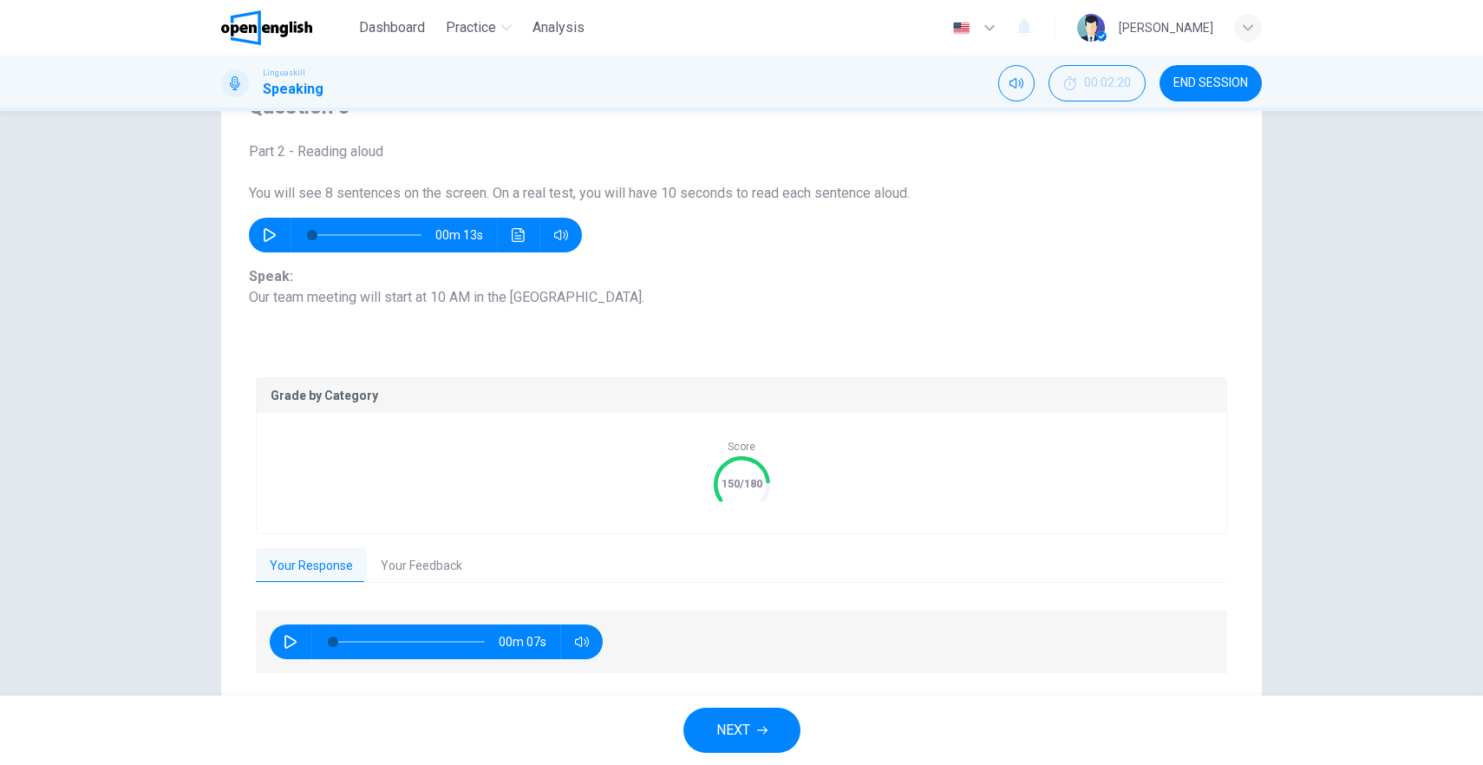
click at [426, 564] on button "Your Feedback" at bounding box center [421, 566] width 109 height 36
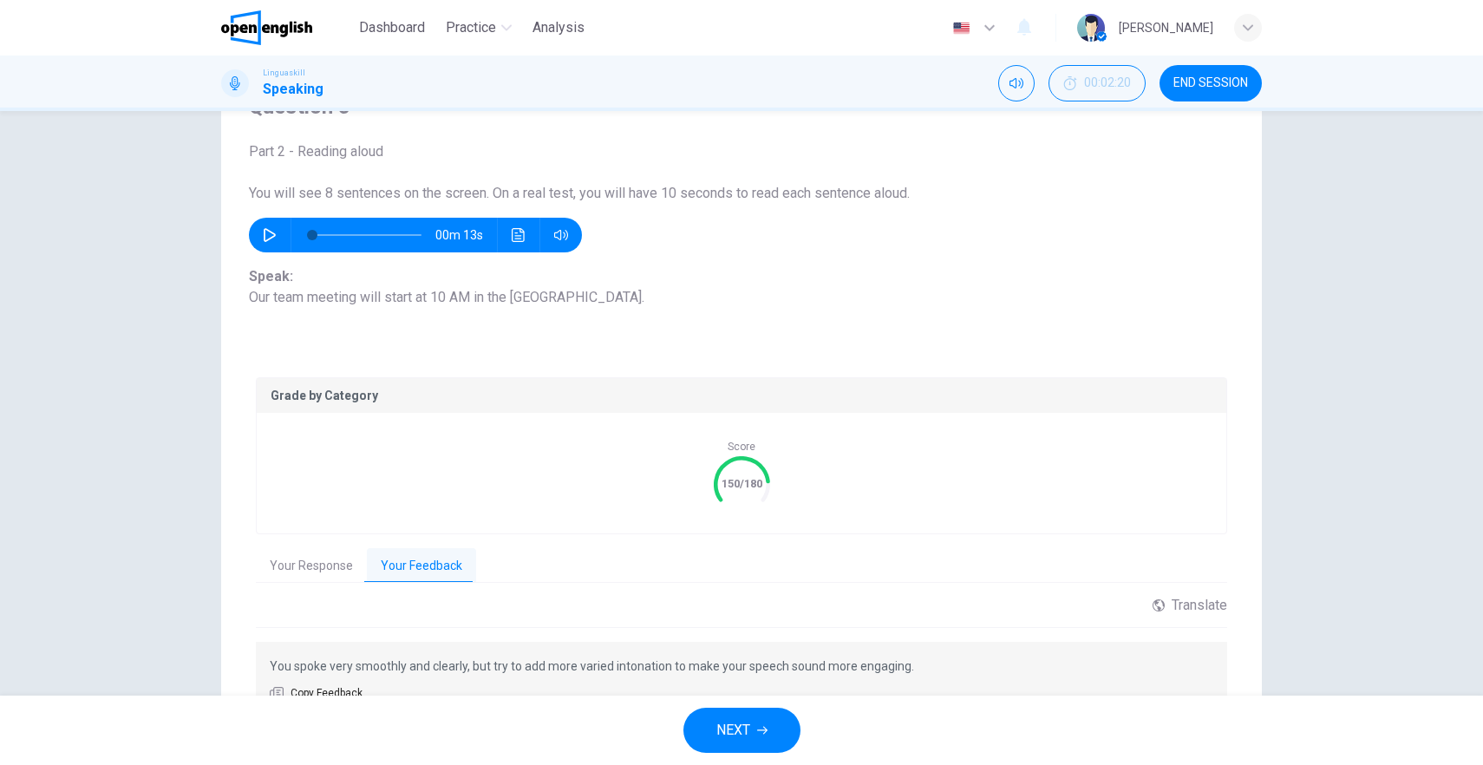
scroll to position [115, 0]
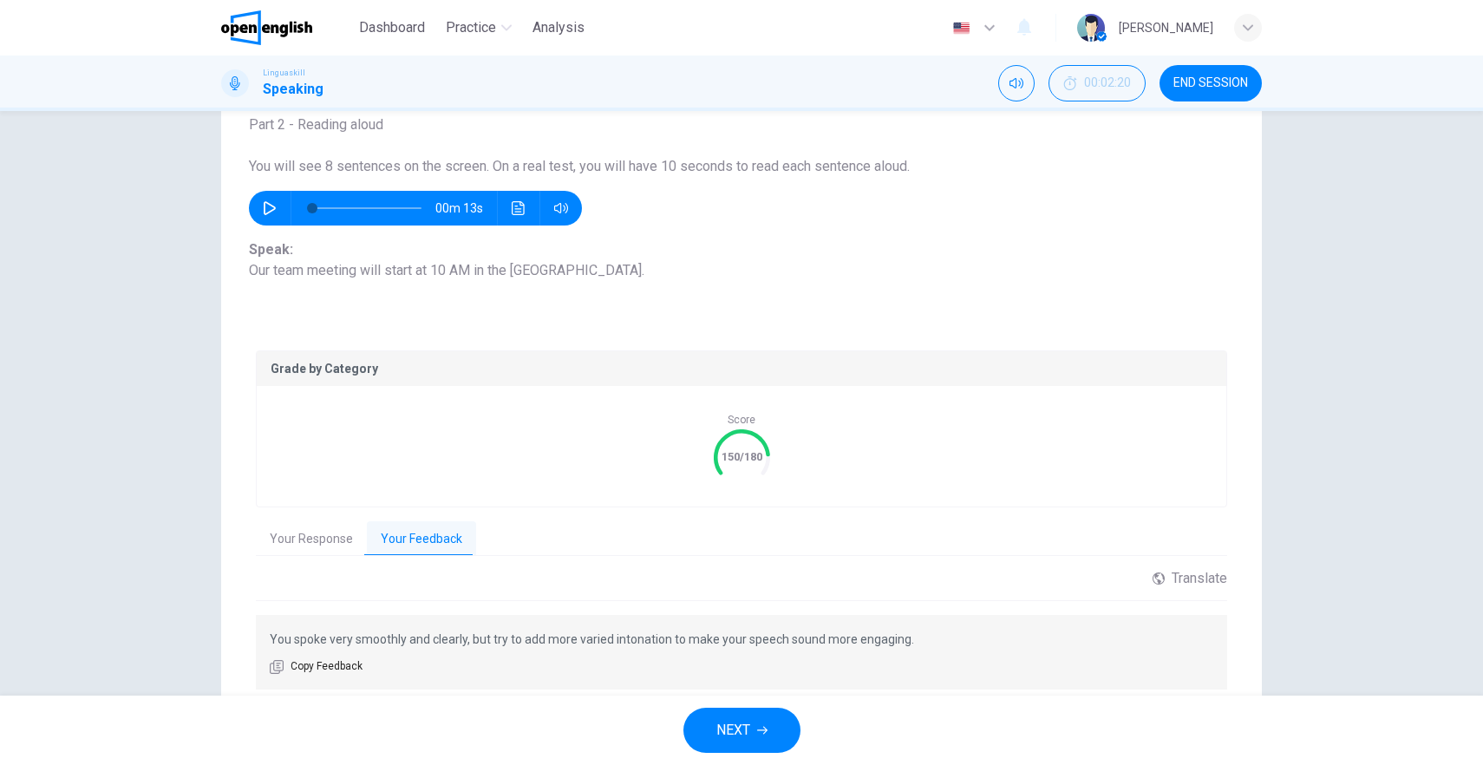
drag, startPoint x: 468, startPoint y: 637, endPoint x: 827, endPoint y: 635, distance: 359.2
click at [827, 635] on p "You spoke very smoothly and clearly, but try to add more varied intonation to m…" at bounding box center [742, 639] width 944 height 21
drag, startPoint x: 463, startPoint y: 640, endPoint x: 802, endPoint y: 646, distance: 339.2
click at [793, 651] on div "You spoke very smoothly and clearly, but try to add more varied intonation to m…" at bounding box center [742, 652] width 972 height 75
click at [804, 645] on p "You spoke very smoothly and clearly, but try to add more varied intonation to m…" at bounding box center [742, 639] width 944 height 21
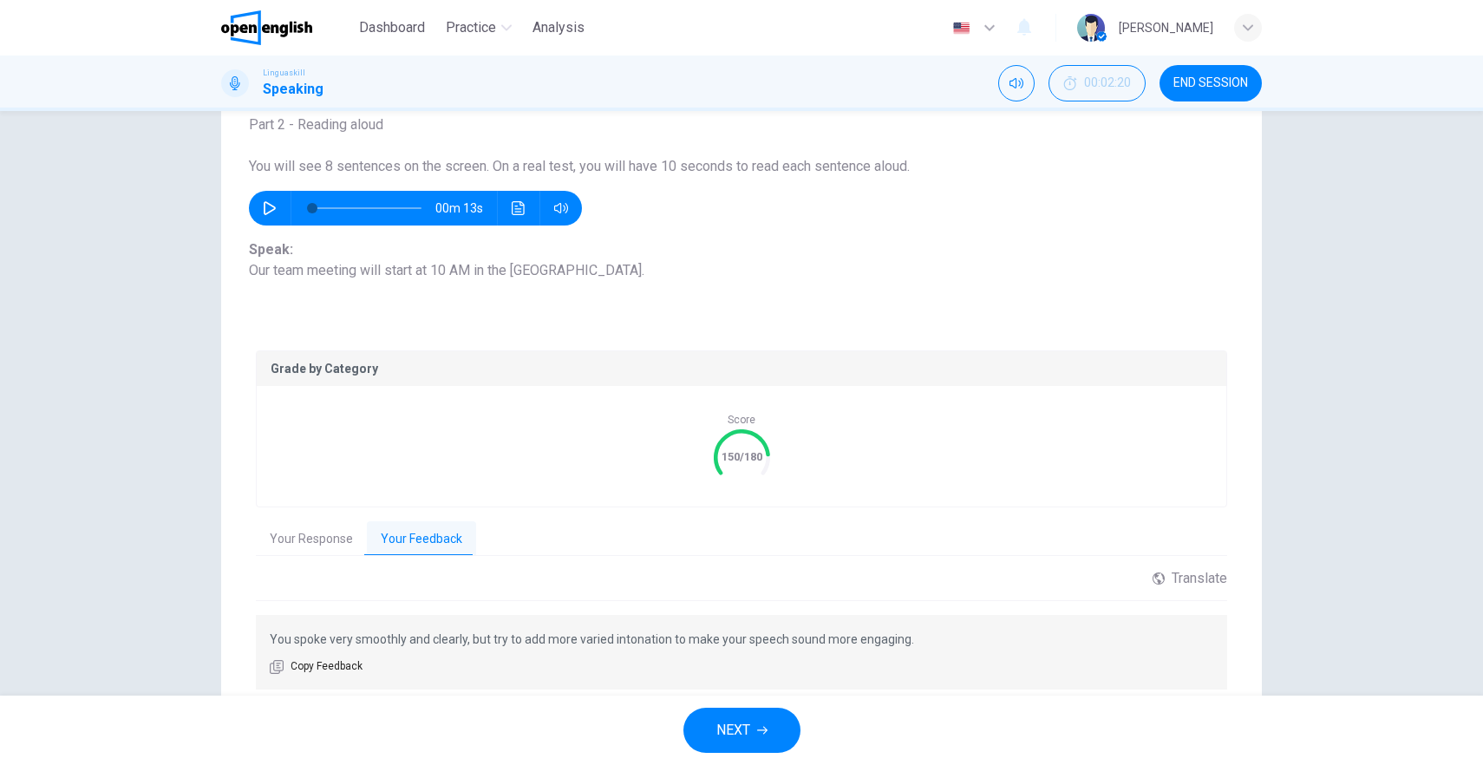
drag, startPoint x: 821, startPoint y: 642, endPoint x: 882, endPoint y: 639, distance: 61.6
click at [881, 639] on p "You spoke very smoothly and clearly, but try to add more varied intonation to m…" at bounding box center [742, 639] width 944 height 21
click at [882, 639] on p "You spoke very smoothly and clearly, but try to add more varied intonation to m…" at bounding box center [742, 639] width 944 height 21
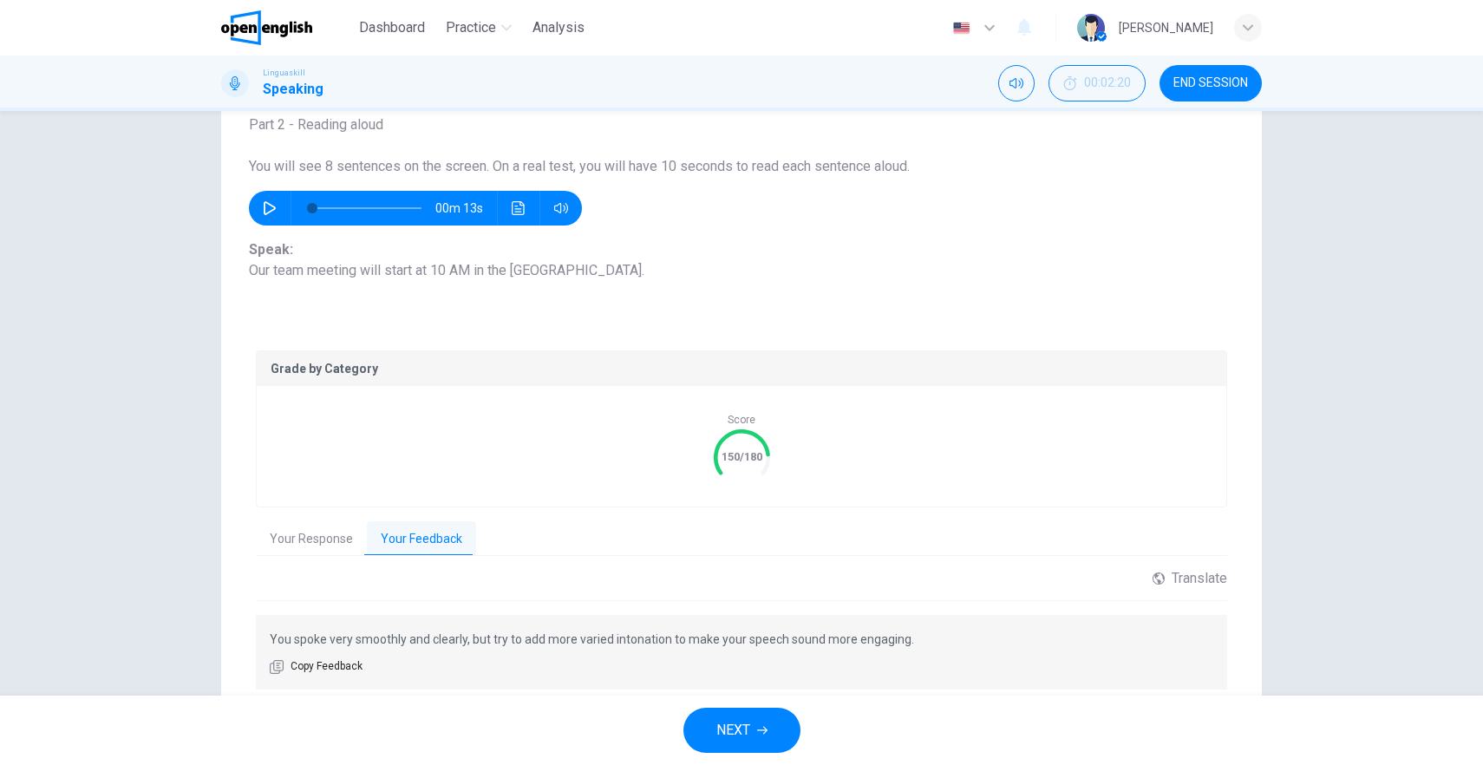
click at [1201, 80] on span "END SESSION" at bounding box center [1211, 83] width 75 height 14
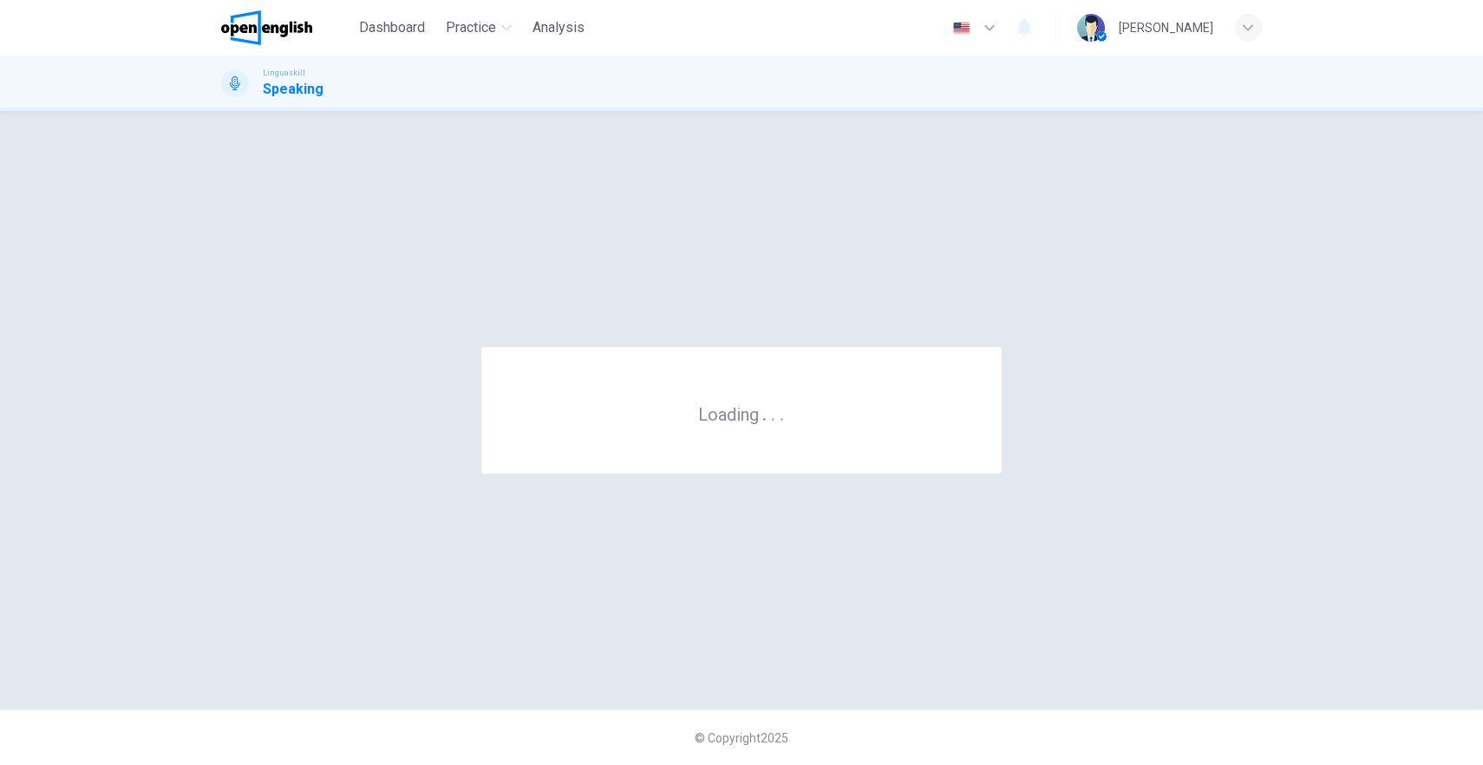
scroll to position [0, 0]
